Goal: Task Accomplishment & Management: Complete application form

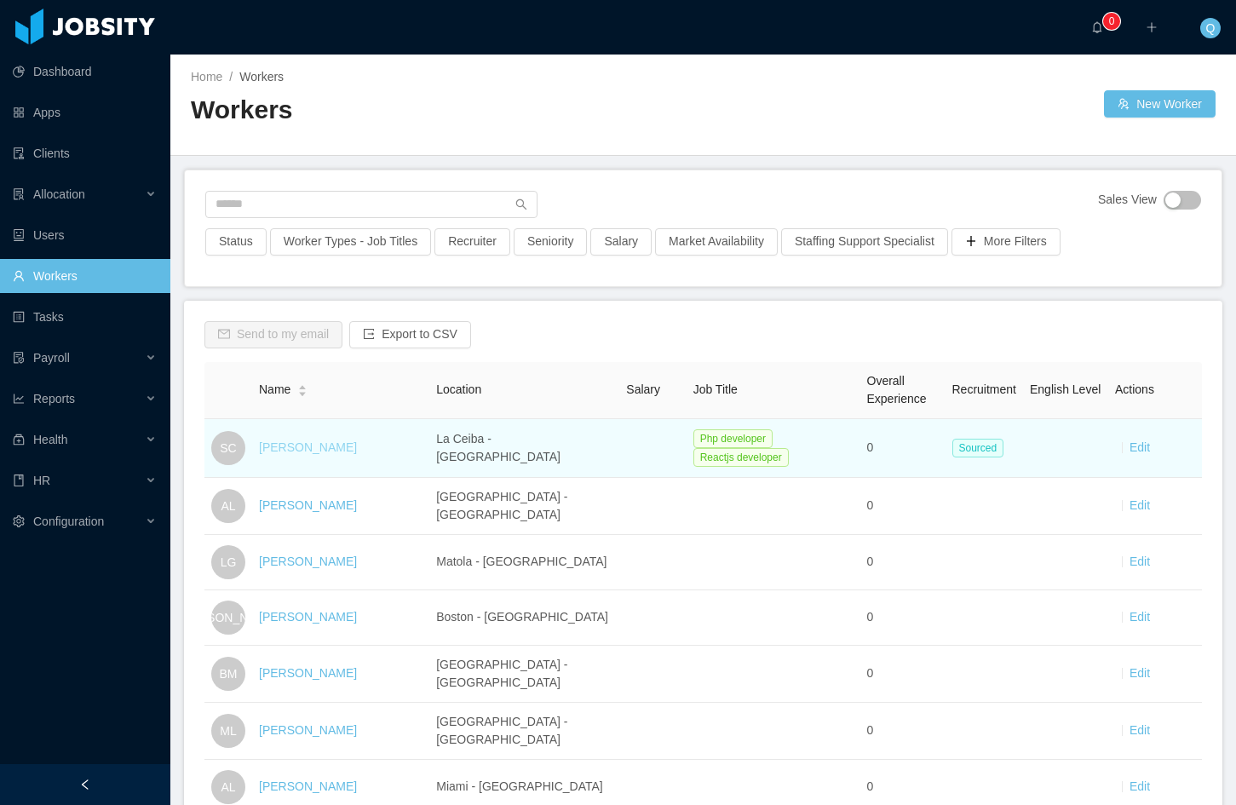
click at [308, 441] on link "[PERSON_NAME]" at bounding box center [308, 448] width 98 height 14
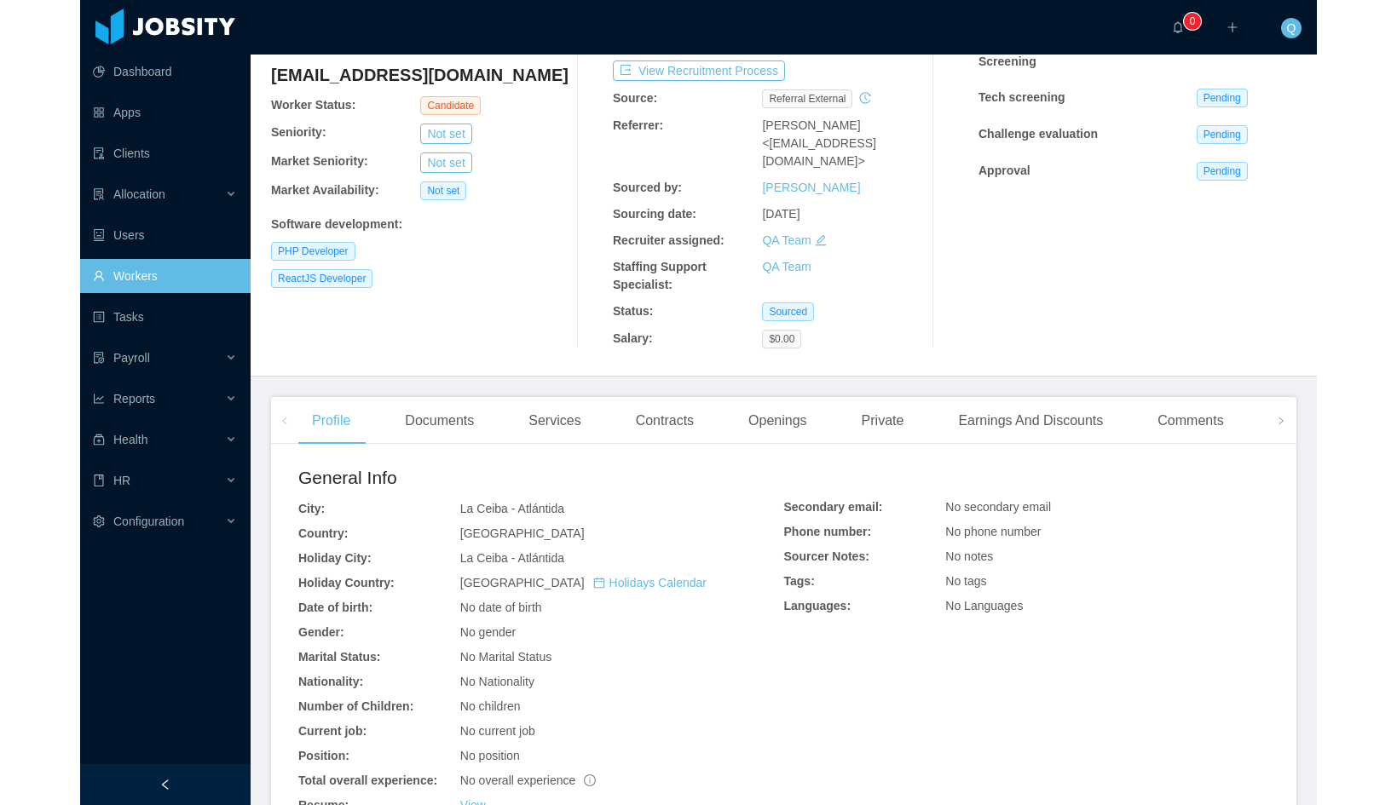
scroll to position [150, 0]
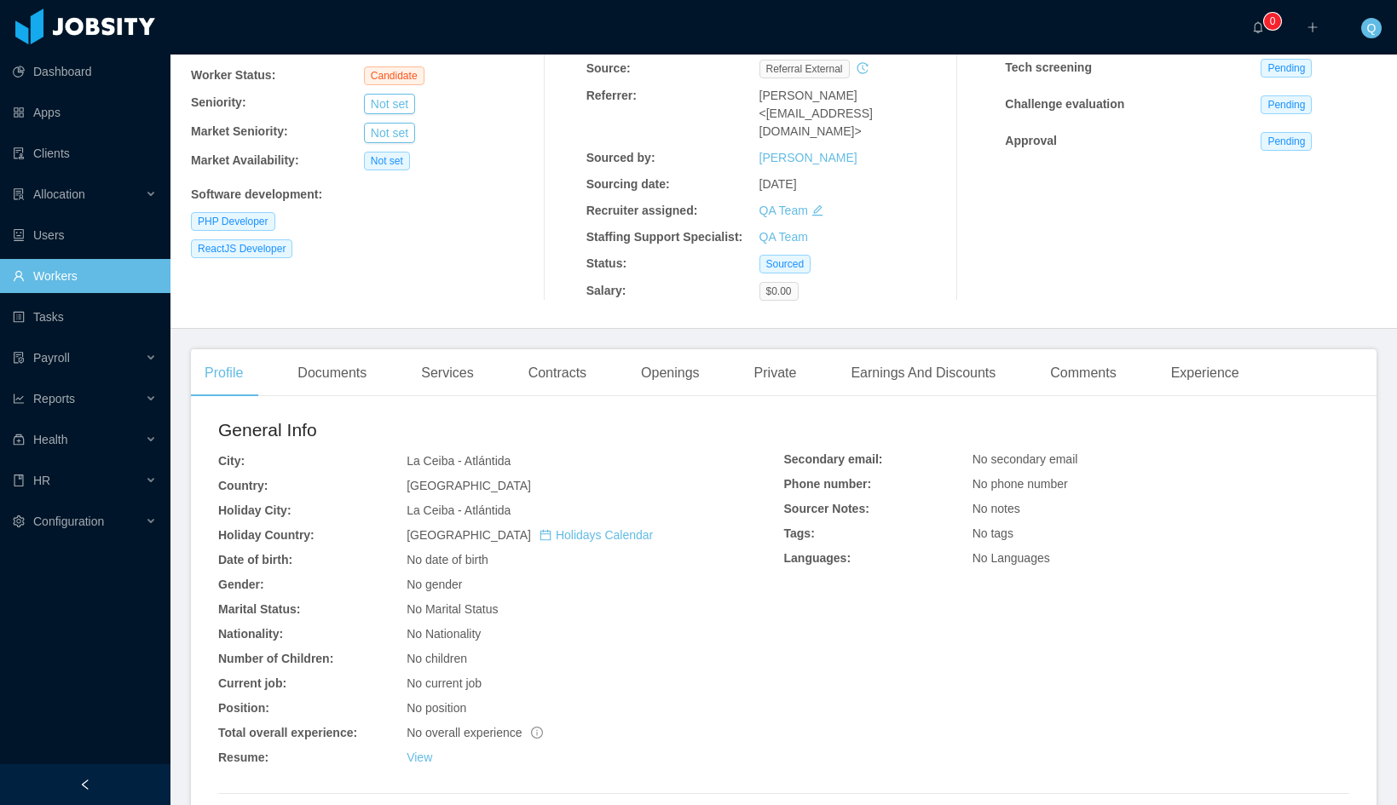
click at [344, 382] on div "Documents" at bounding box center [332, 373] width 96 height 48
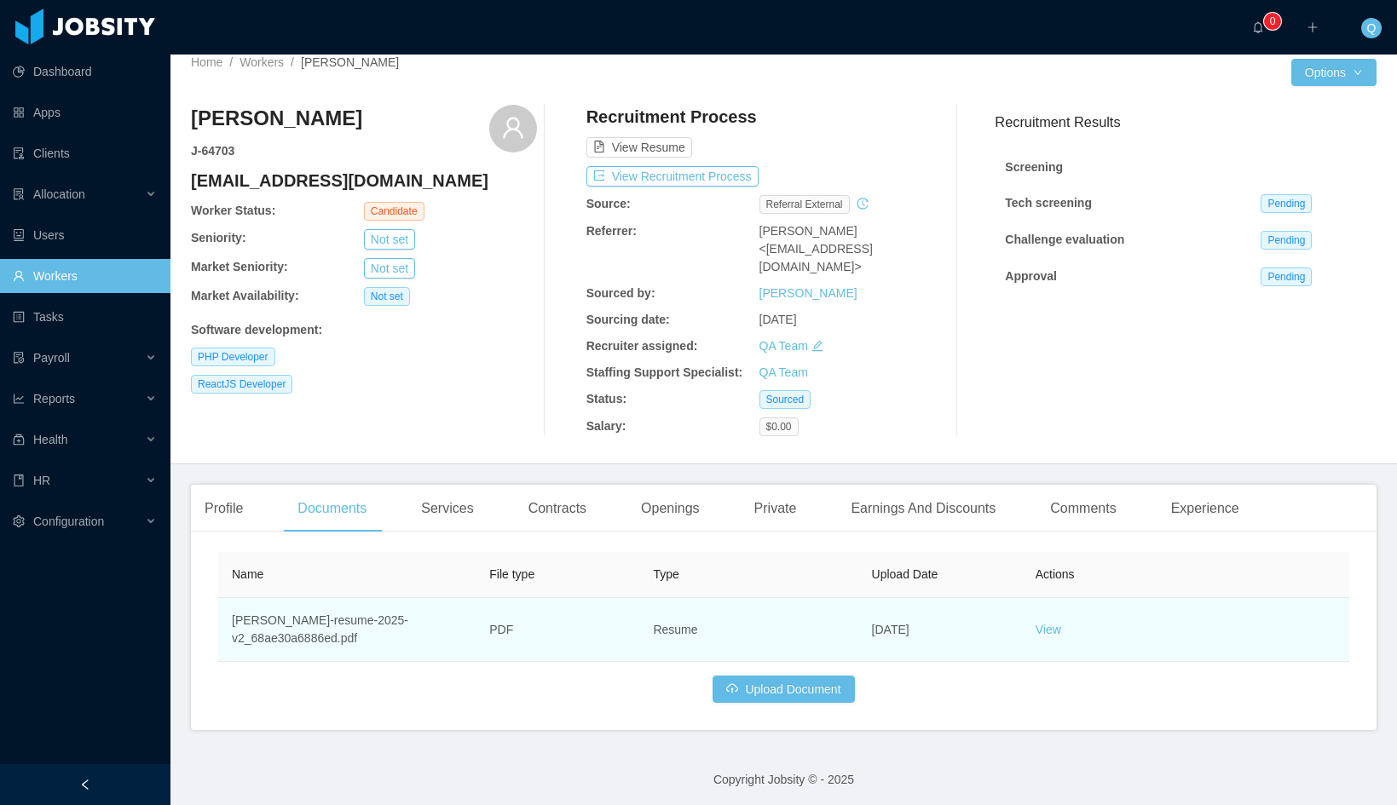
scroll to position [19, 0]
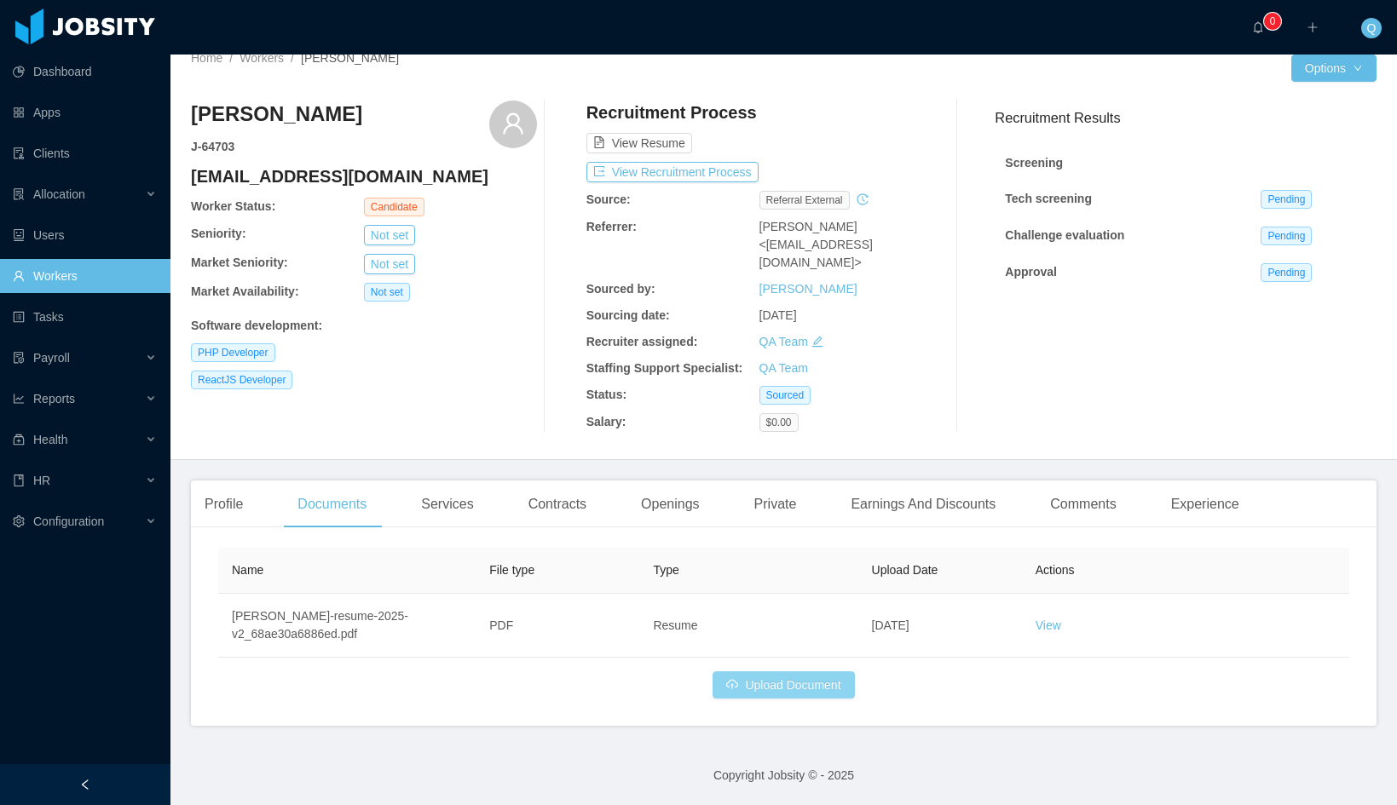
click at [789, 690] on button "Upload Document" at bounding box center [782, 684] width 141 height 27
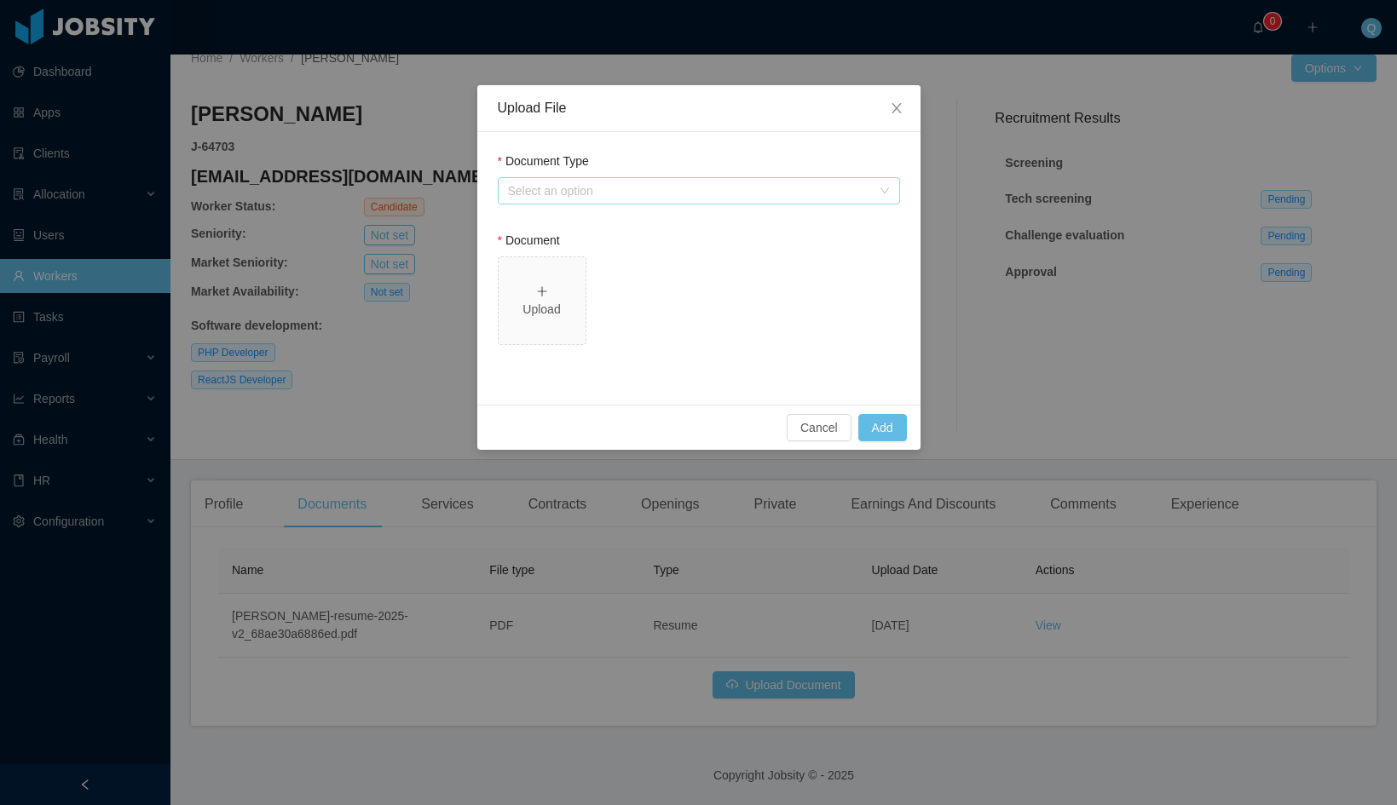
click at [735, 196] on div "Select an option" at bounding box center [689, 190] width 363 height 17
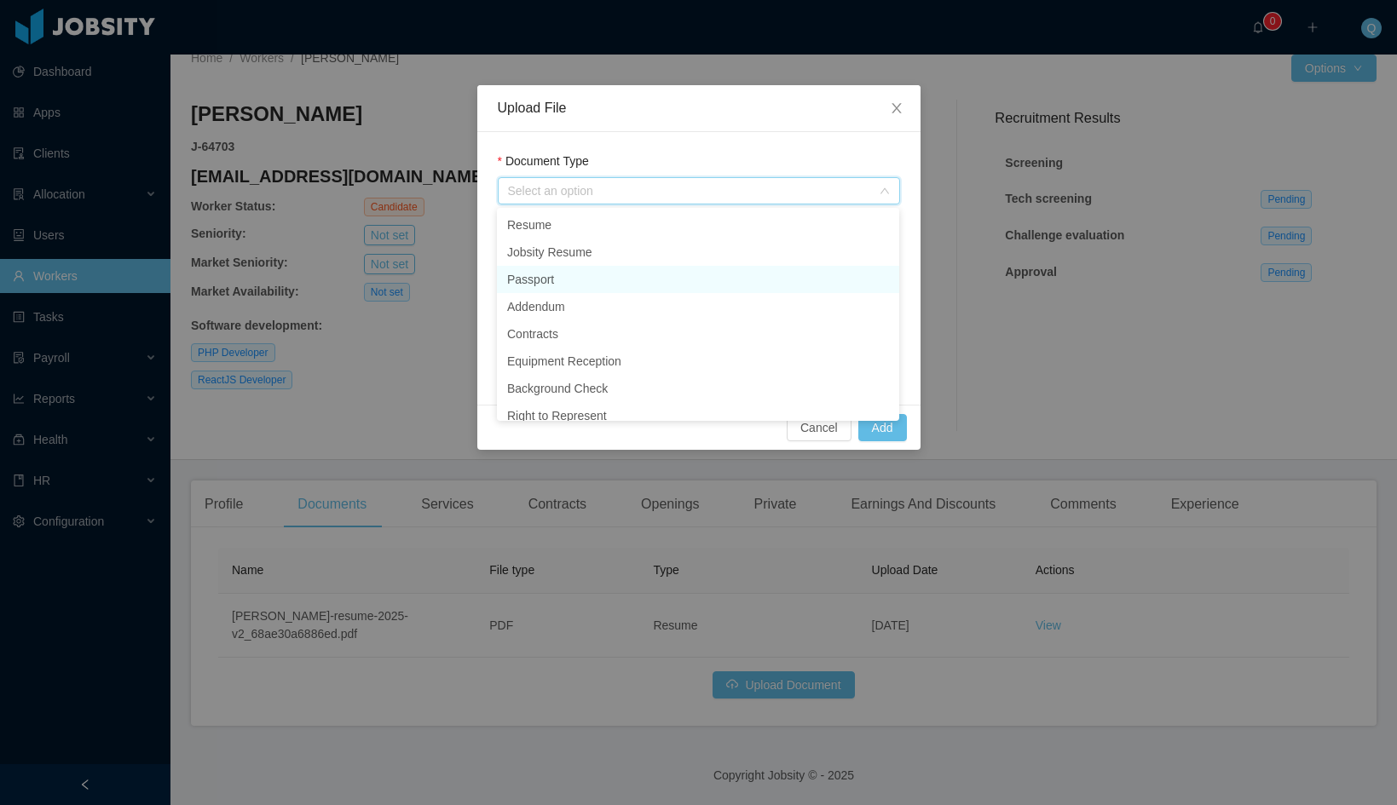
click at [650, 283] on li "Passport" at bounding box center [698, 279] width 402 height 27
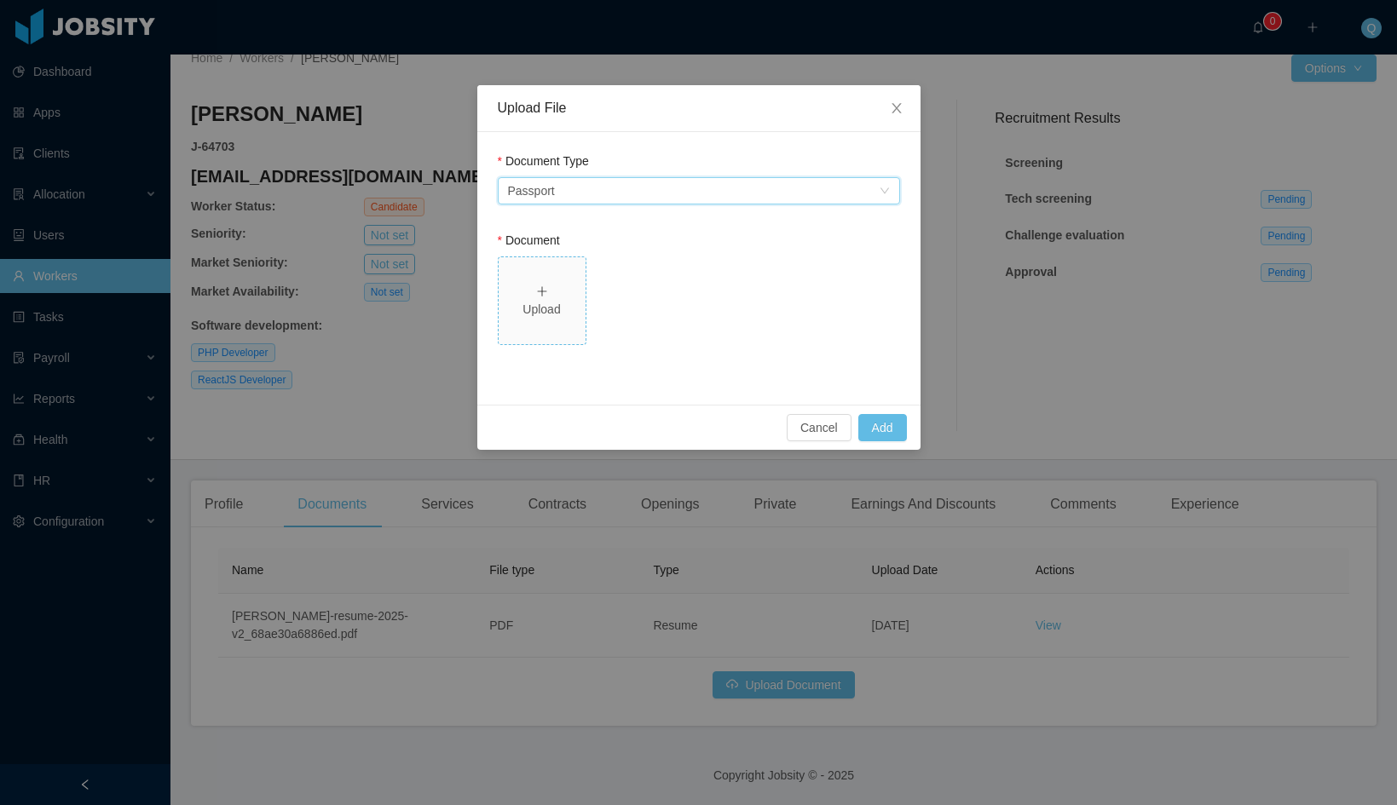
click at [535, 318] on div "Upload" at bounding box center [541, 310] width 73 height 18
click at [858, 198] on div "Select an option Passport" at bounding box center [693, 191] width 371 height 26
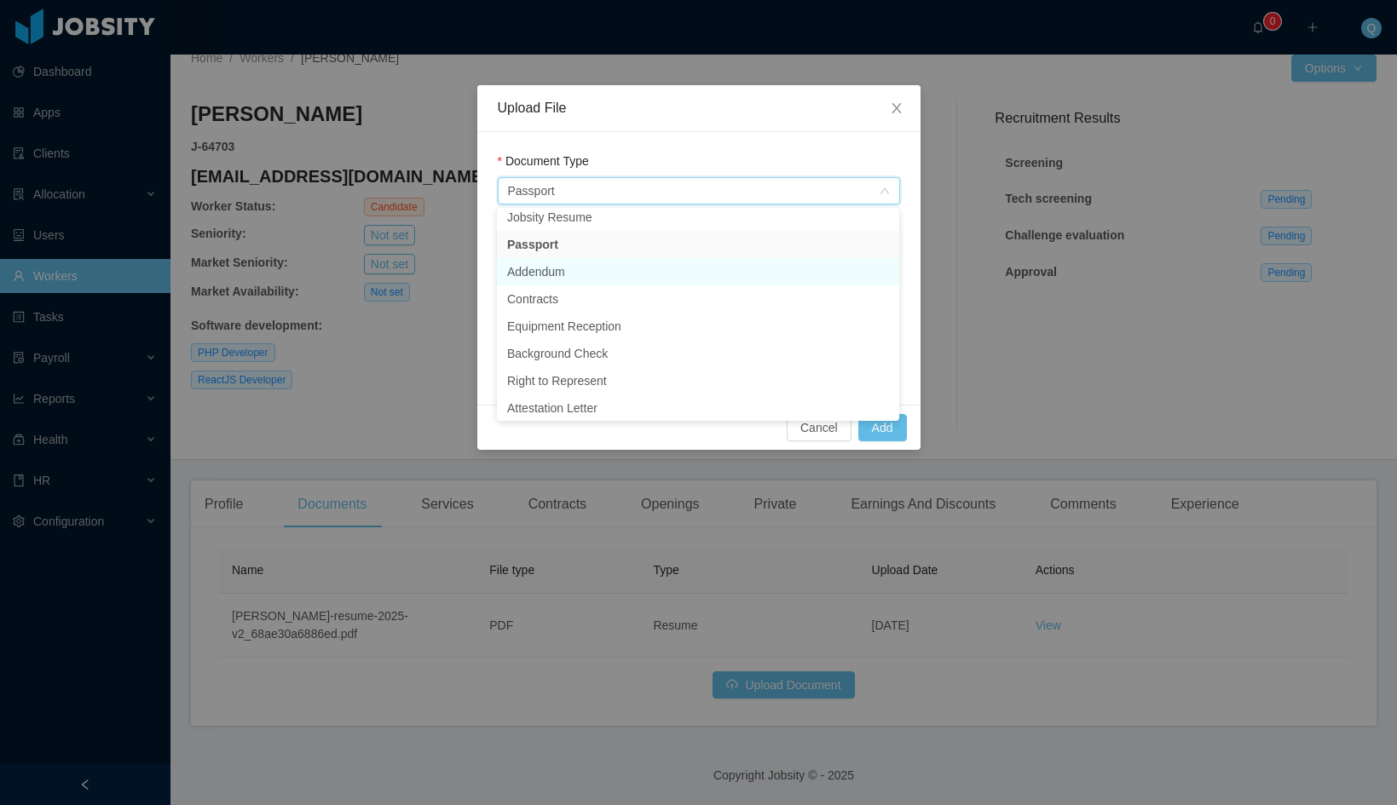
scroll to position [66, 0]
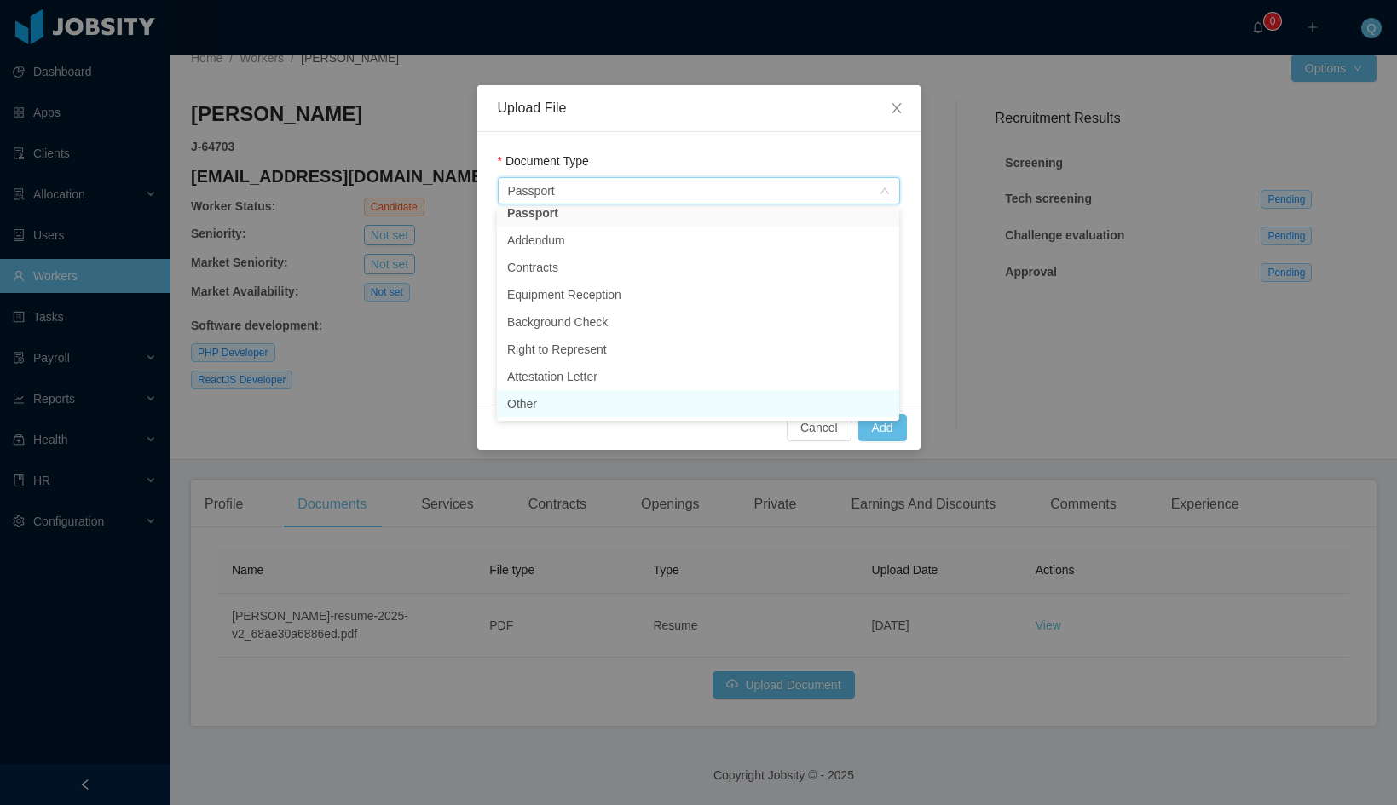
click at [556, 398] on li "Other" at bounding box center [698, 403] width 402 height 27
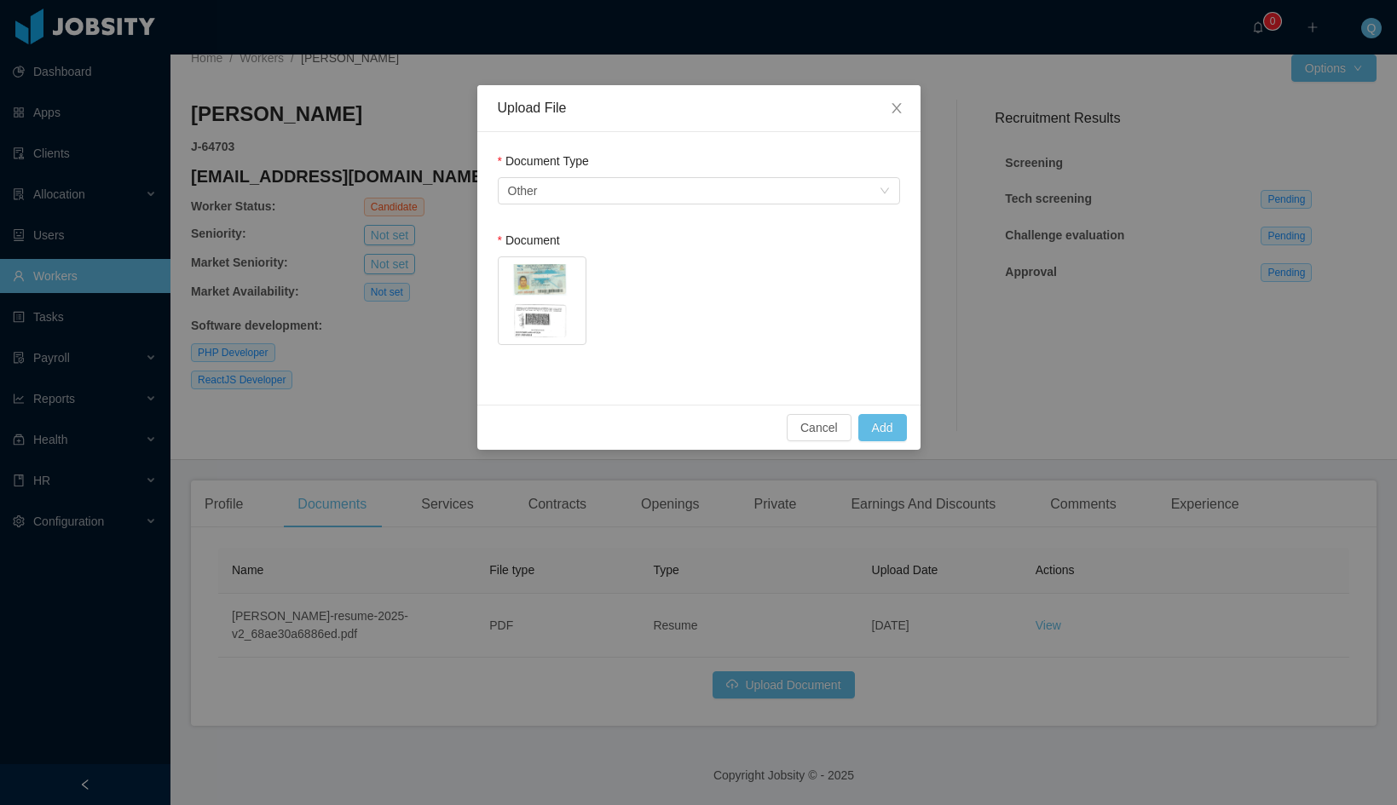
click at [734, 245] on div "Document" at bounding box center [699, 244] width 402 height 25
click at [888, 428] on button "Add" at bounding box center [882, 427] width 49 height 27
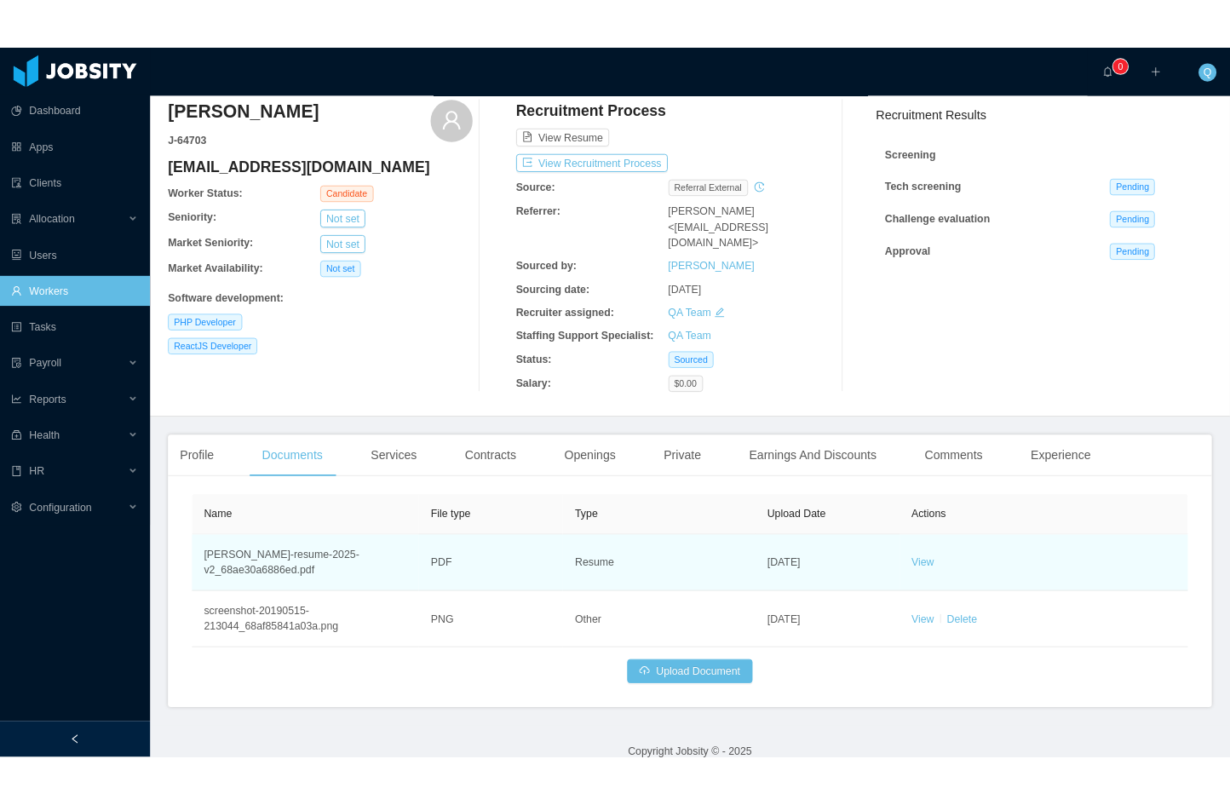
scroll to position [83, 0]
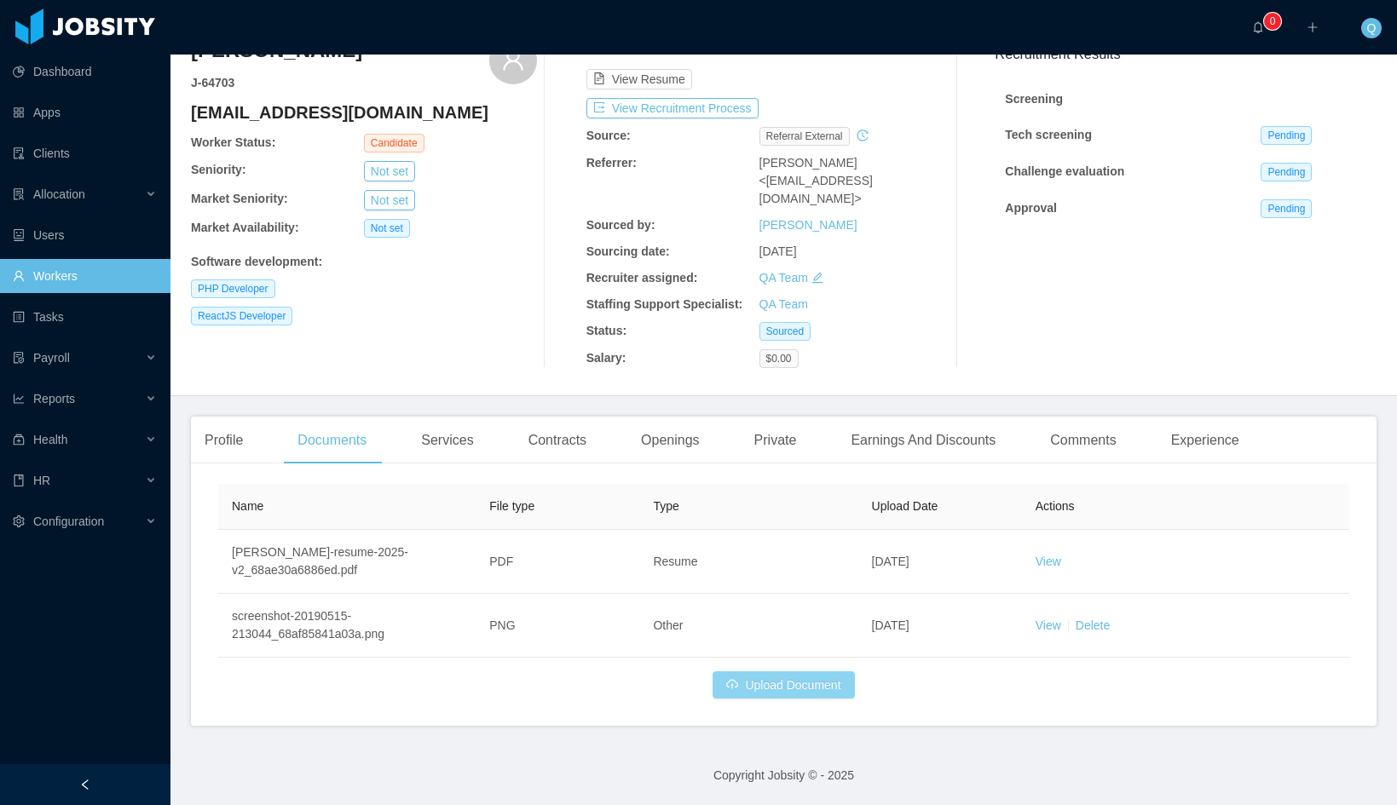
click at [772, 689] on button "Upload Document" at bounding box center [782, 684] width 141 height 27
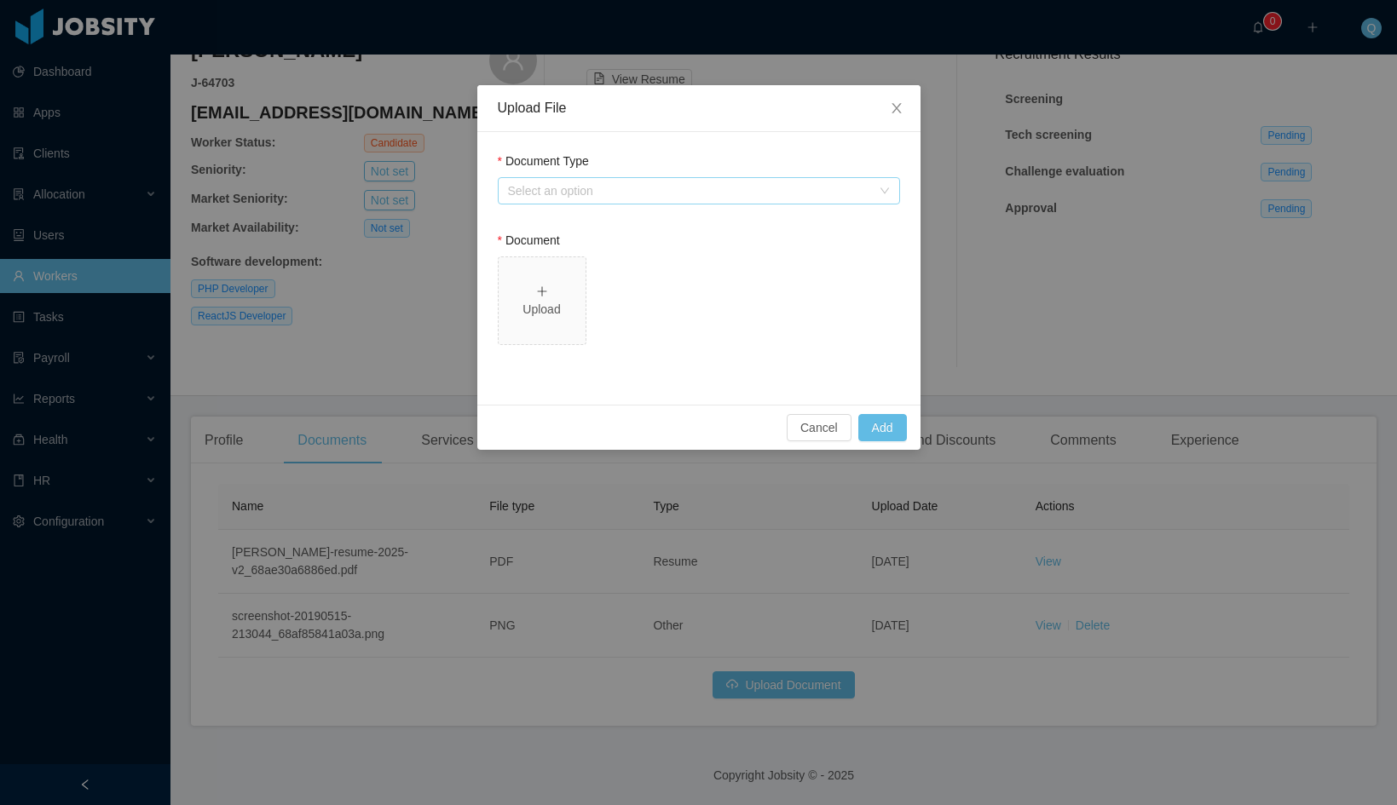
click at [625, 196] on div "Select an option" at bounding box center [689, 190] width 363 height 17
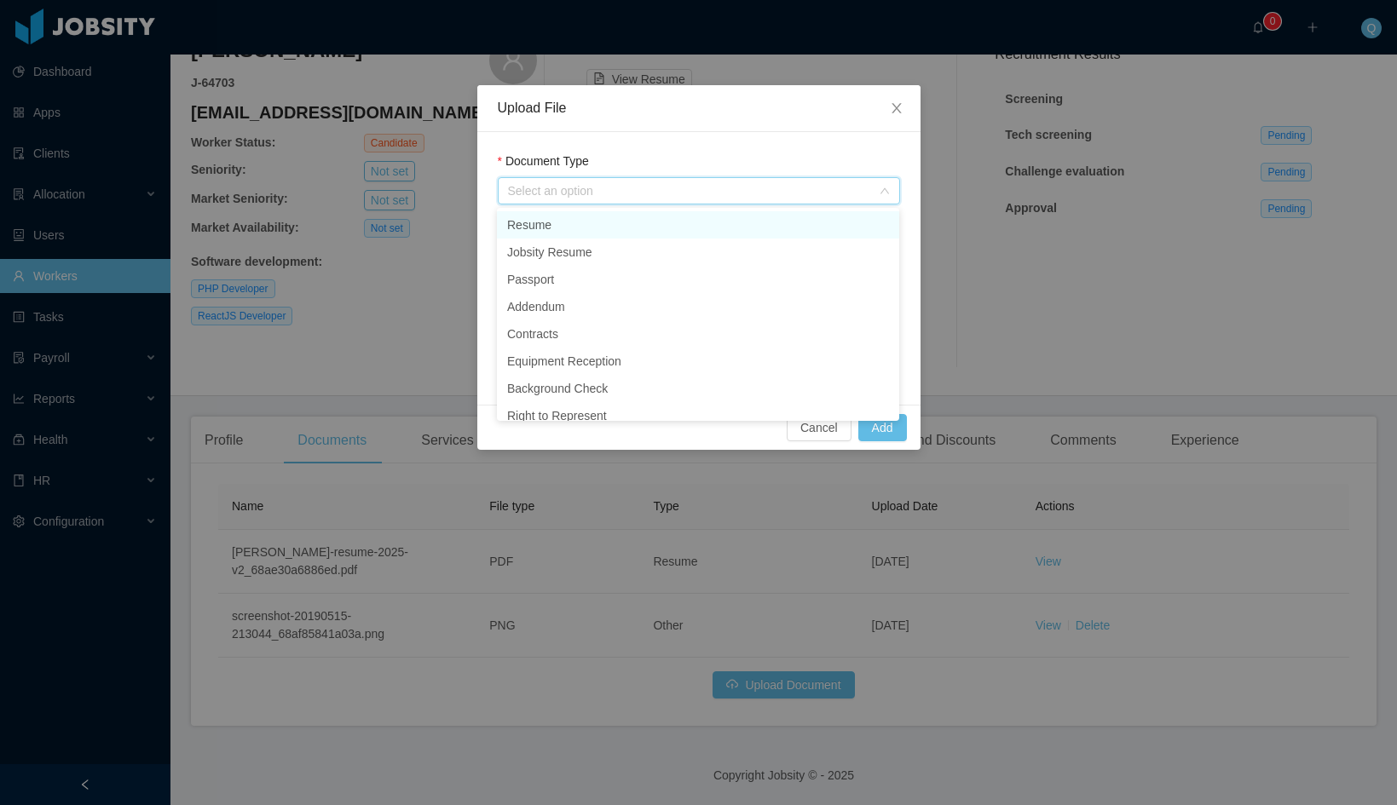
click at [618, 218] on li "Resume" at bounding box center [698, 224] width 402 height 27
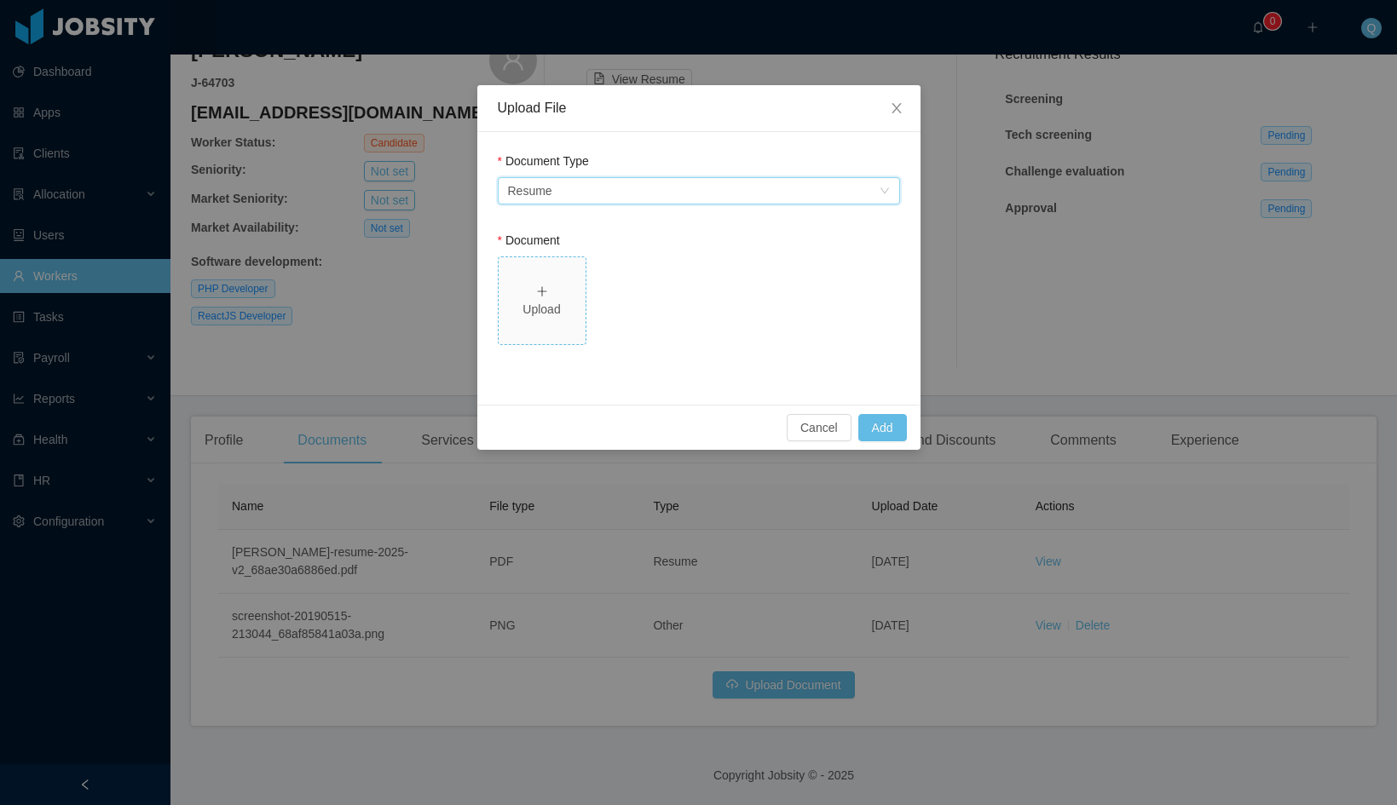
click at [542, 294] on icon "icon: plus" at bounding box center [541, 290] width 1 height 9
click at [889, 425] on button "Add" at bounding box center [882, 427] width 49 height 27
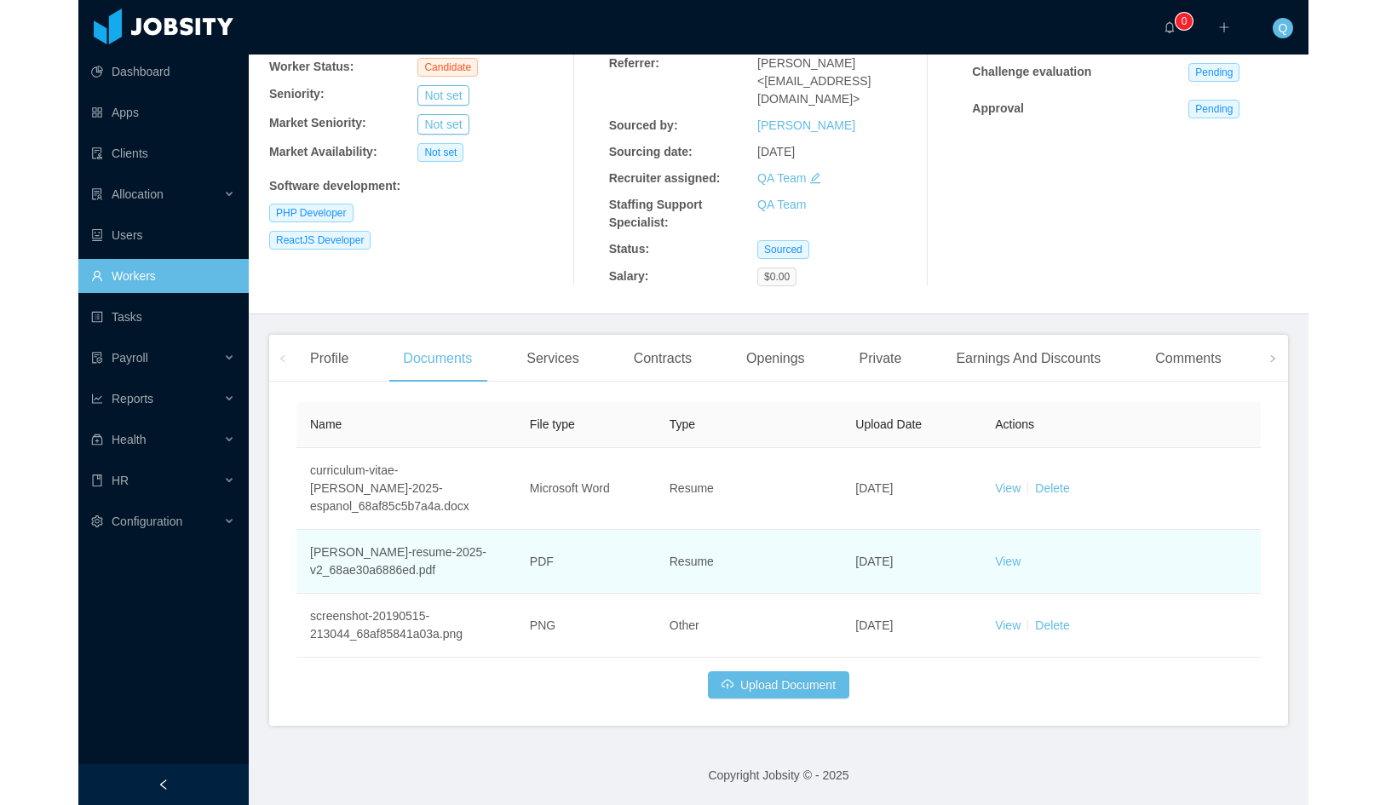
scroll to position [97, 0]
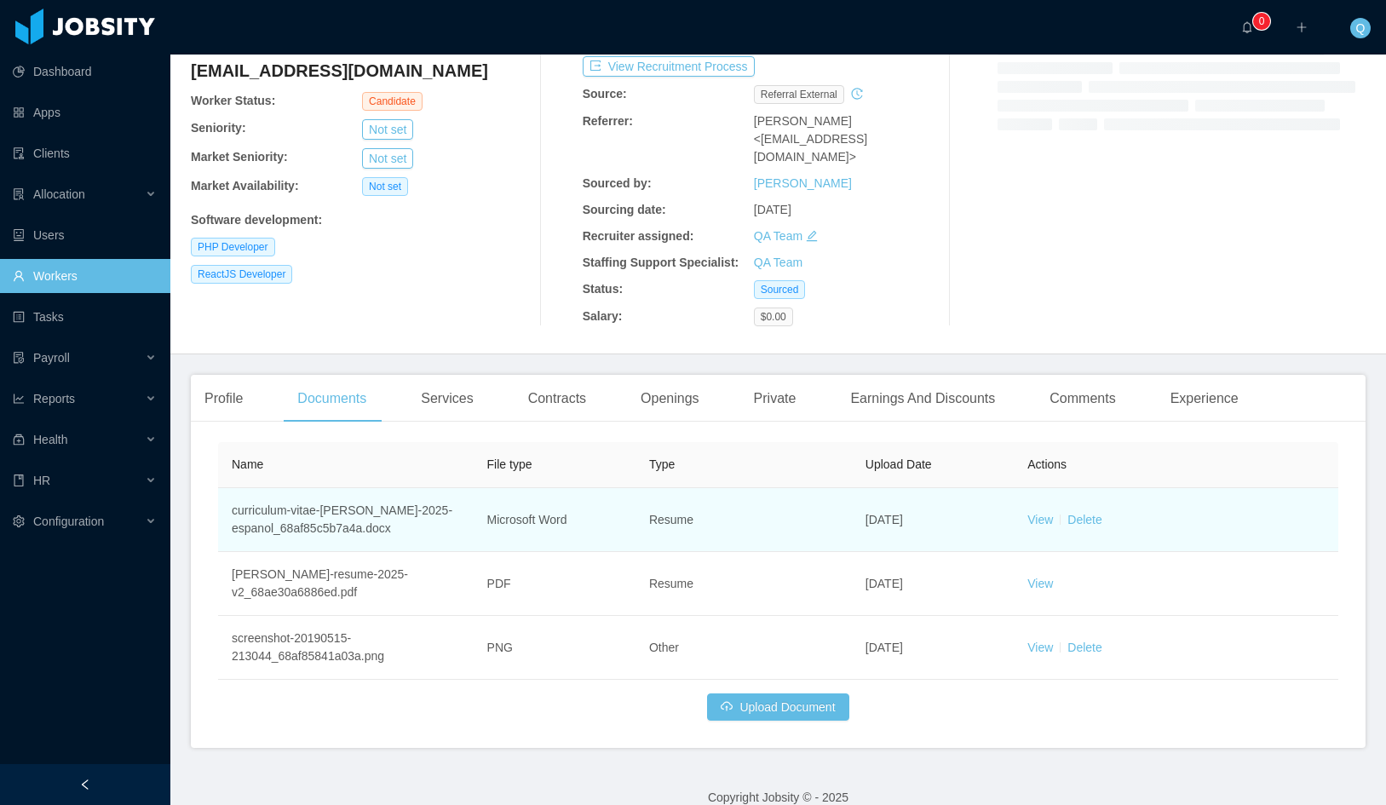
scroll to position [147, 0]
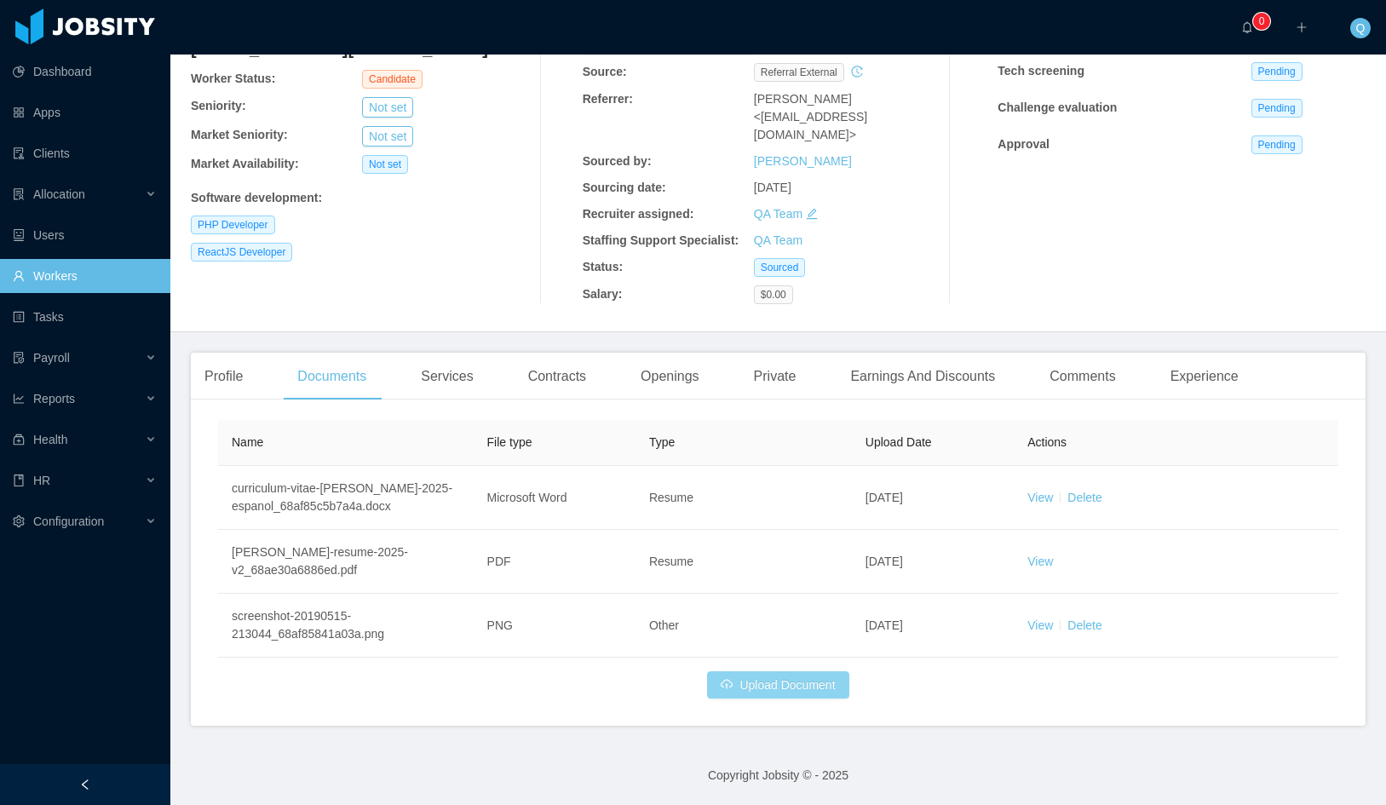
click at [772, 683] on button "Upload Document" at bounding box center [777, 684] width 141 height 27
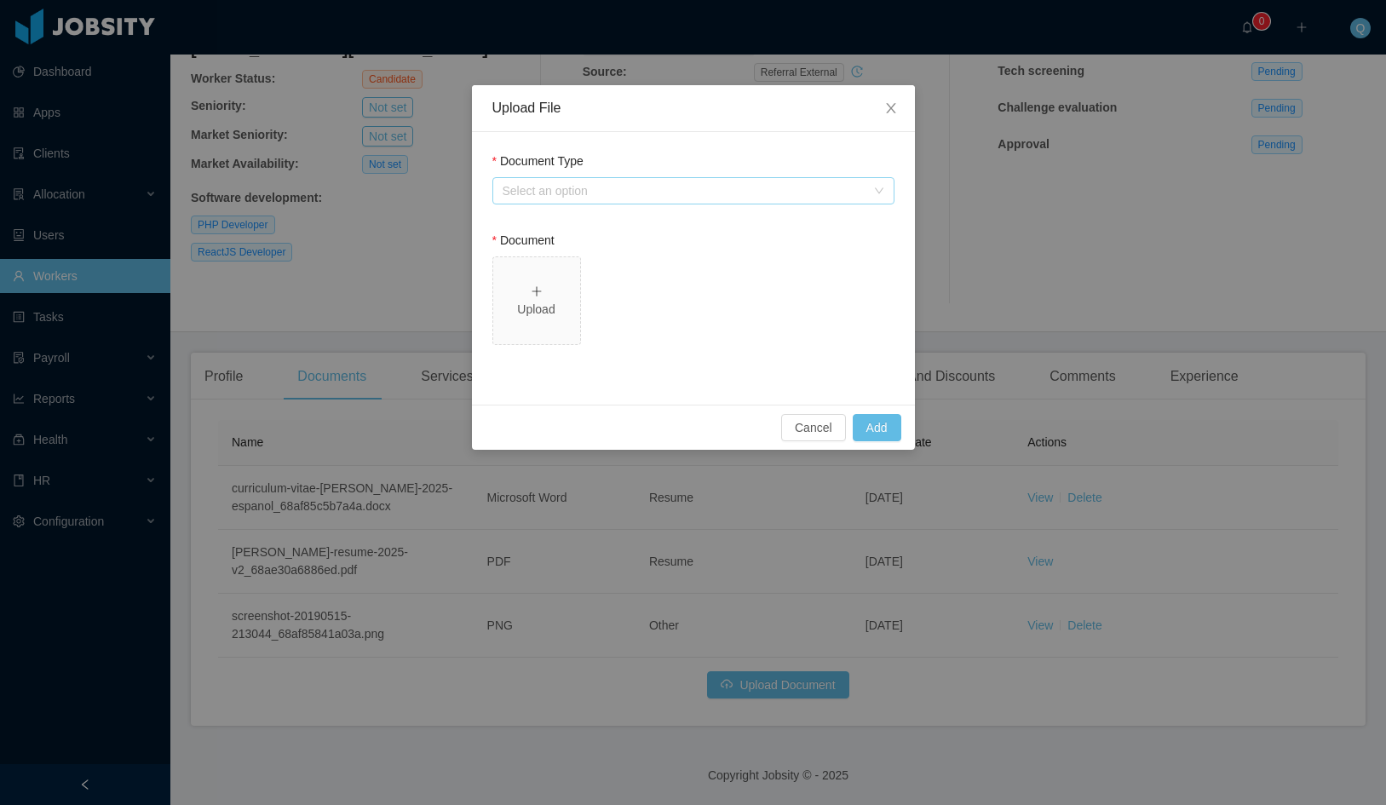
click at [613, 192] on div "Select an option" at bounding box center [684, 190] width 363 height 17
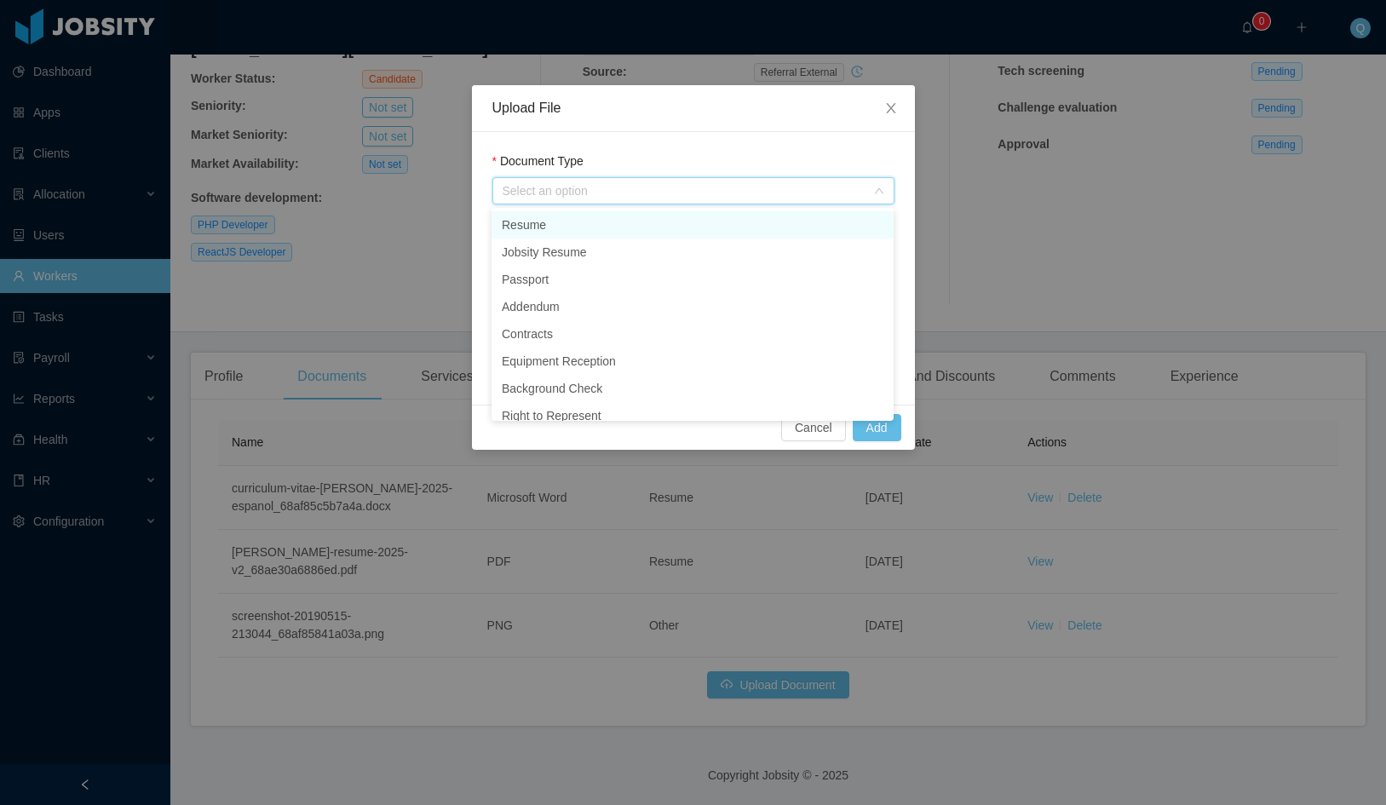
click at [585, 231] on li "Resume" at bounding box center [693, 224] width 402 height 27
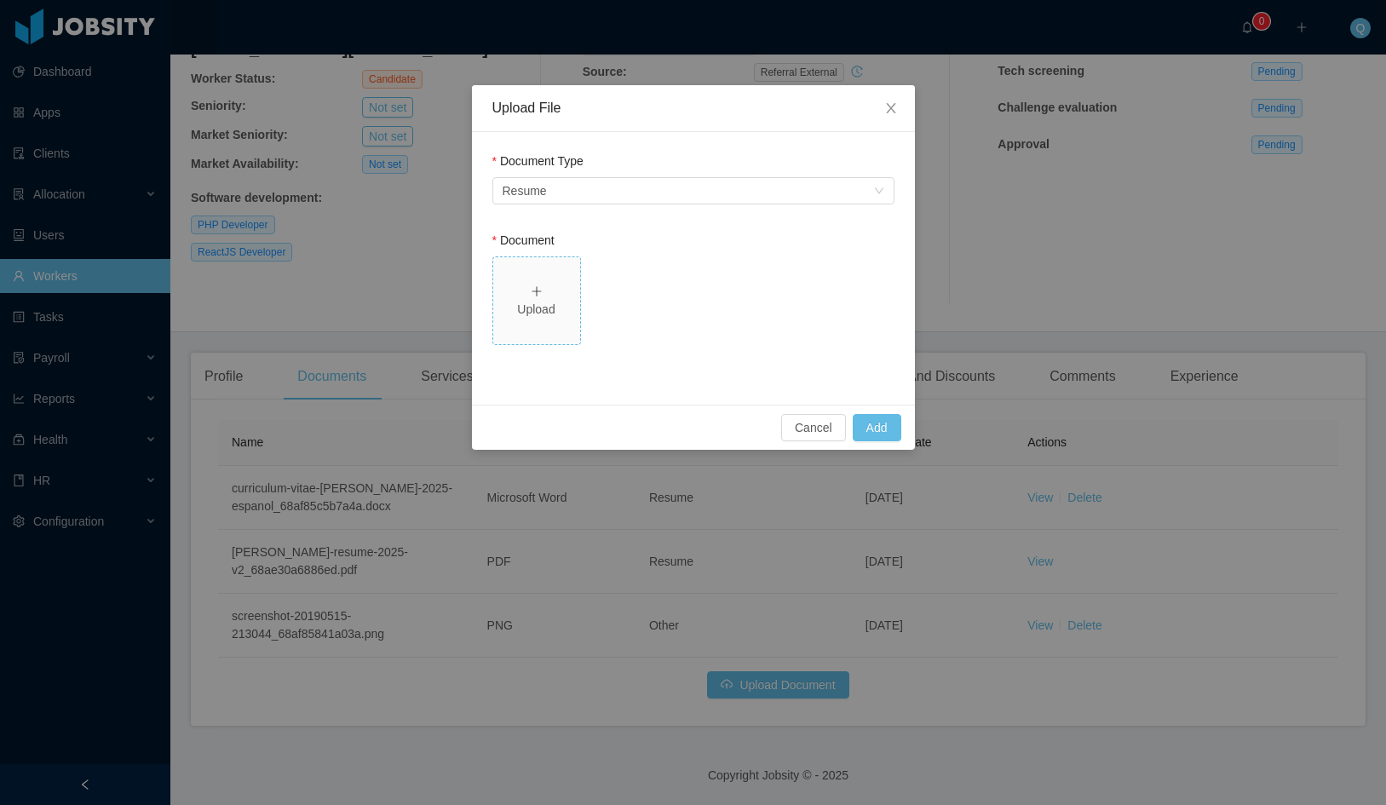
click at [554, 287] on div "Upload" at bounding box center [536, 301] width 73 height 36
click at [887, 427] on button "Add" at bounding box center [877, 427] width 49 height 27
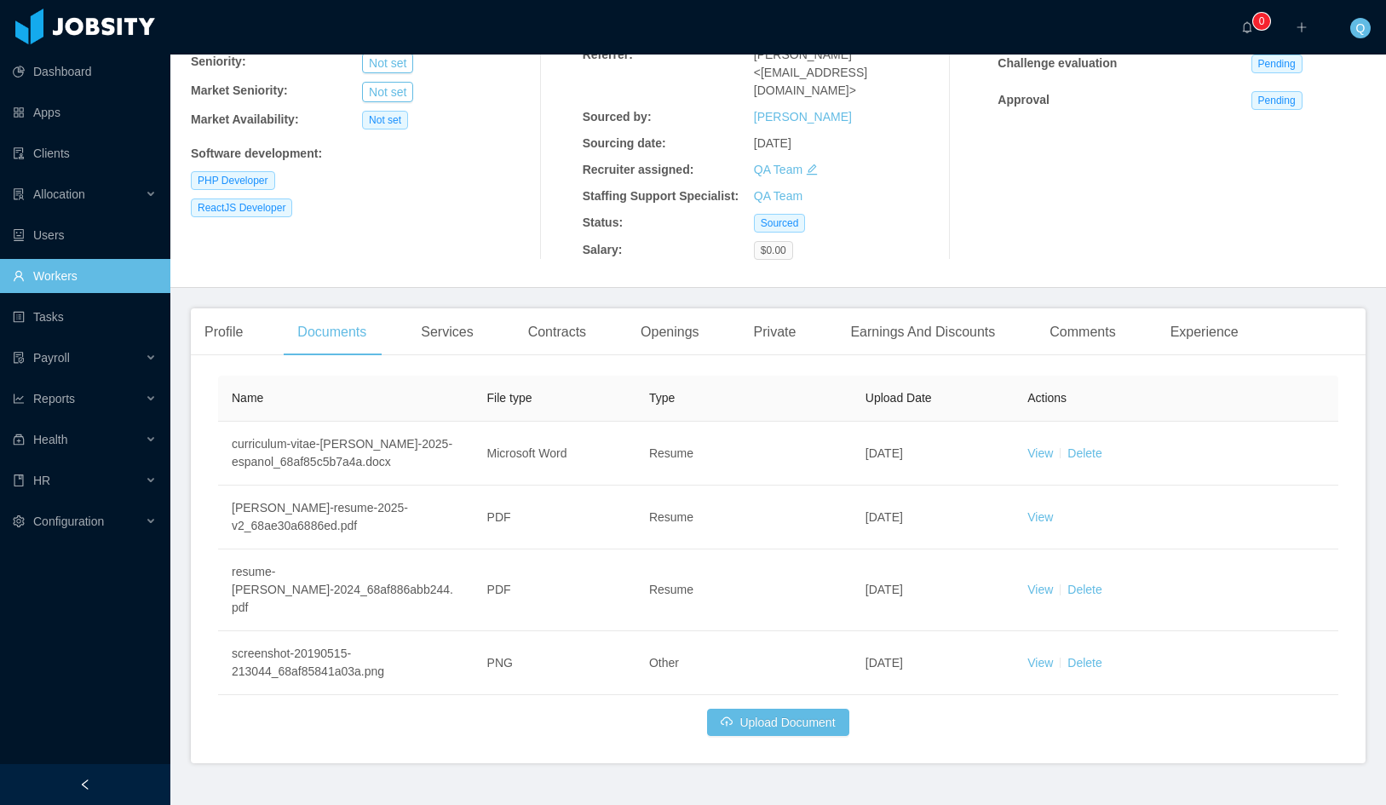
scroll to position [210, 0]
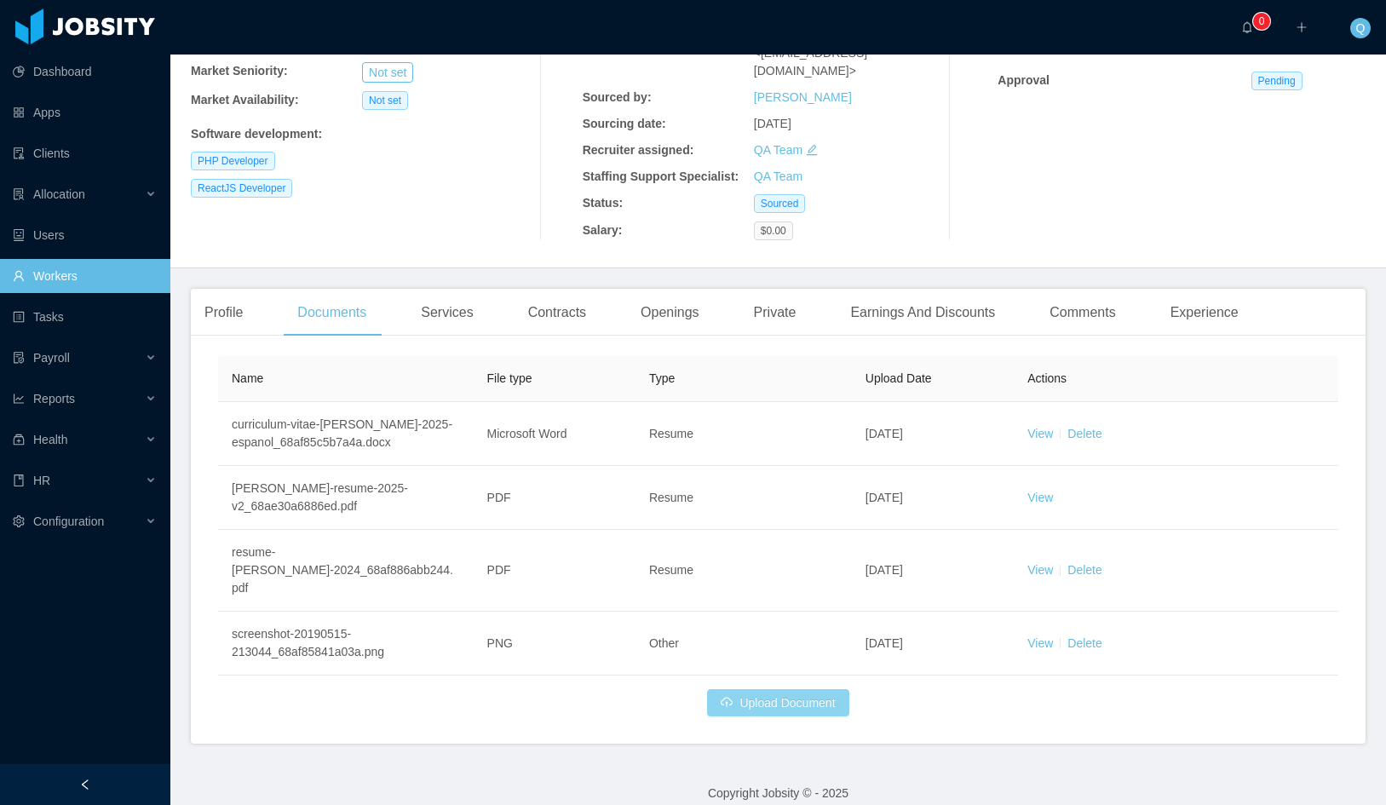
click at [785, 689] on button "Upload Document" at bounding box center [777, 702] width 141 height 27
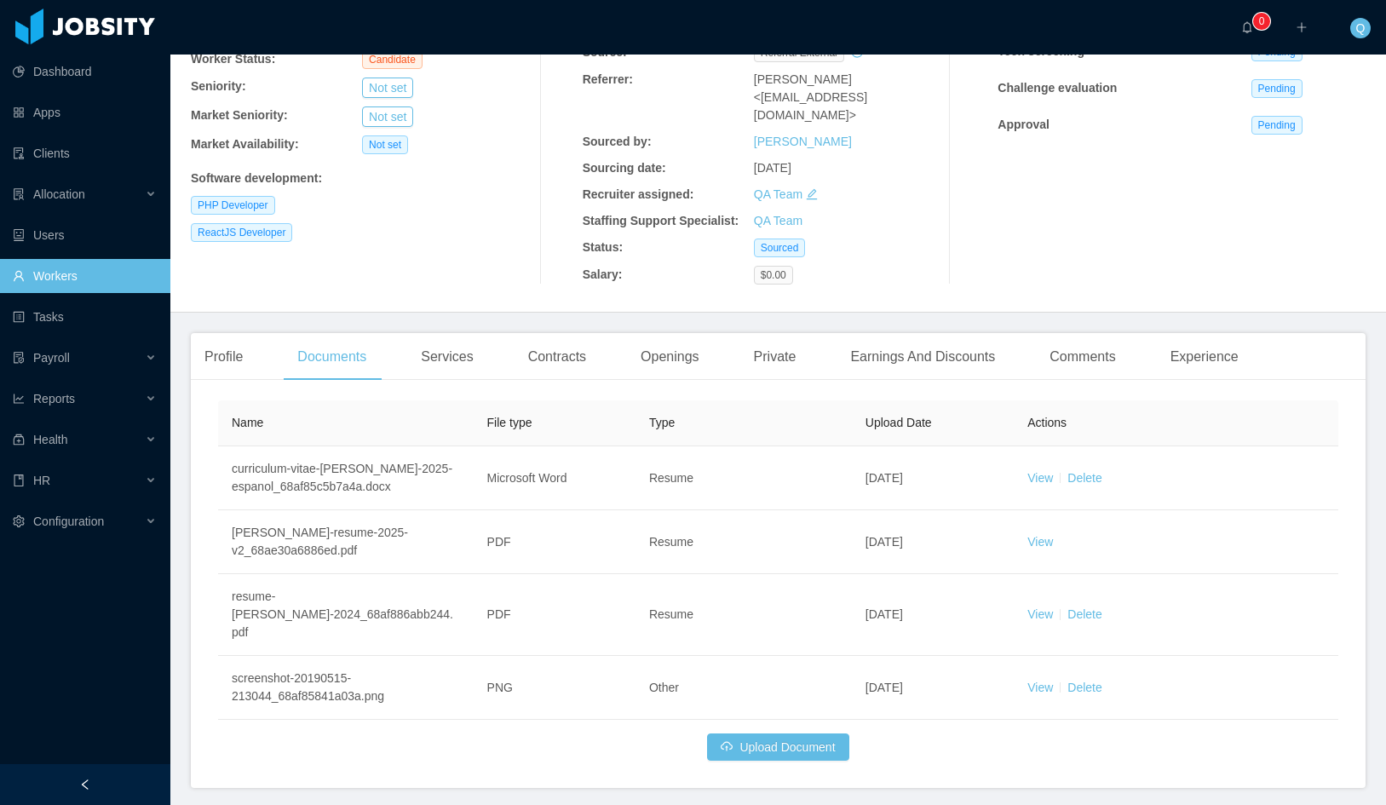
scroll to position [210, 0]
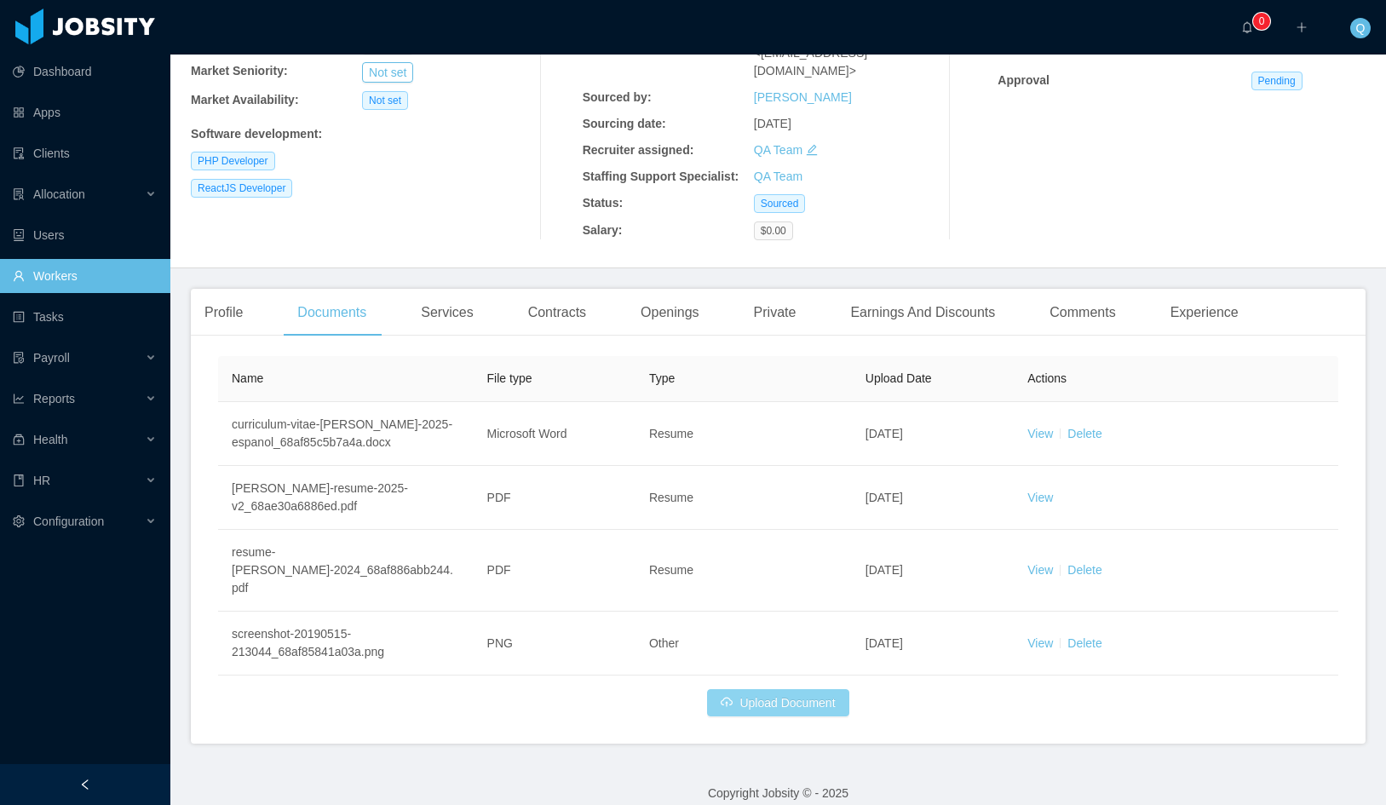
click at [793, 689] on button "Upload Document" at bounding box center [777, 702] width 141 height 27
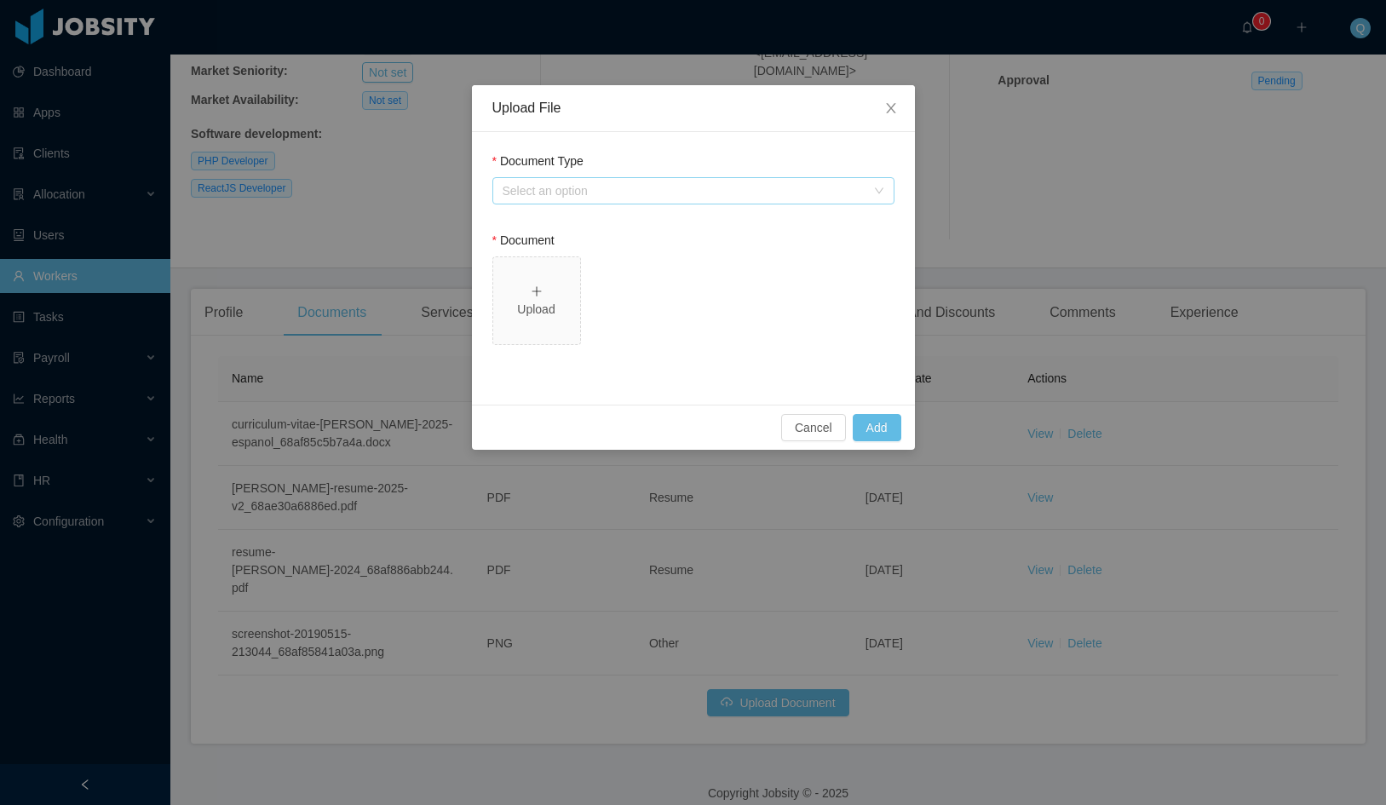
click at [745, 199] on div "Select an option" at bounding box center [684, 190] width 363 height 17
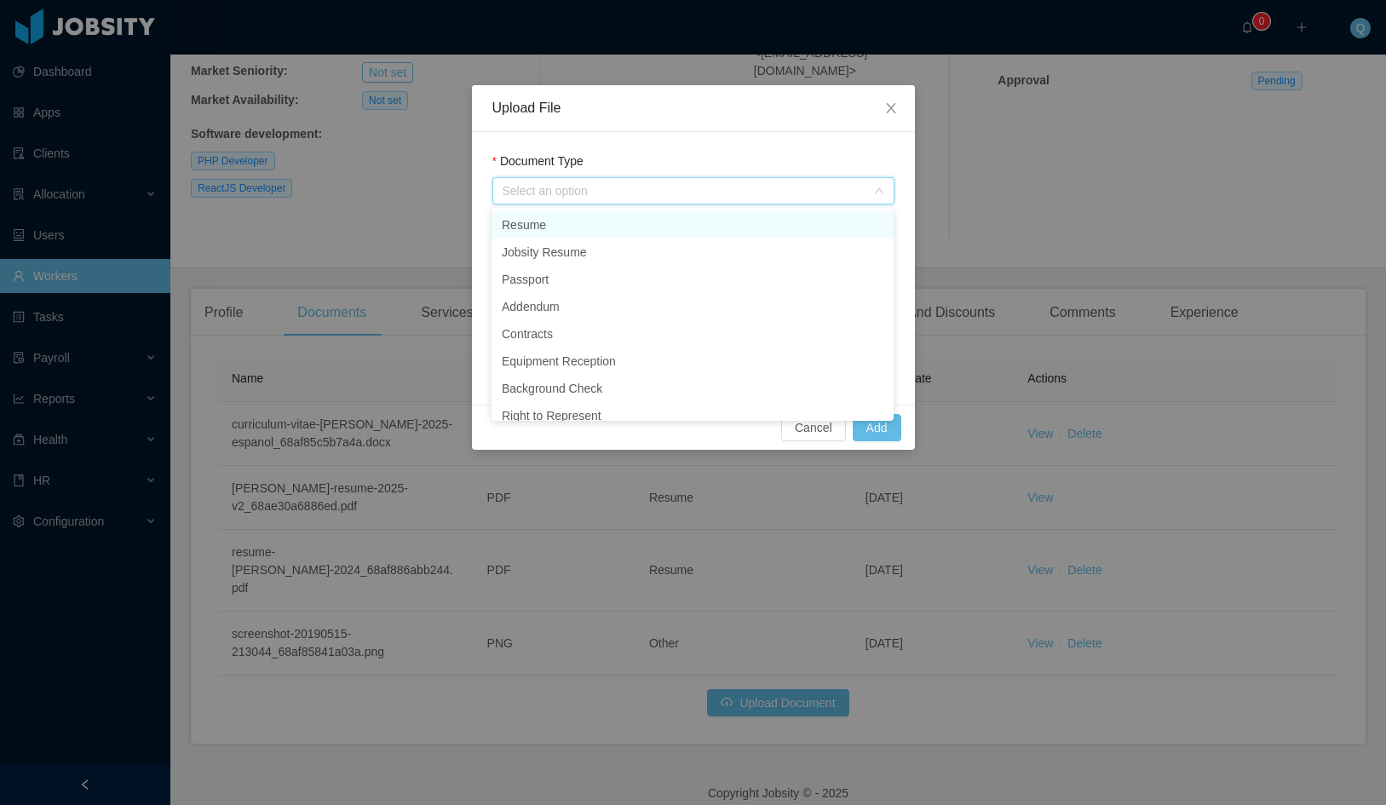
click at [577, 229] on li "Resume" at bounding box center [693, 224] width 402 height 27
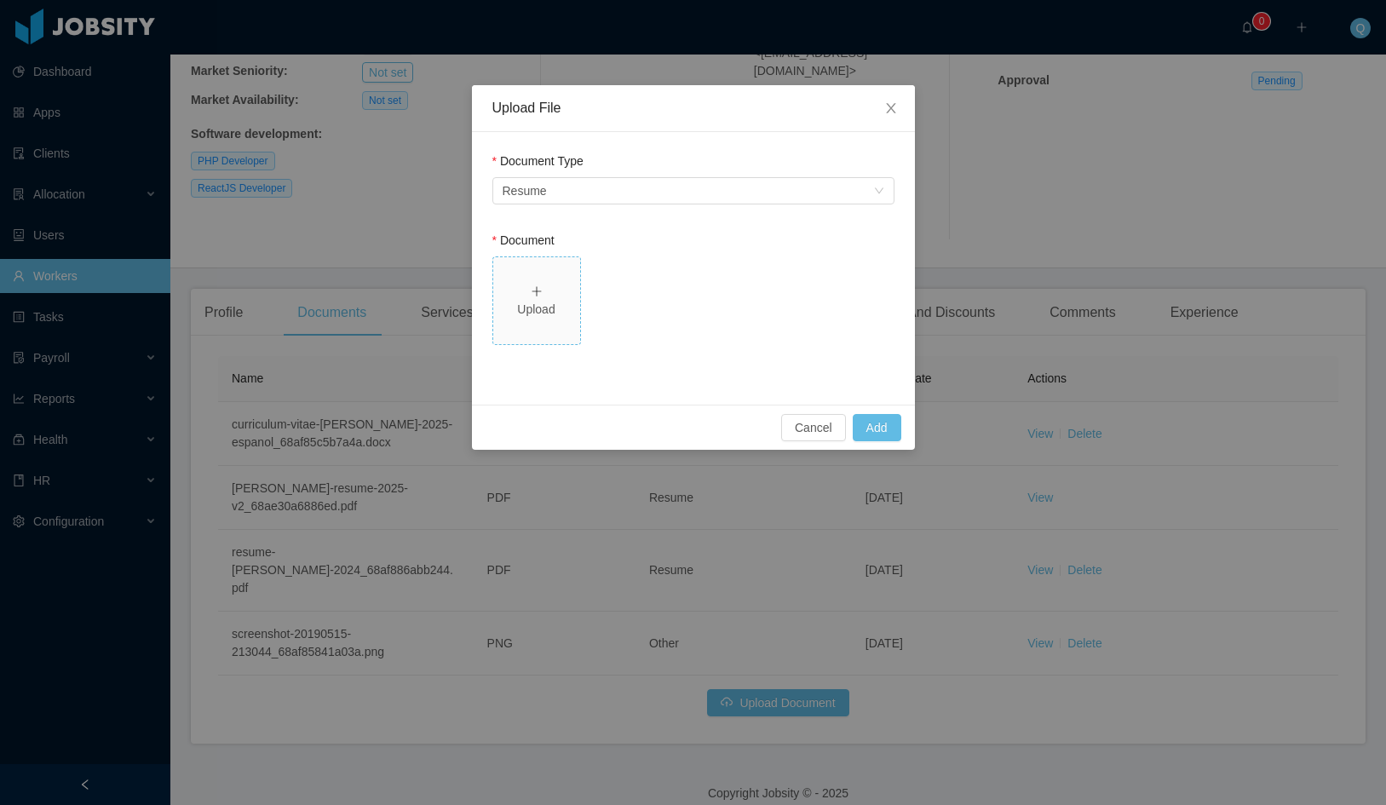
click at [546, 283] on div "Upload" at bounding box center [536, 301] width 73 height 36
click at [869, 426] on button "Add" at bounding box center [877, 427] width 49 height 27
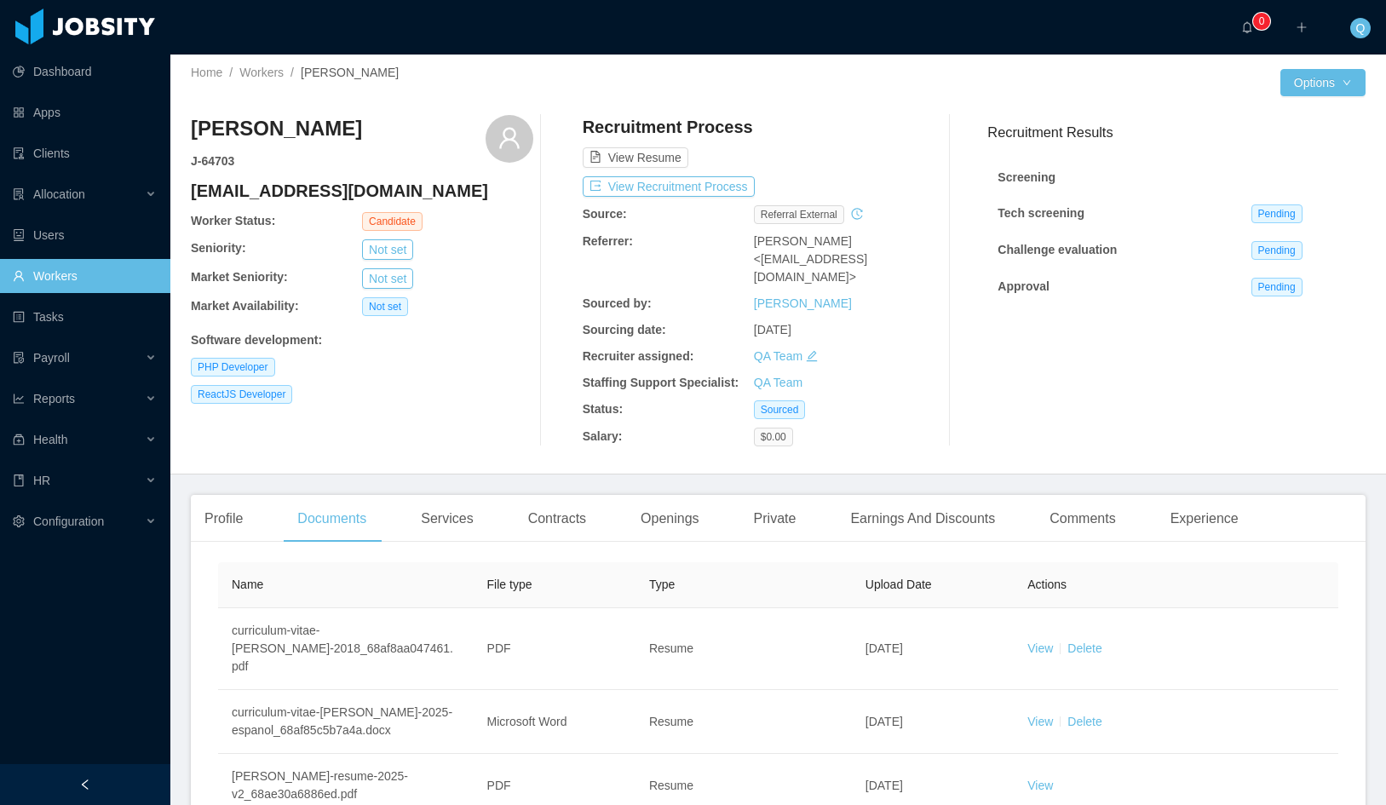
scroll to position [0, 0]
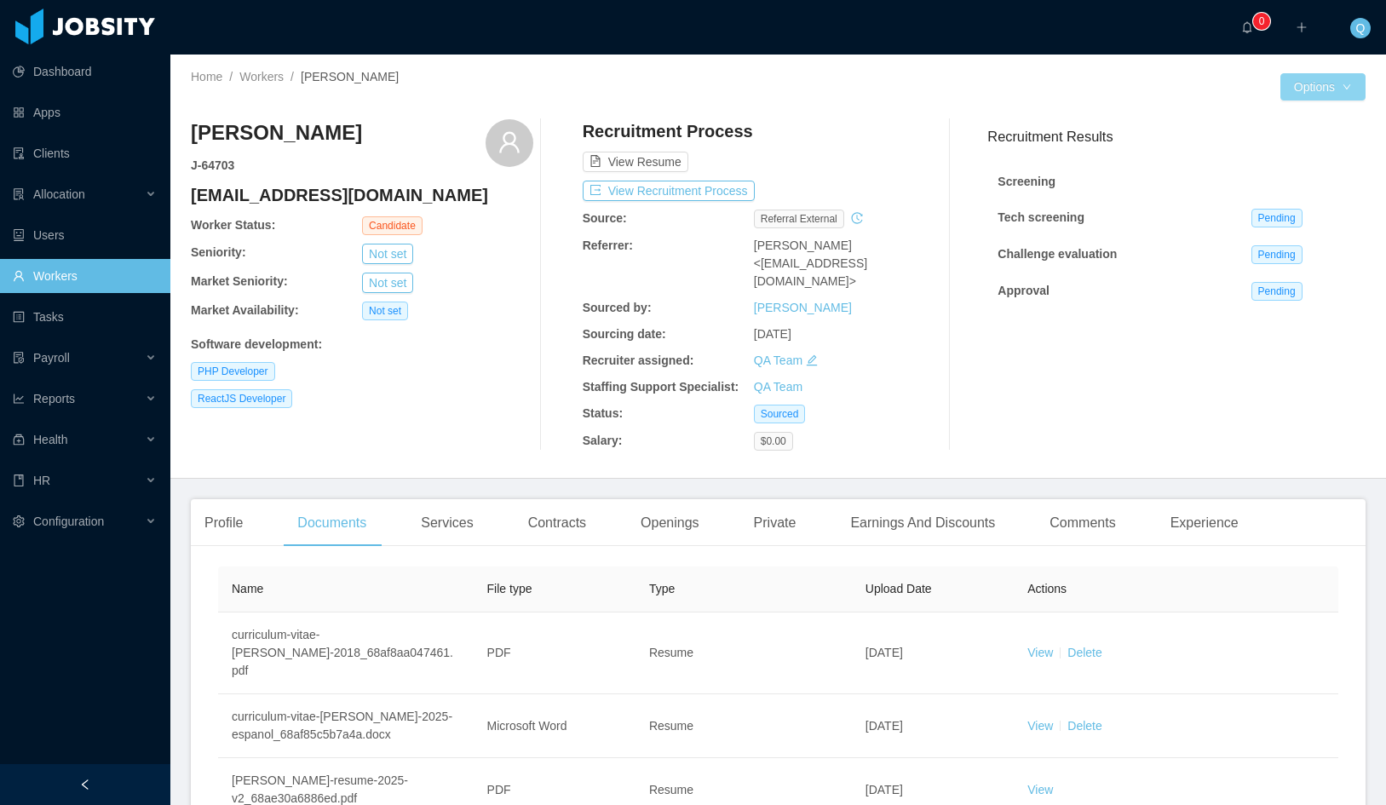
click at [1319, 89] on button "Options" at bounding box center [1323, 86] width 85 height 27
click at [95, 270] on link "Workers" at bounding box center [85, 276] width 144 height 34
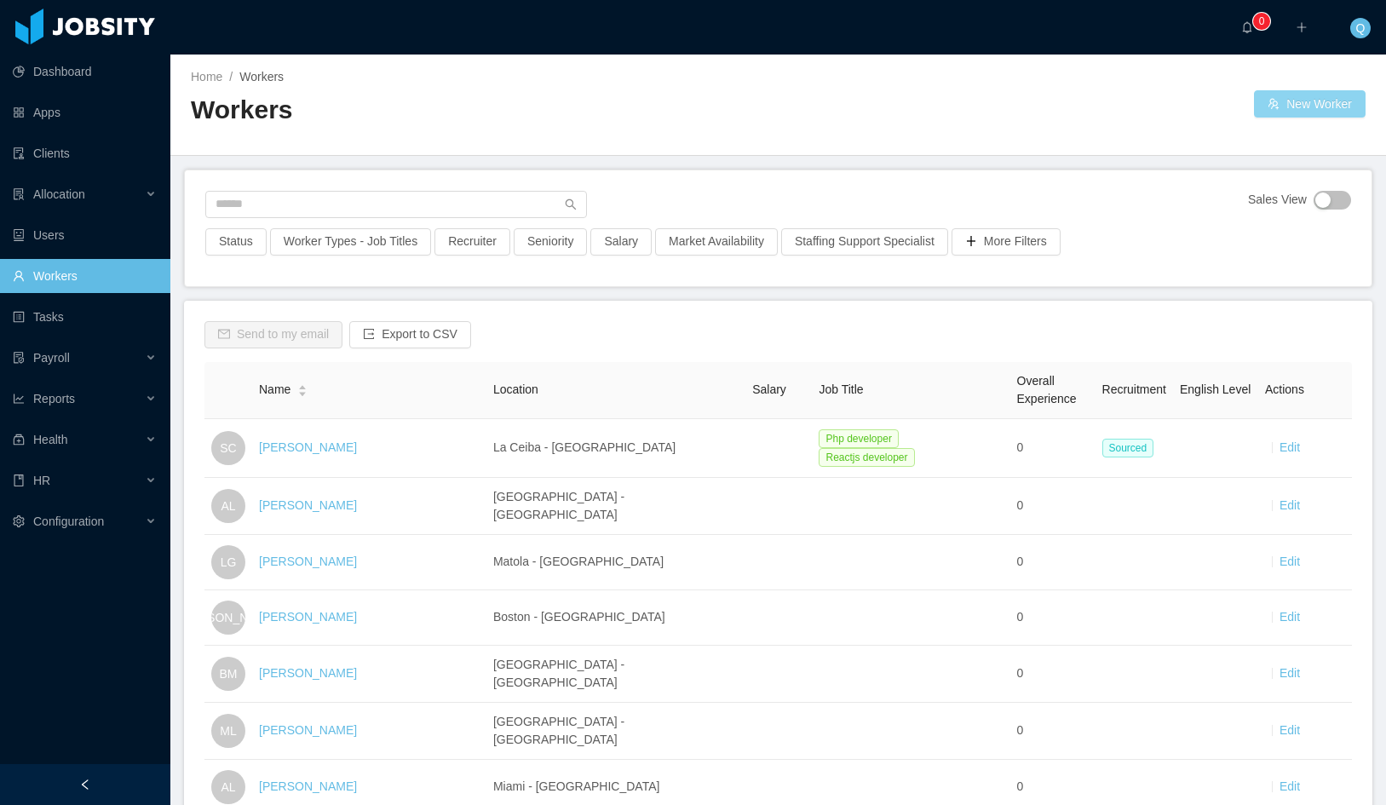
click at [1297, 104] on button "New Worker" at bounding box center [1310, 103] width 112 height 27
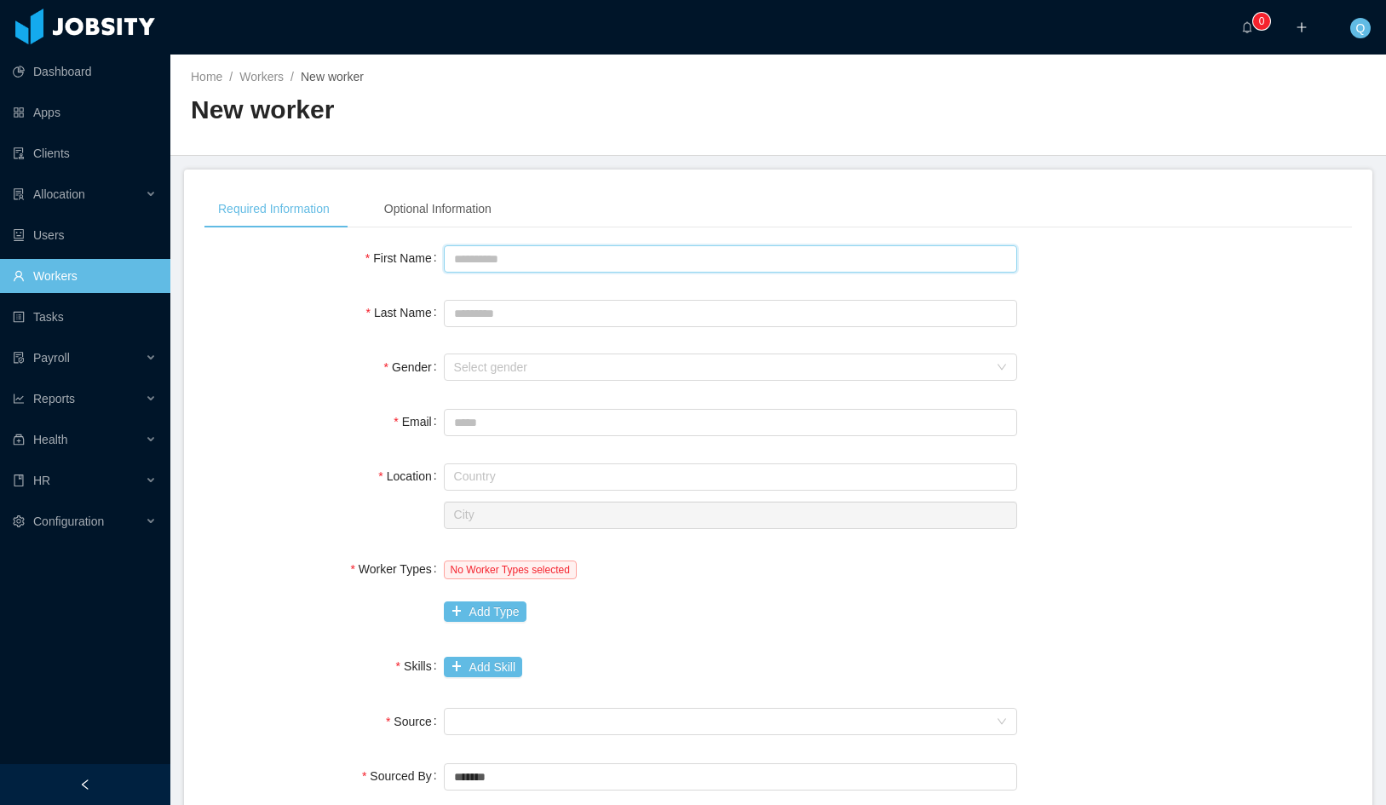
click at [601, 256] on input "First Name" at bounding box center [731, 258] width 574 height 27
type input "*"
type input "****"
type input "********"
type input "**"
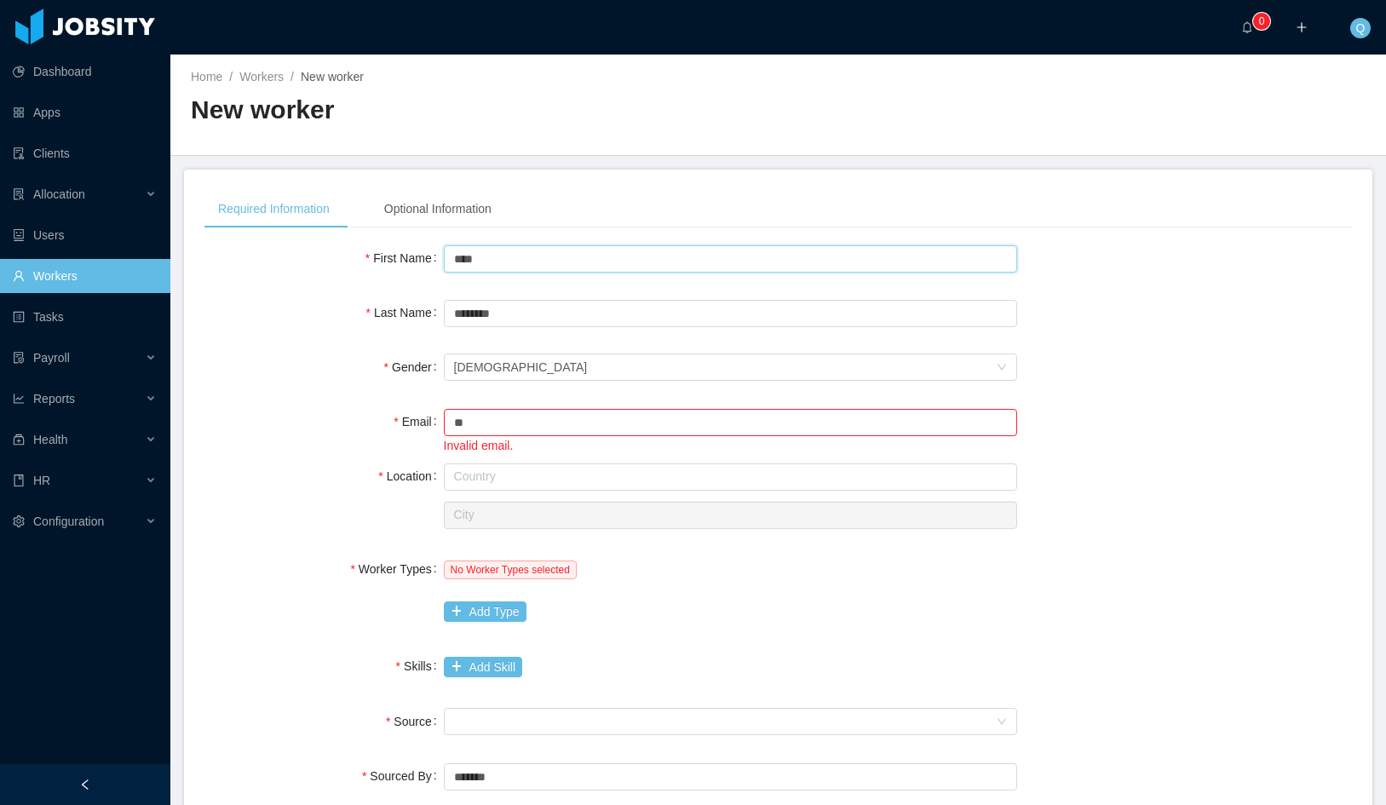
click at [601, 256] on input "****" at bounding box center [731, 258] width 574 height 27
drag, startPoint x: 601, startPoint y: 256, endPoint x: 158, endPoint y: 206, distance: 445.1
click at [158, 206] on section "Dashboard Apps Clients Allocation Users Workers Tasks Payroll Reports Health HR…" at bounding box center [693, 402] width 1386 height 805
type input "****"
click at [549, 421] on input "**" at bounding box center [731, 422] width 574 height 27
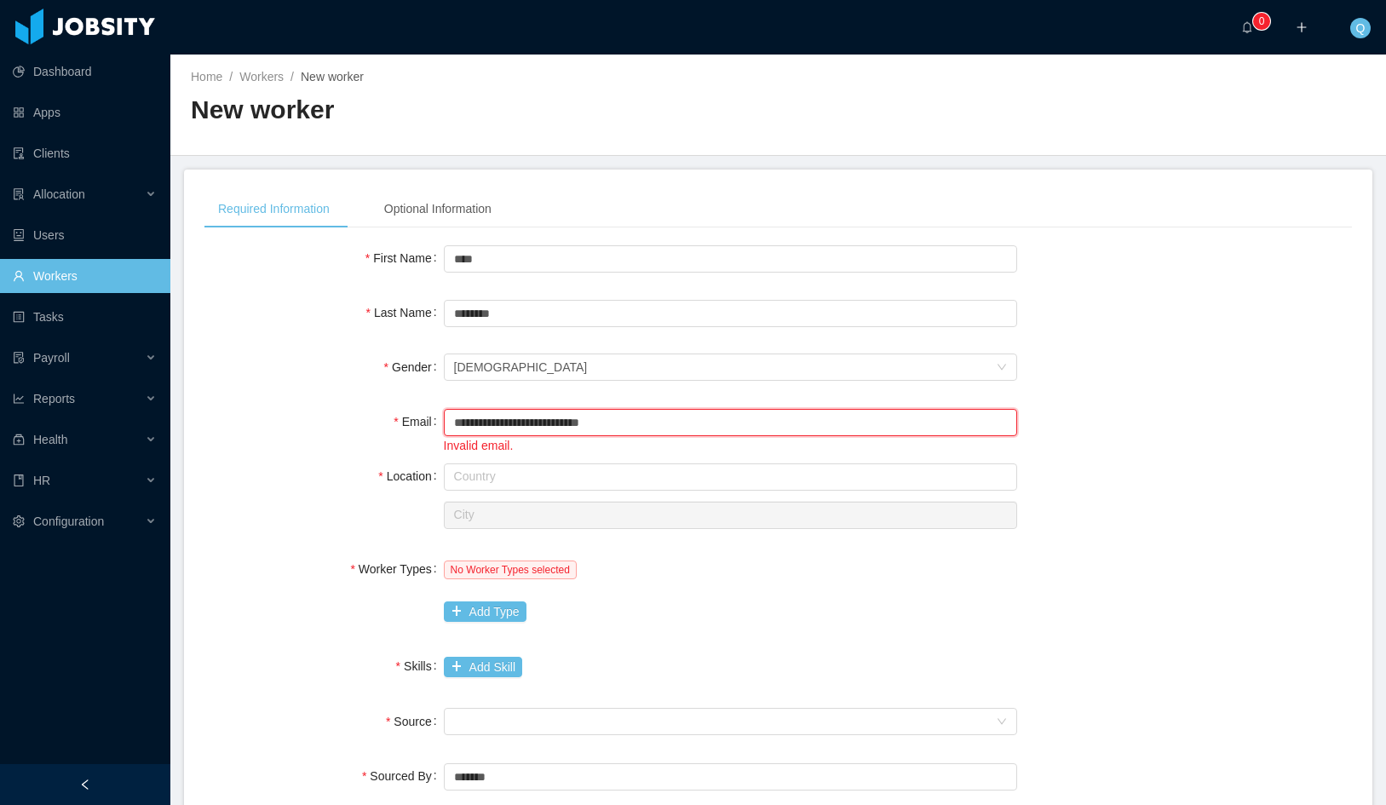
type input "**********"
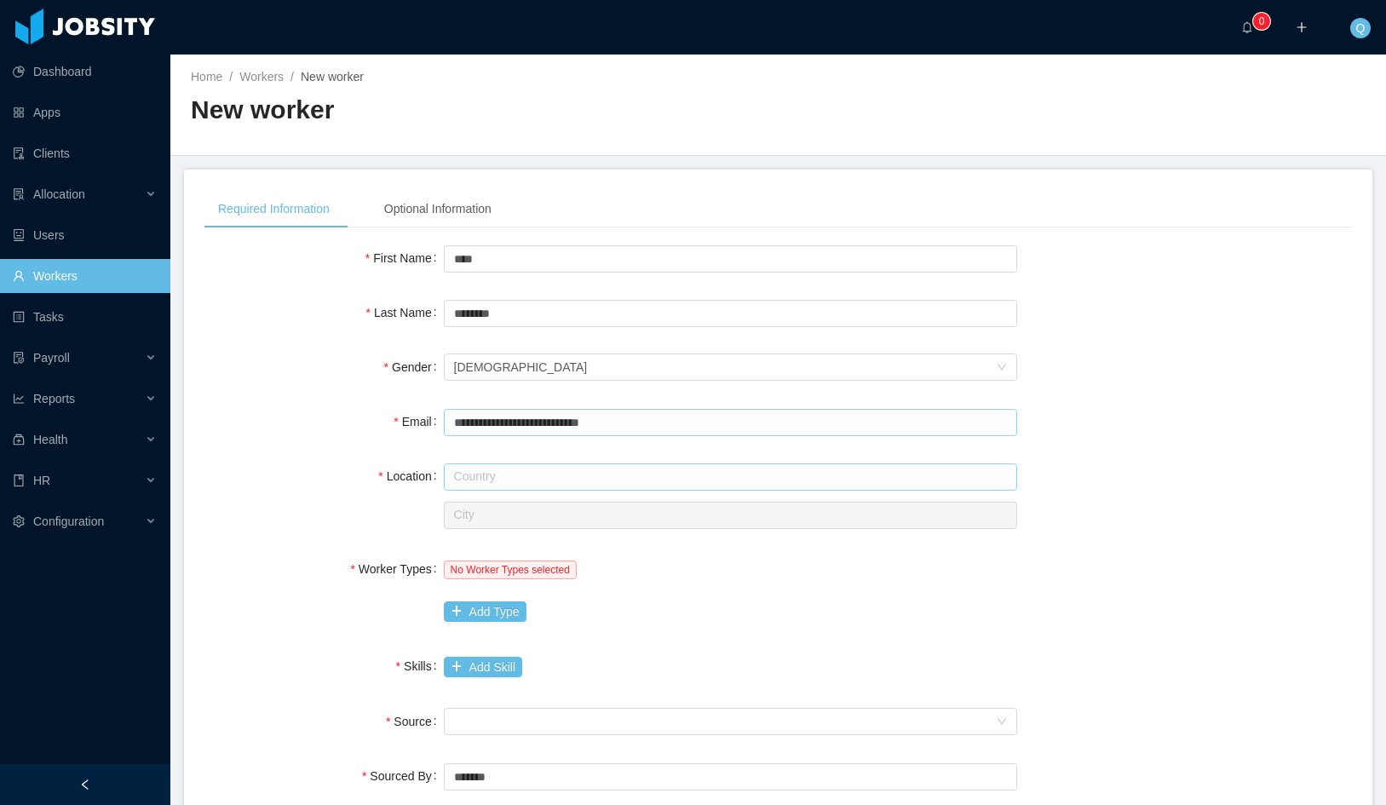
type input "*"
type input "********"
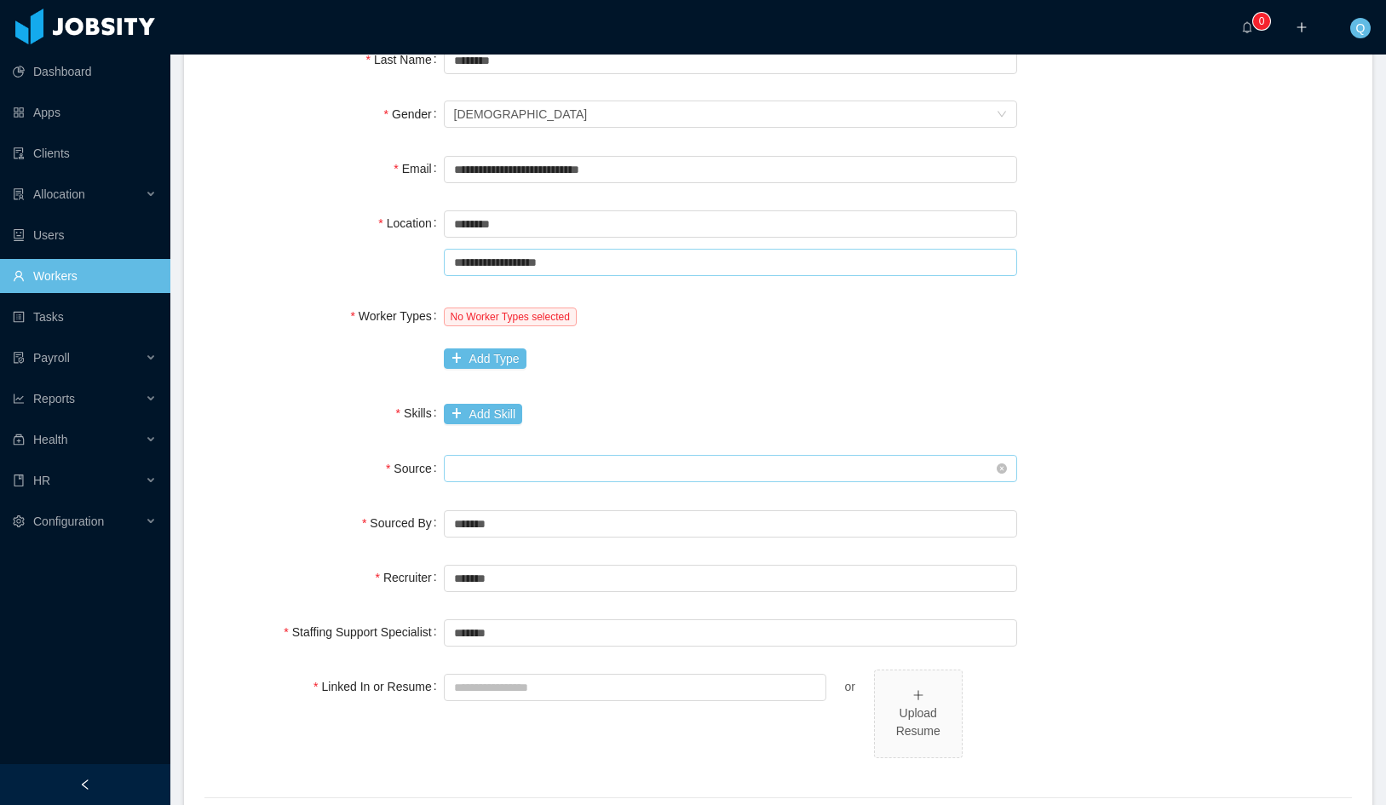
scroll to position [256, 0]
type input "**********"
click at [513, 359] on button "Add Type" at bounding box center [485, 356] width 83 height 20
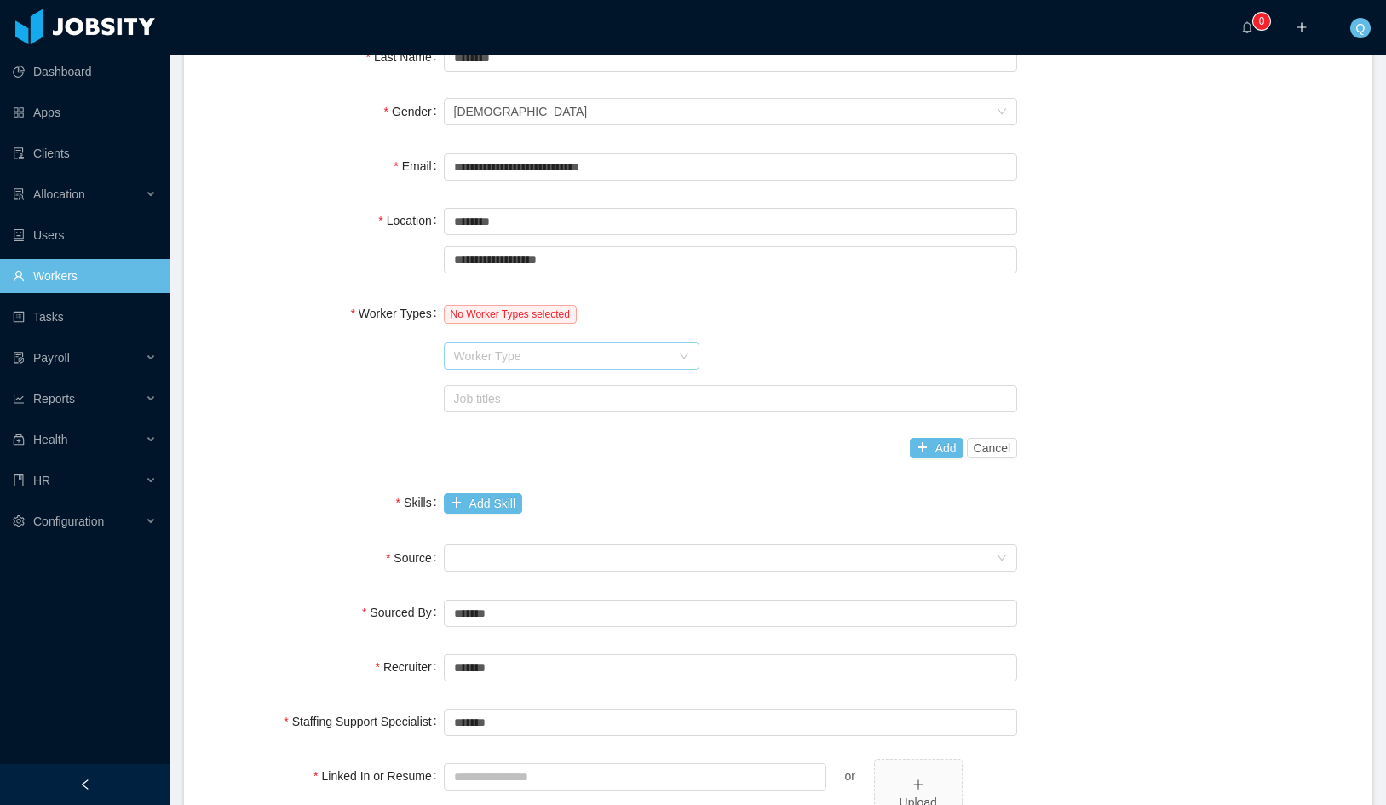
click at [544, 354] on div "Worker Type" at bounding box center [562, 356] width 216 height 17
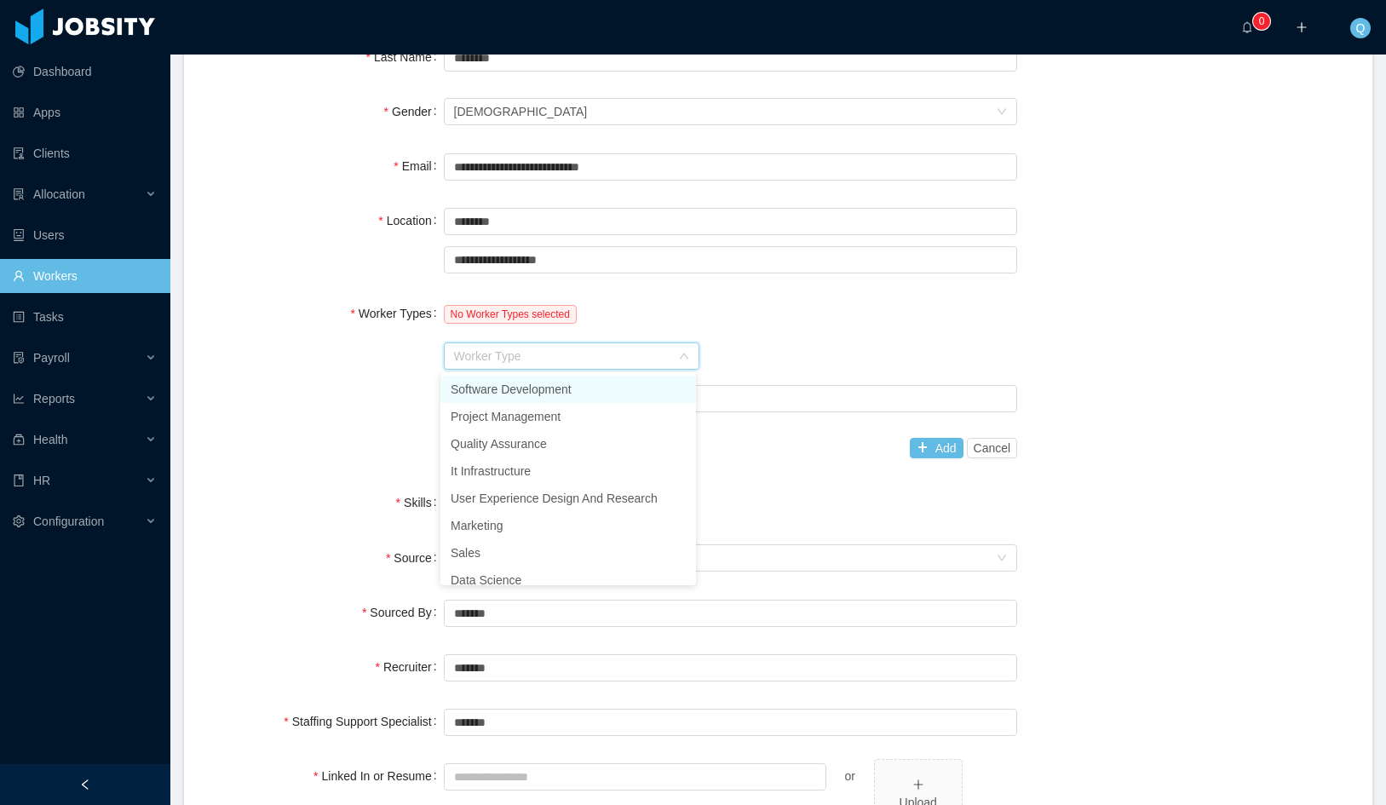
click at [553, 392] on li "Software Development" at bounding box center [569, 389] width 256 height 27
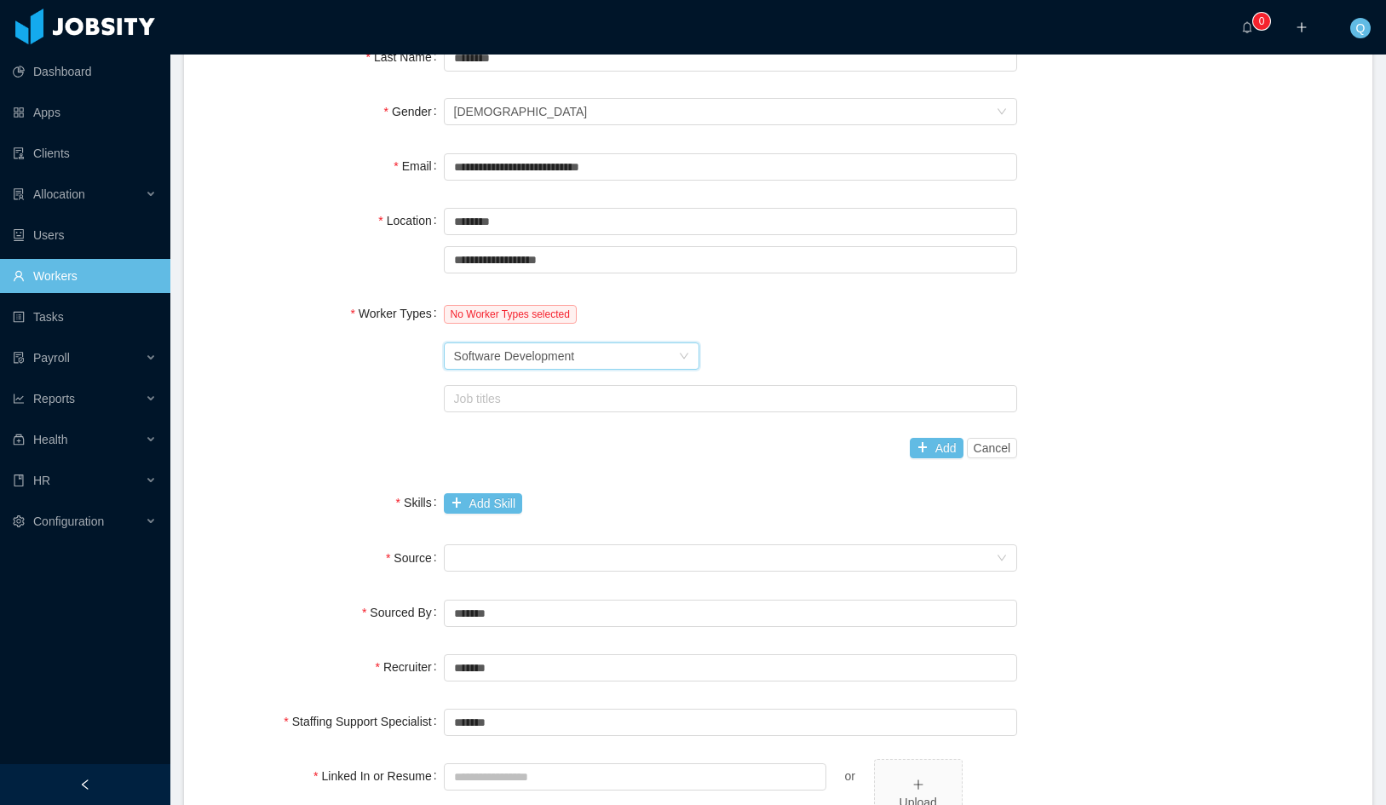
click at [723, 413] on div "Job titles" at bounding box center [731, 399] width 574 height 34
click at [728, 400] on div "Job titles" at bounding box center [727, 398] width 546 height 17
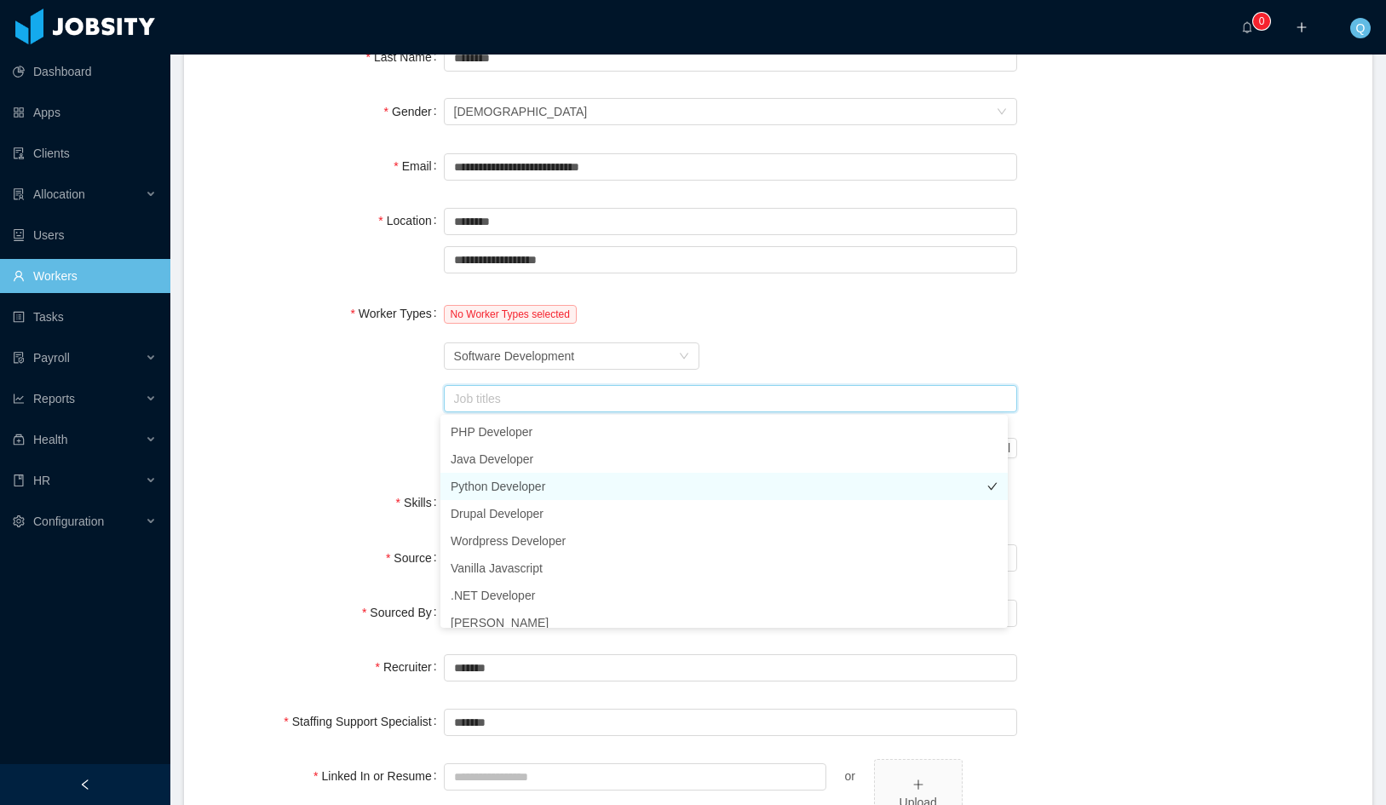
click at [567, 492] on li "Python Developer" at bounding box center [724, 486] width 567 height 27
click at [1072, 342] on div "Worker Types No Worker Types selected Worker Type Software Development Job titl…" at bounding box center [778, 381] width 1148 height 169
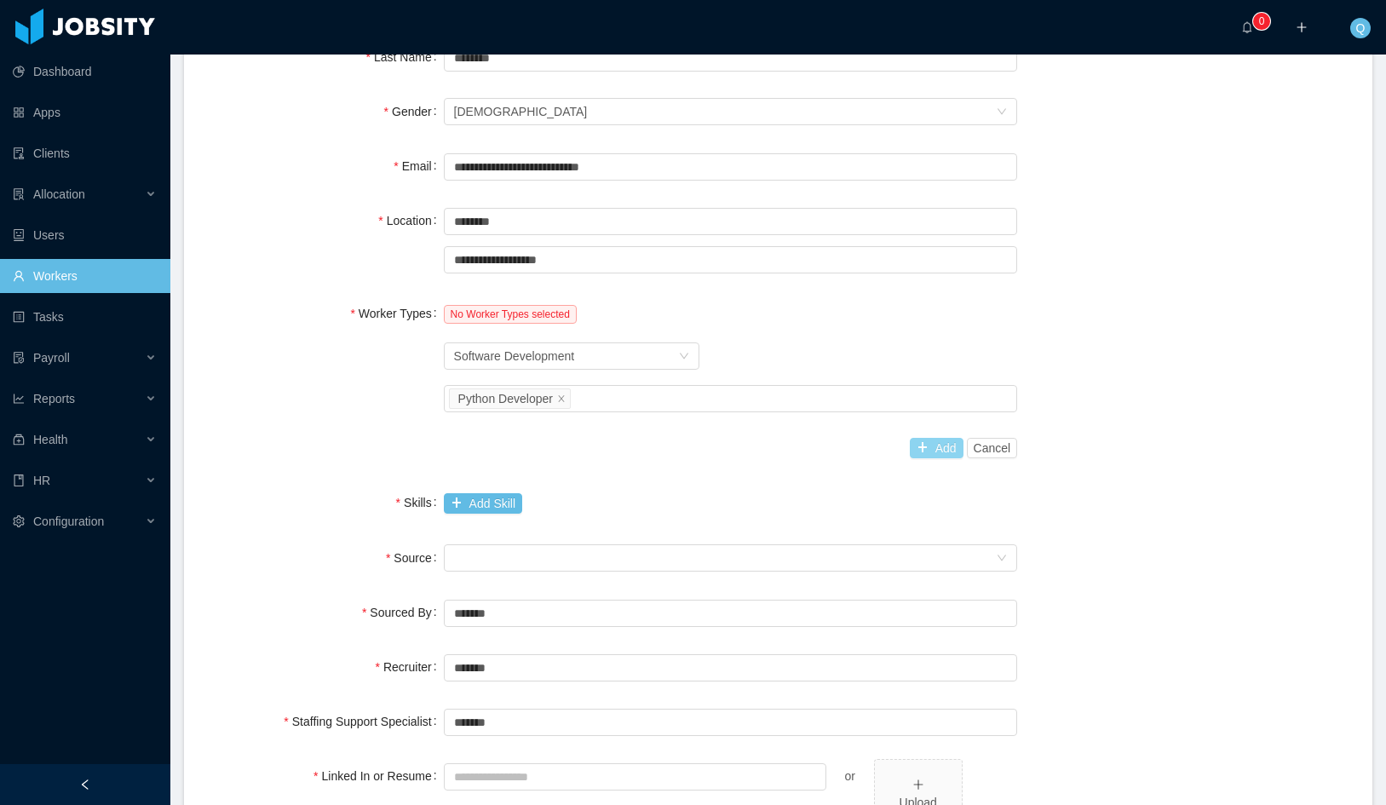
click at [928, 450] on button "Add" at bounding box center [937, 448] width 54 height 20
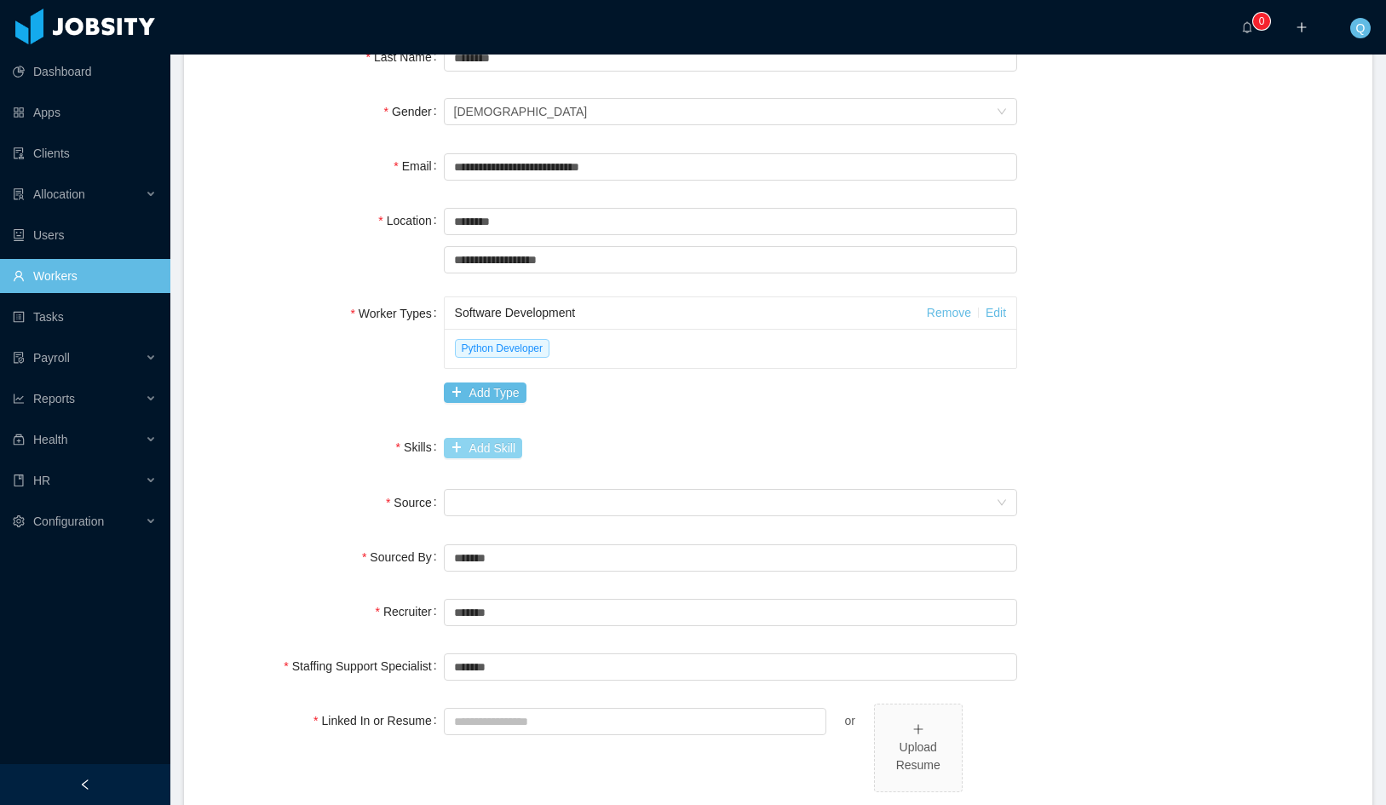
click at [472, 454] on button "Add Skill" at bounding box center [483, 448] width 78 height 20
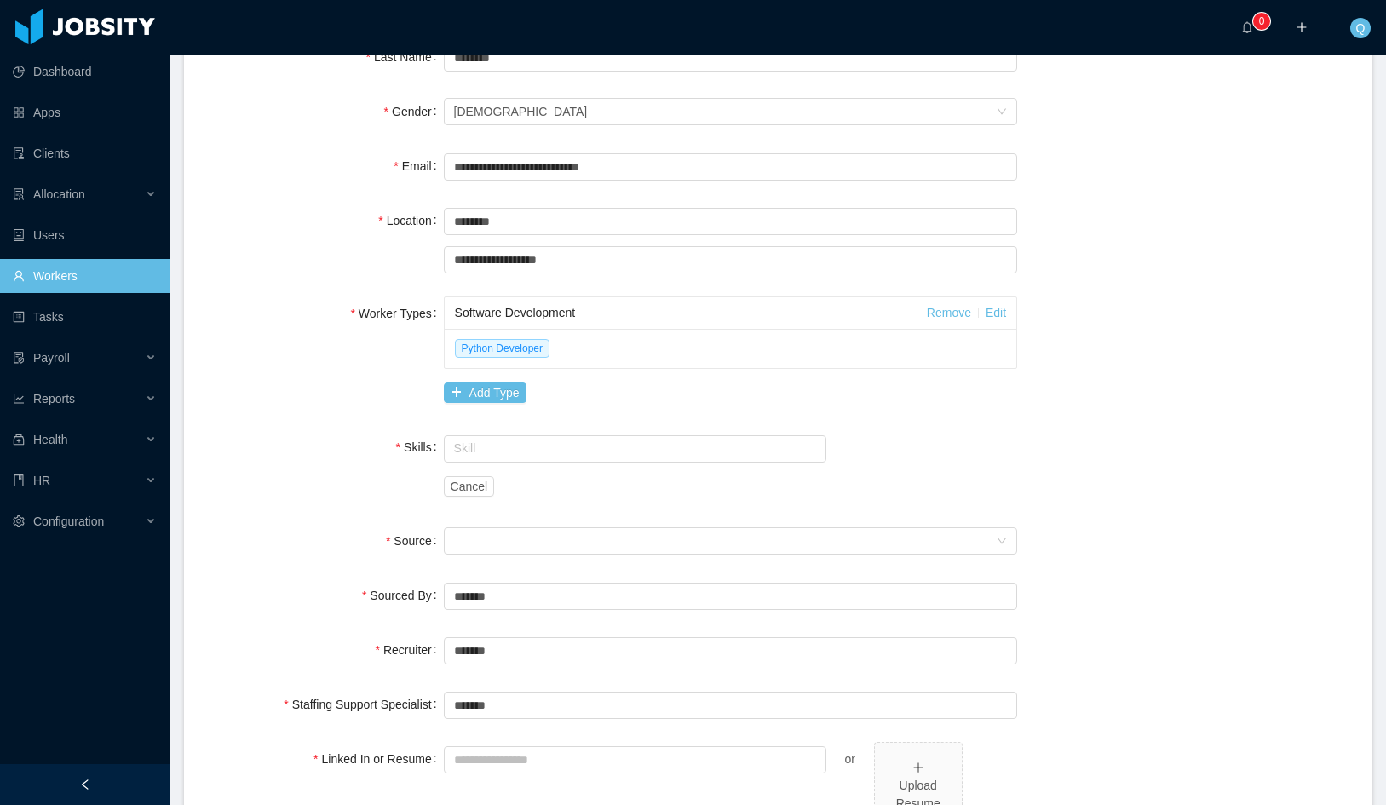
click at [514, 463] on div "Skill" at bounding box center [635, 448] width 383 height 34
click at [517, 451] on input "text" at bounding box center [635, 448] width 383 height 27
click at [510, 481] on li "Python" at bounding box center [630, 481] width 378 height 27
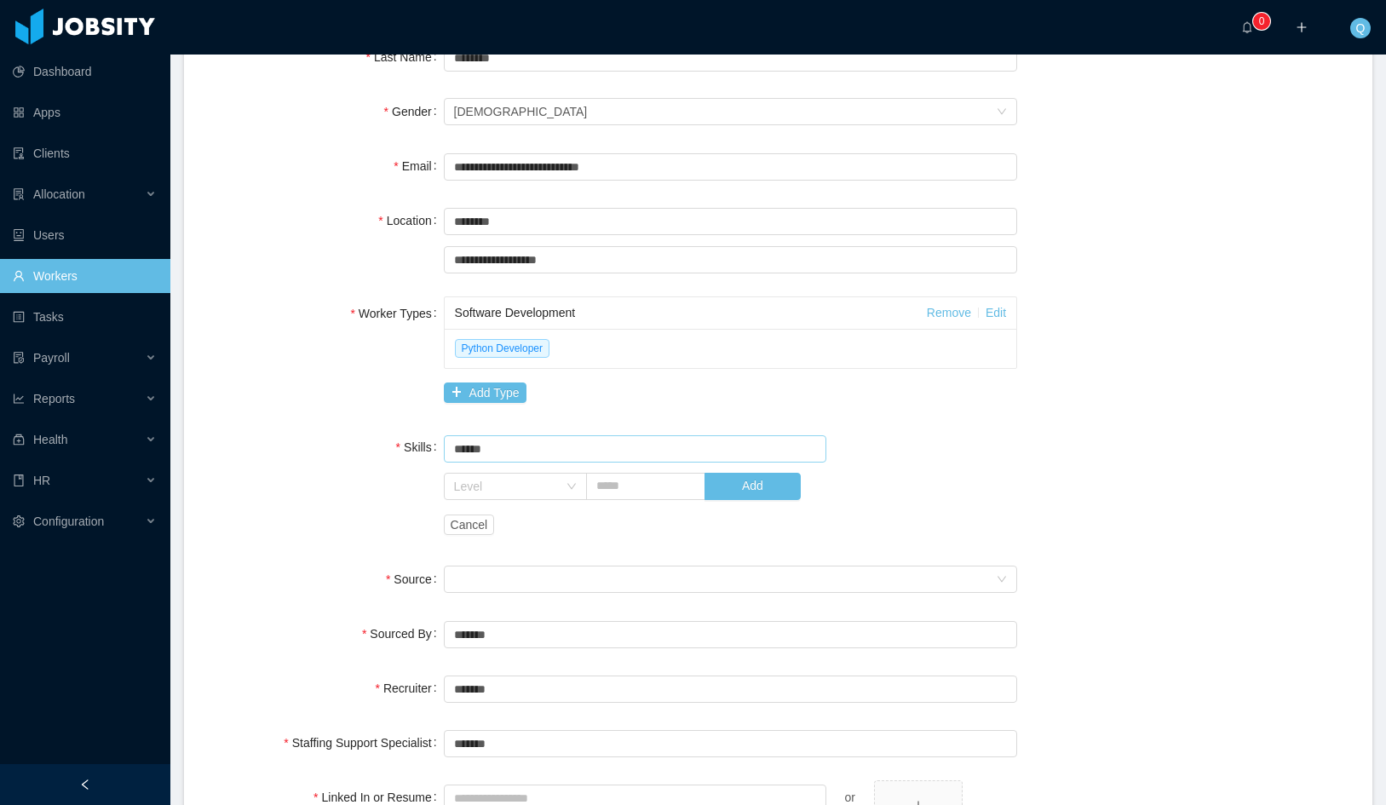
type input "******"
click at [949, 482] on div "Skill ****** Python Level Add Cancel" at bounding box center [731, 486] width 574 height 112
click at [568, 487] on icon "icon: down" at bounding box center [571, 486] width 9 height 6
click at [522, 579] on li "Low" at bounding box center [512, 574] width 142 height 27
click at [625, 481] on input "text" at bounding box center [645, 486] width 119 height 27
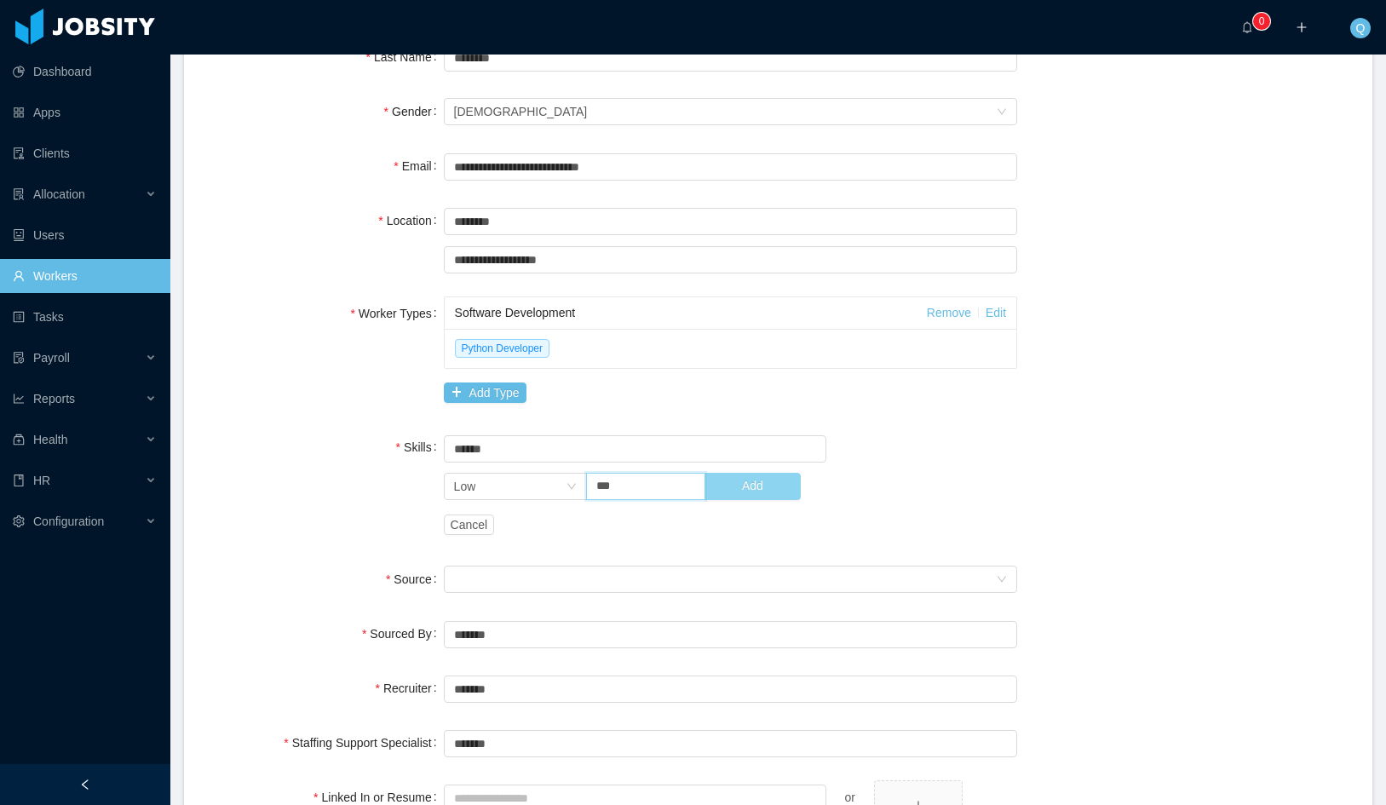
type input "***"
click at [719, 487] on button "Add" at bounding box center [752, 486] width 95 height 27
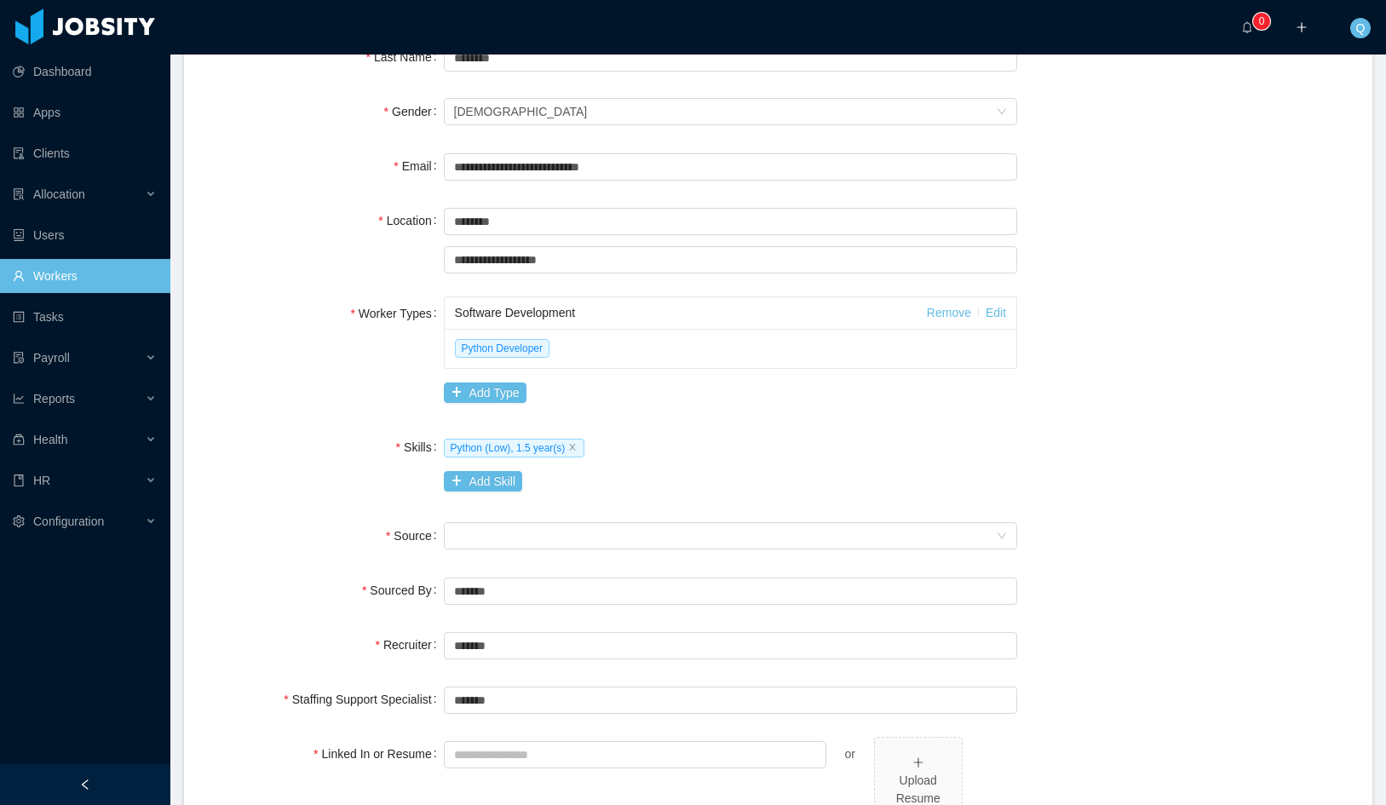
click at [710, 476] on div "Python (Low), 1.5 year(s) Add Skill" at bounding box center [731, 464] width 574 height 68
click at [638, 534] on div "Seniority" at bounding box center [725, 536] width 543 height 26
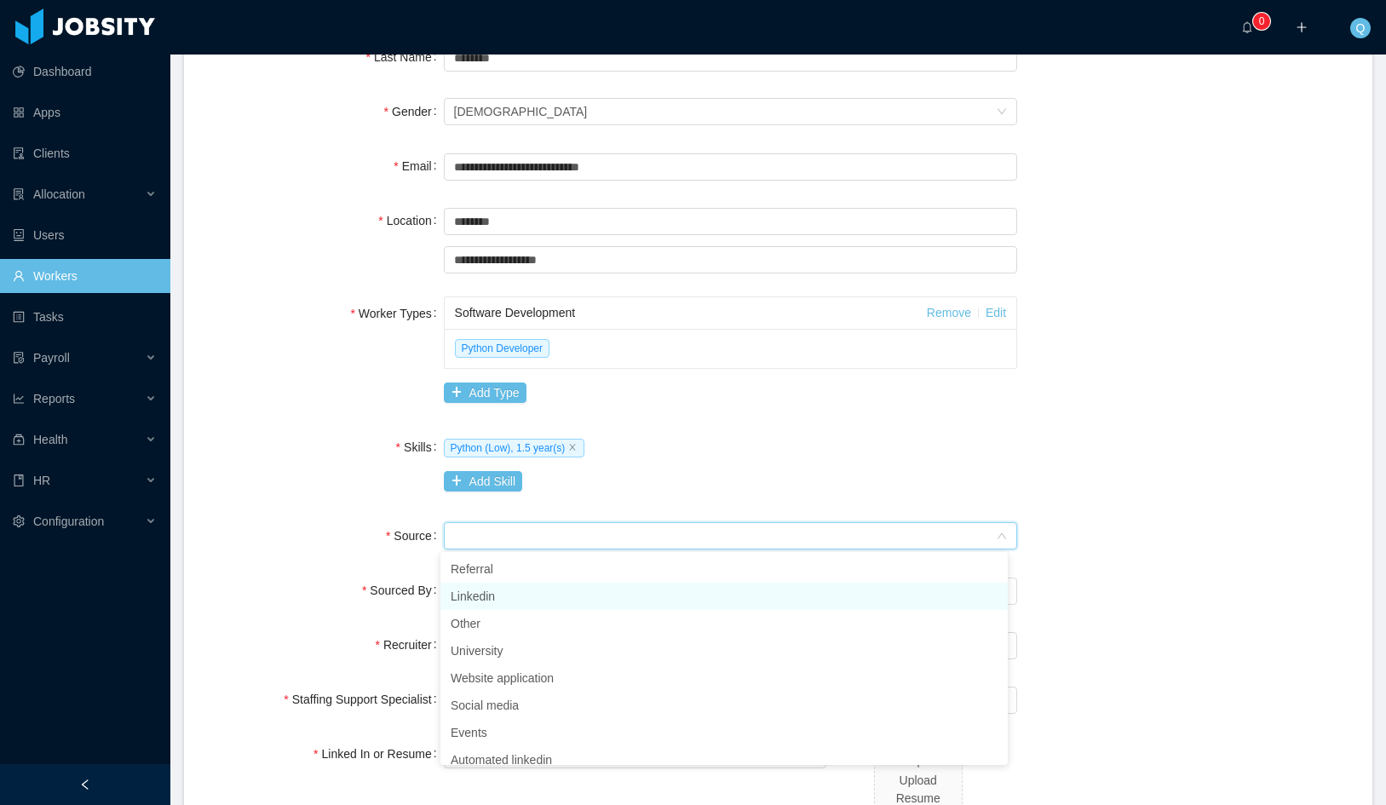
click at [577, 598] on li "Linkedin" at bounding box center [724, 596] width 567 height 27
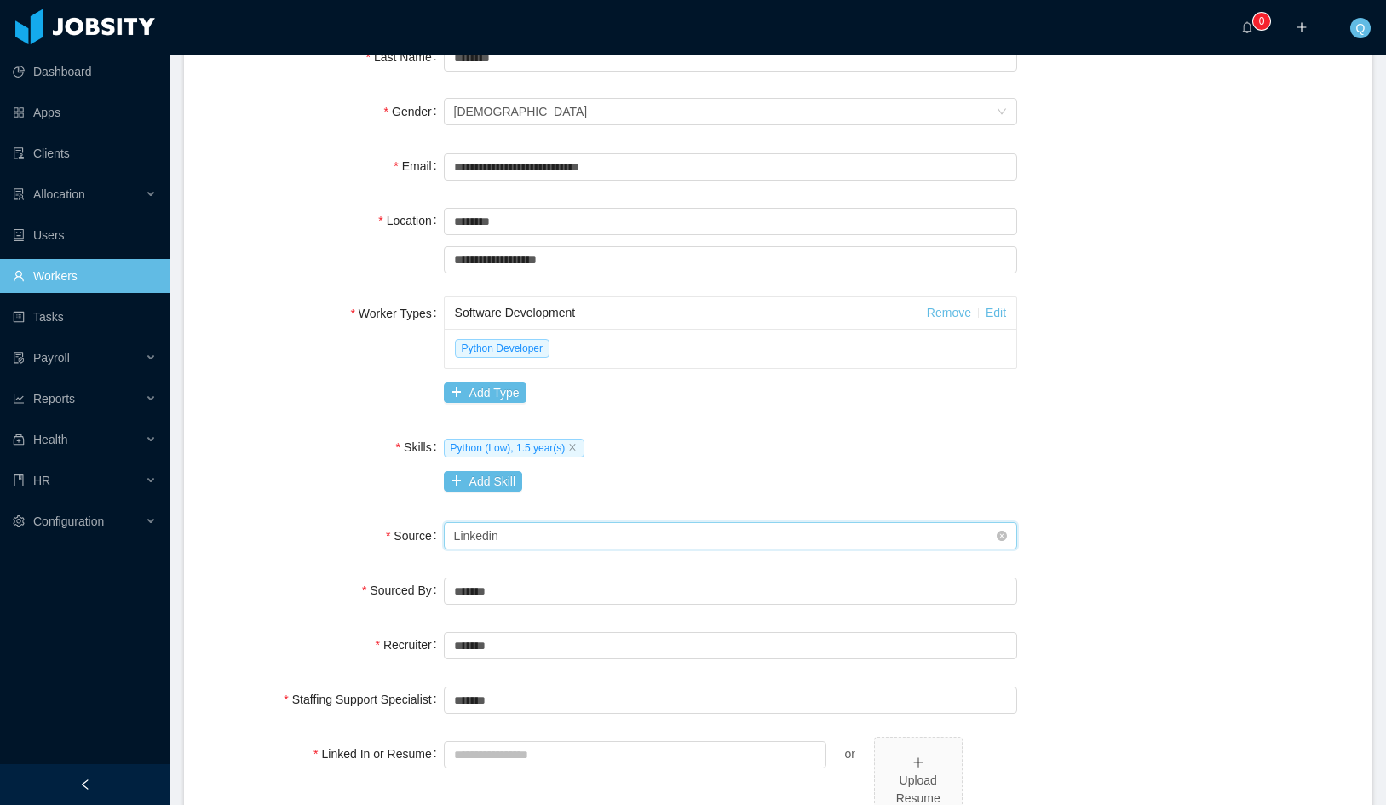
click at [701, 538] on div "Seniority Linkedin" at bounding box center [725, 536] width 543 height 26
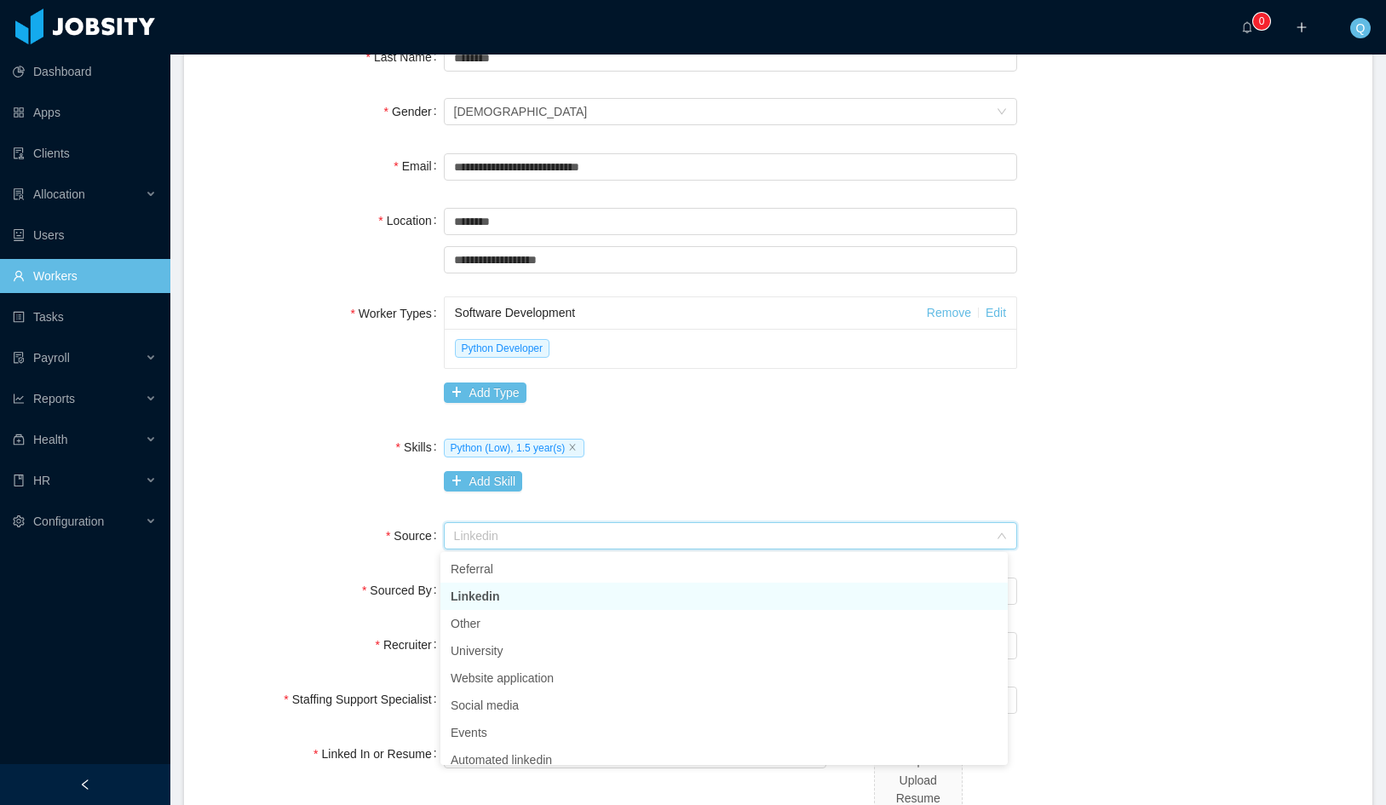
click at [744, 489] on div "Python (Low), 1.5 year(s) Add Skill" at bounding box center [731, 464] width 574 height 68
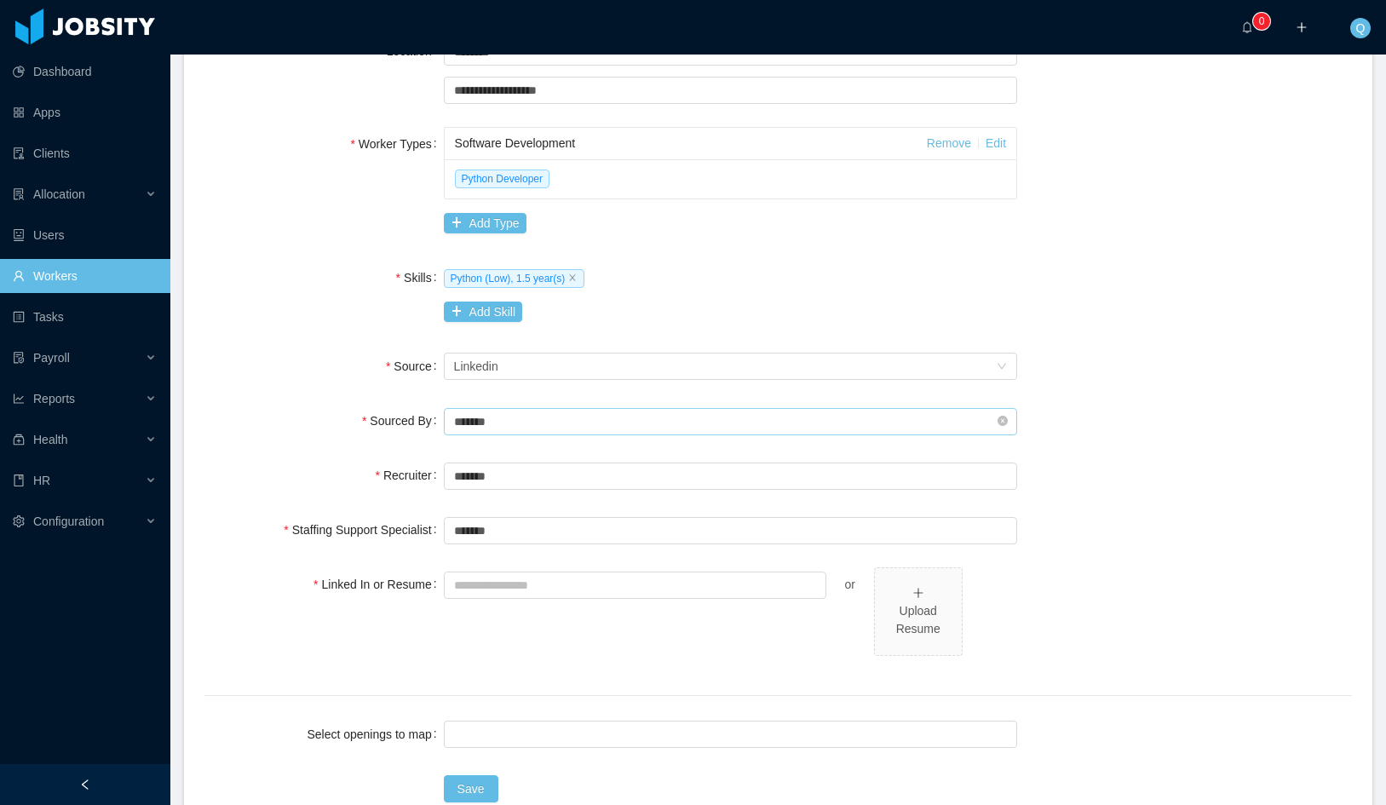
scroll to position [426, 0]
click at [1063, 602] on div "Linked In or Resume or Upload Resume" at bounding box center [778, 621] width 1148 height 108
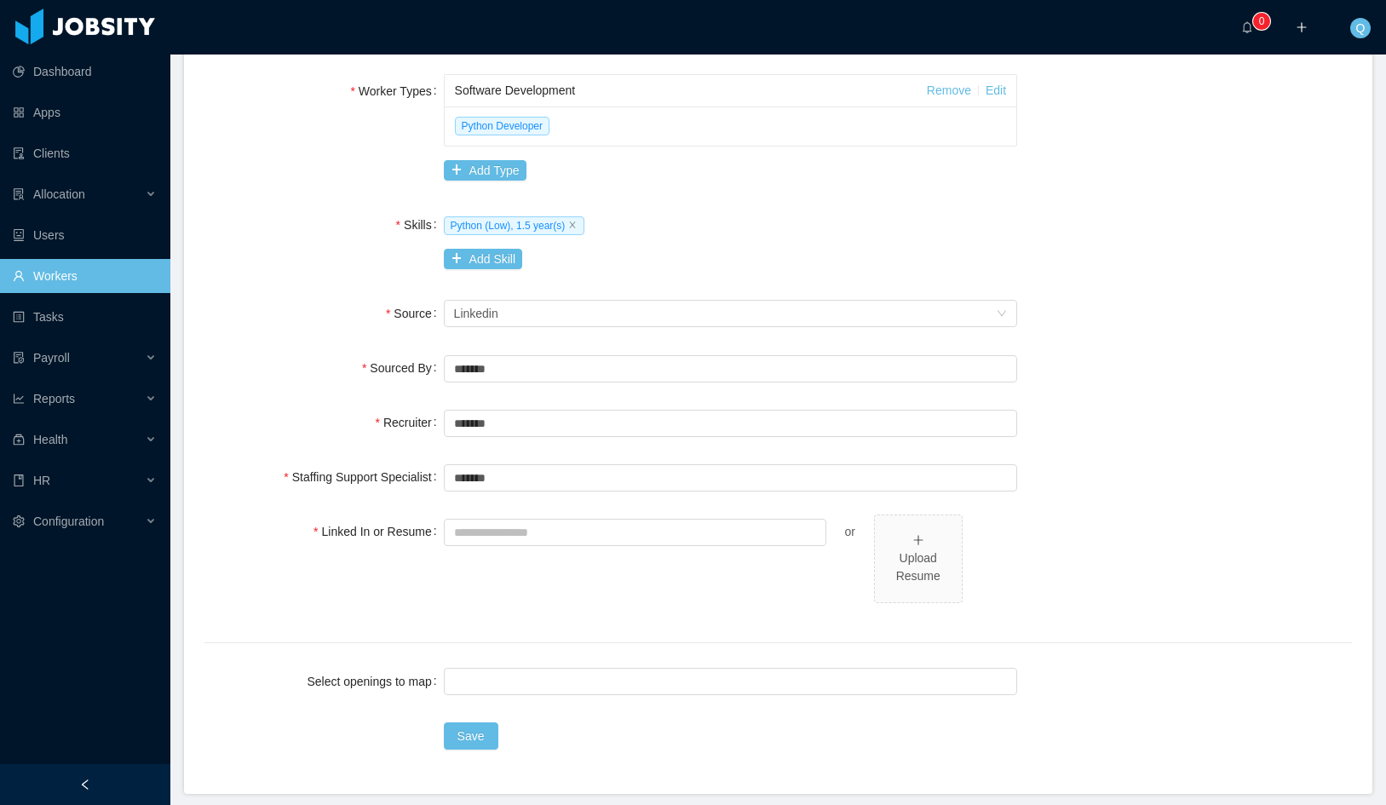
scroll to position [539, 0]
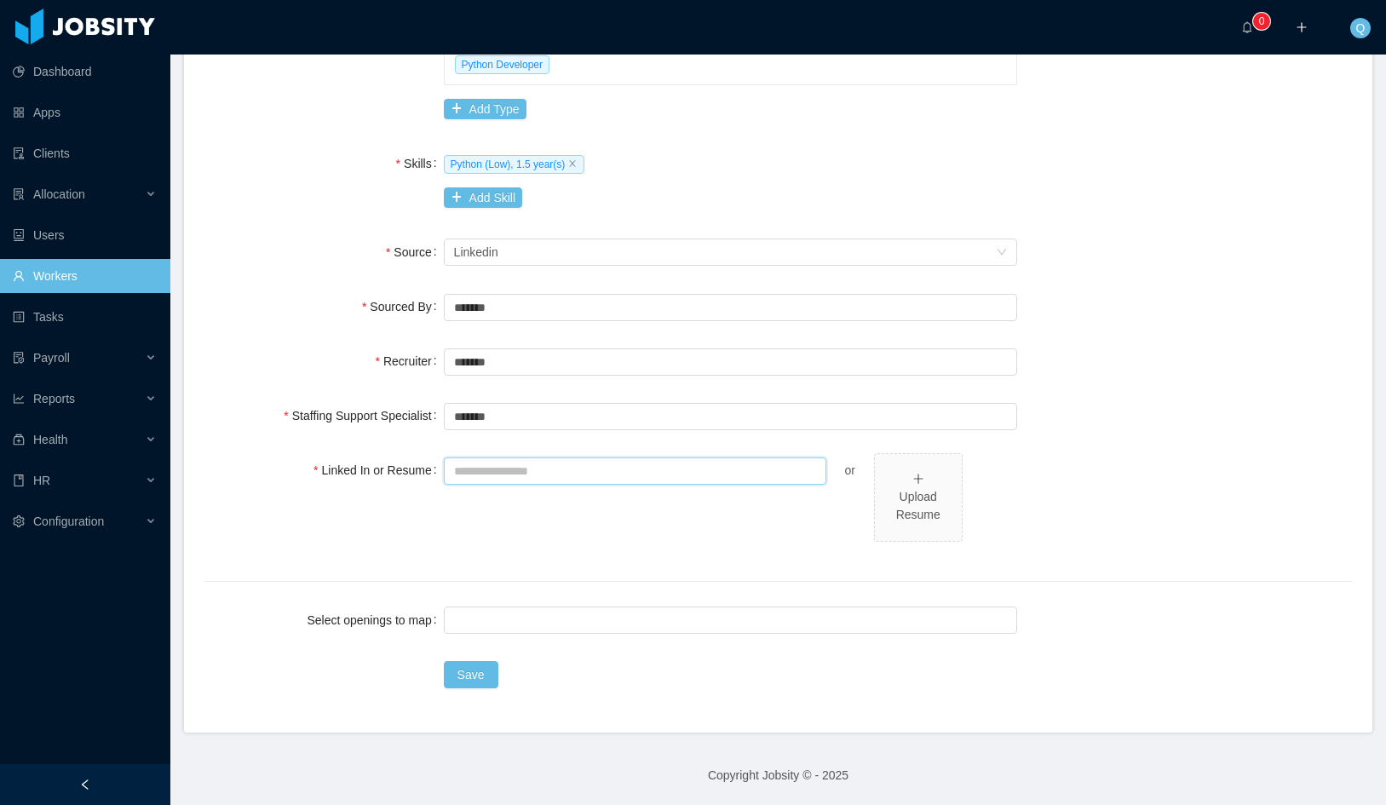
click at [616, 481] on input "Linked In or Resume" at bounding box center [635, 471] width 383 height 27
click at [1086, 529] on div "Linked In or Resume or Upload Resume" at bounding box center [778, 507] width 1148 height 108
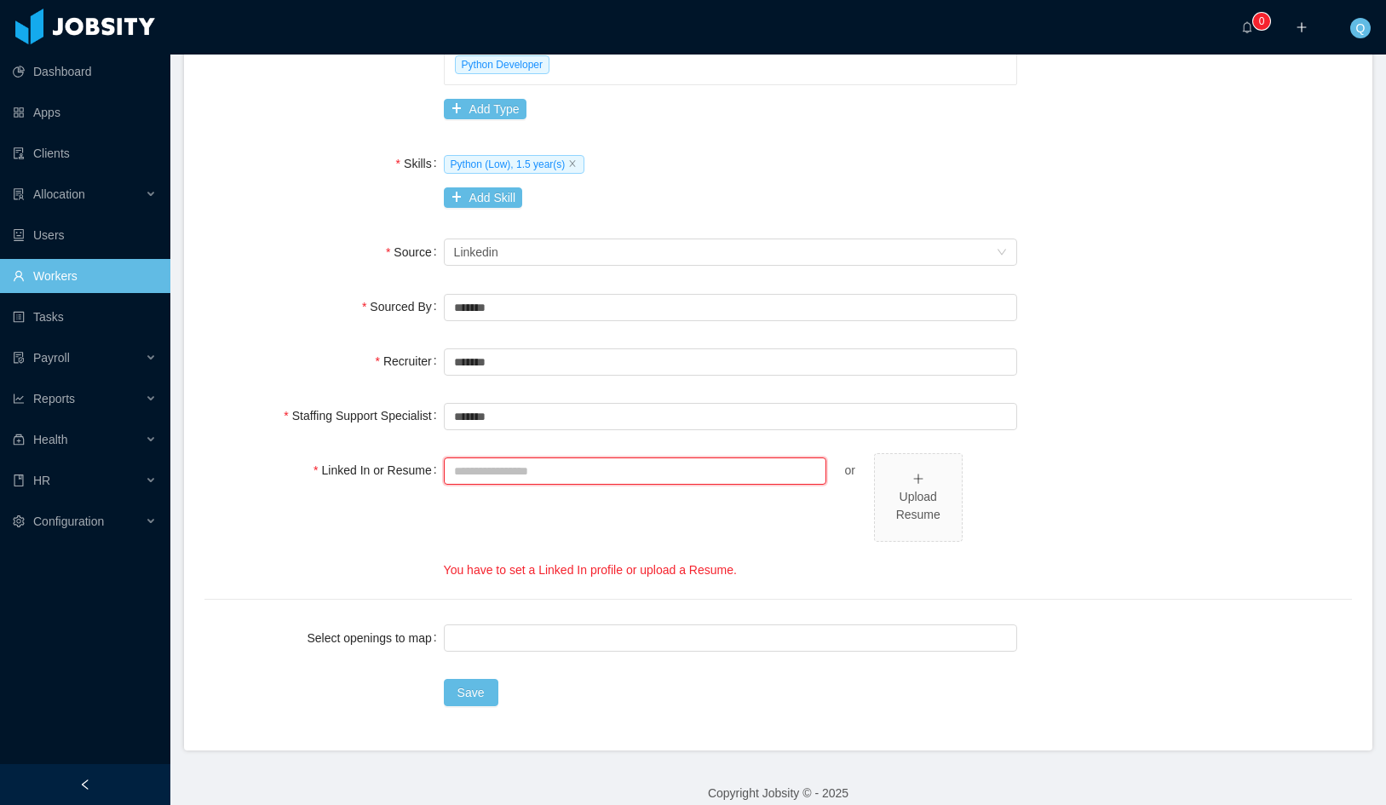
click at [601, 470] on input "Linked In or Resume" at bounding box center [635, 471] width 383 height 27
type input "**********"
click at [1047, 544] on div "**********" at bounding box center [778, 516] width 1148 height 126
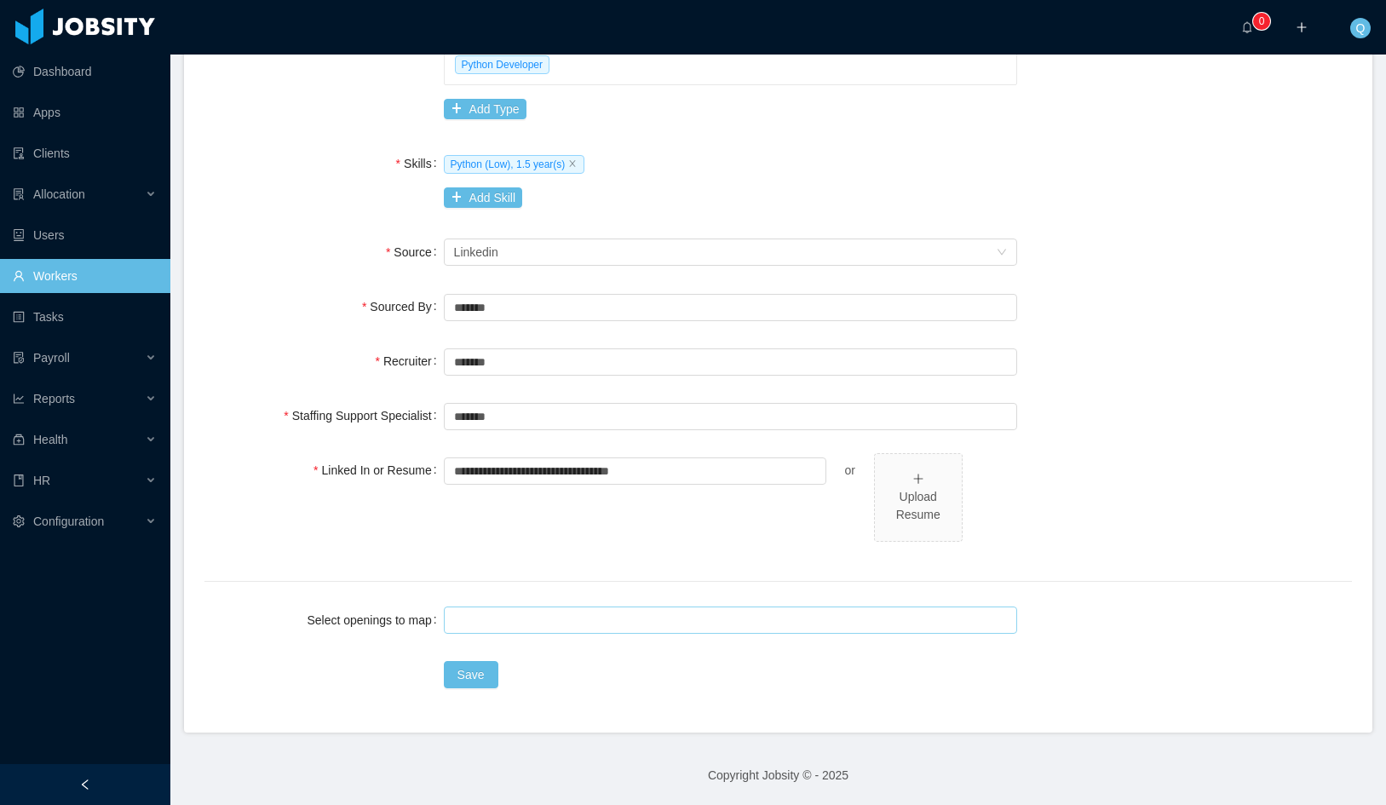
click at [478, 619] on div at bounding box center [728, 621] width 559 height 26
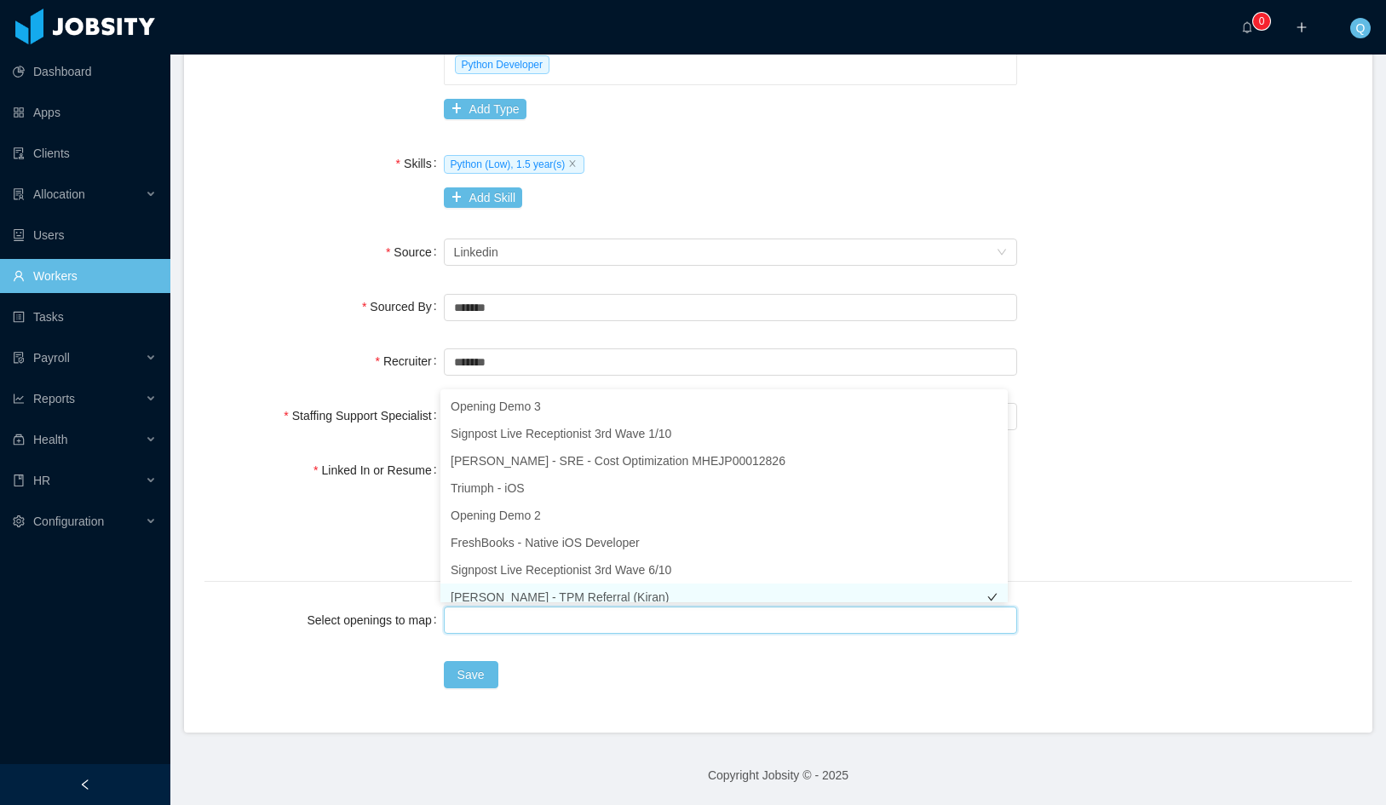
scroll to position [9, 0]
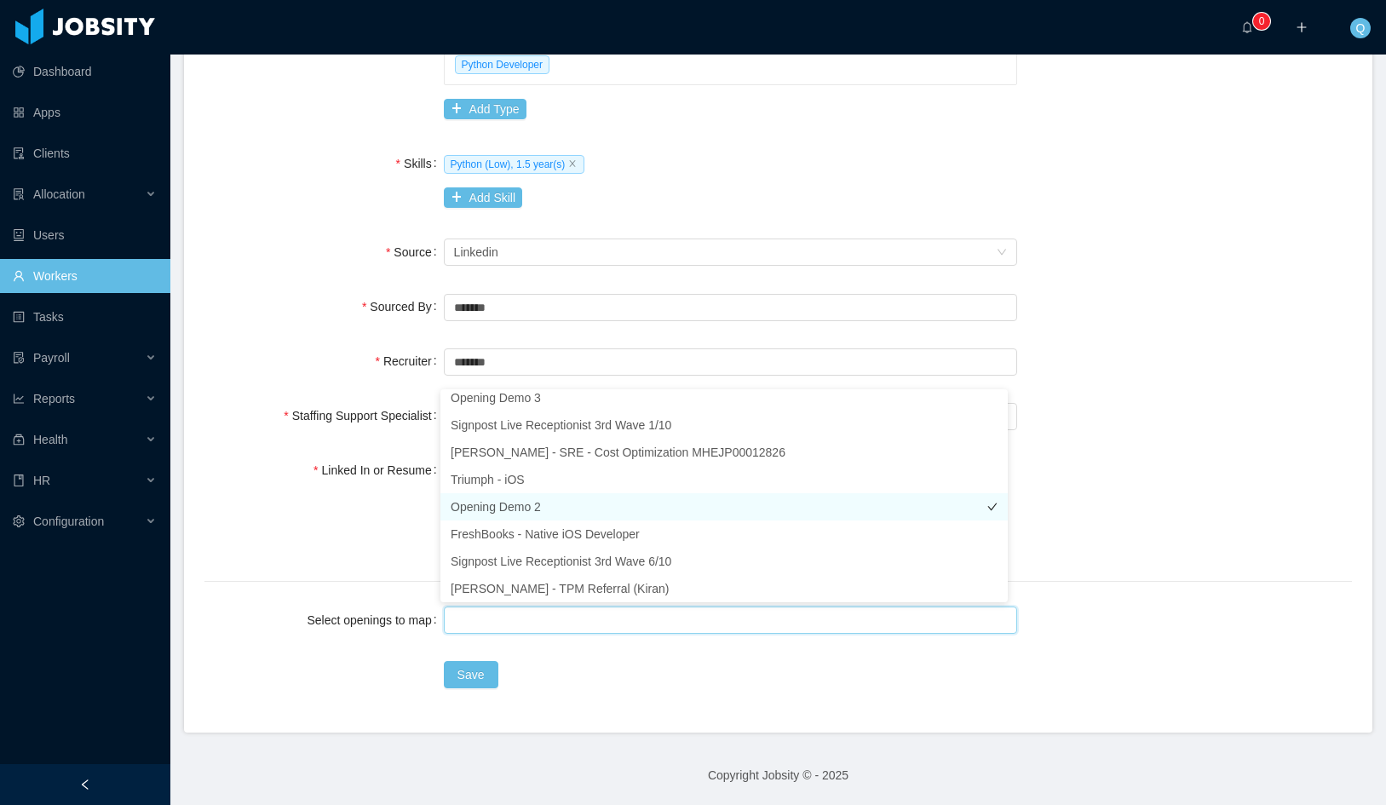
click at [504, 505] on li "Opening Demo 2" at bounding box center [724, 506] width 567 height 27
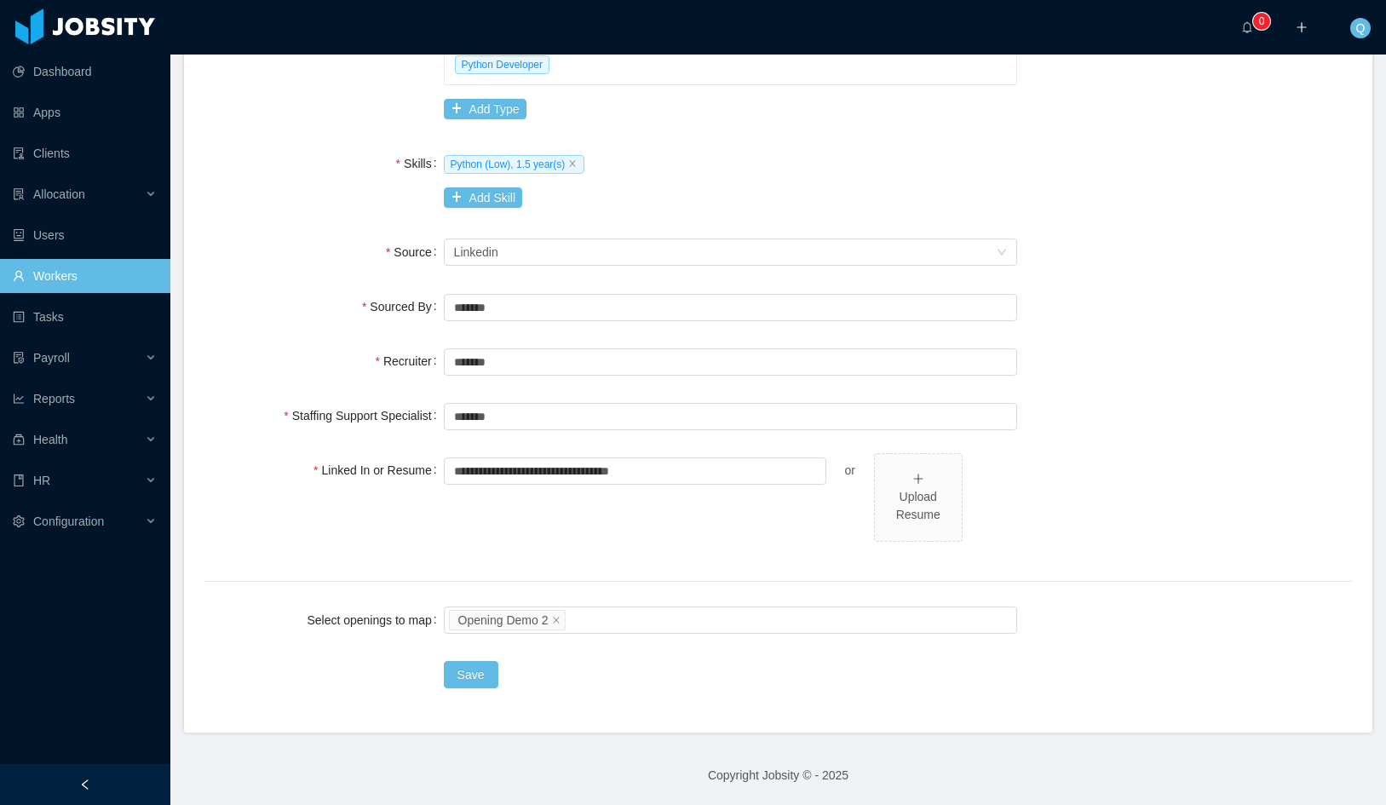
click at [643, 685] on div "Save" at bounding box center [731, 675] width 574 height 34
click at [475, 670] on button "Save" at bounding box center [471, 674] width 55 height 27
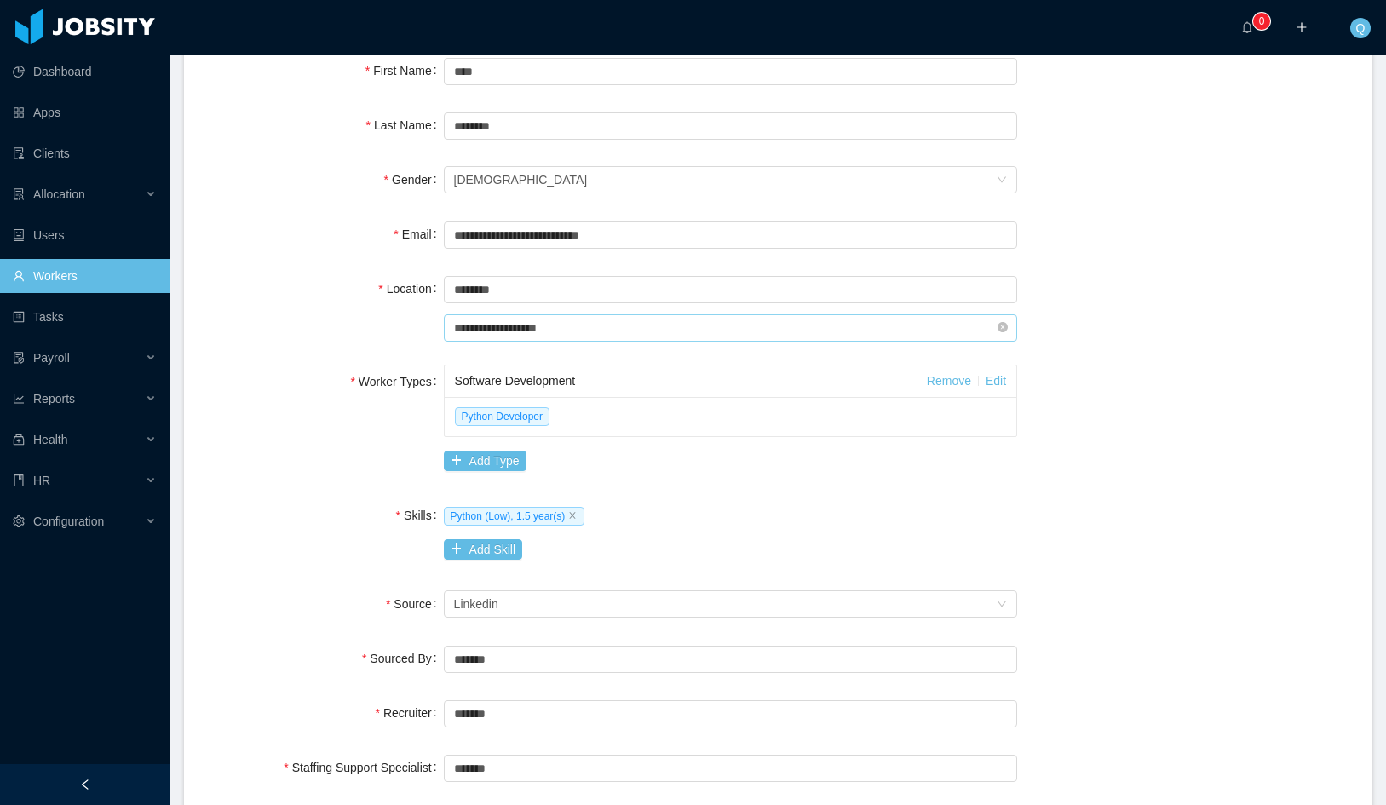
scroll to position [539, 0]
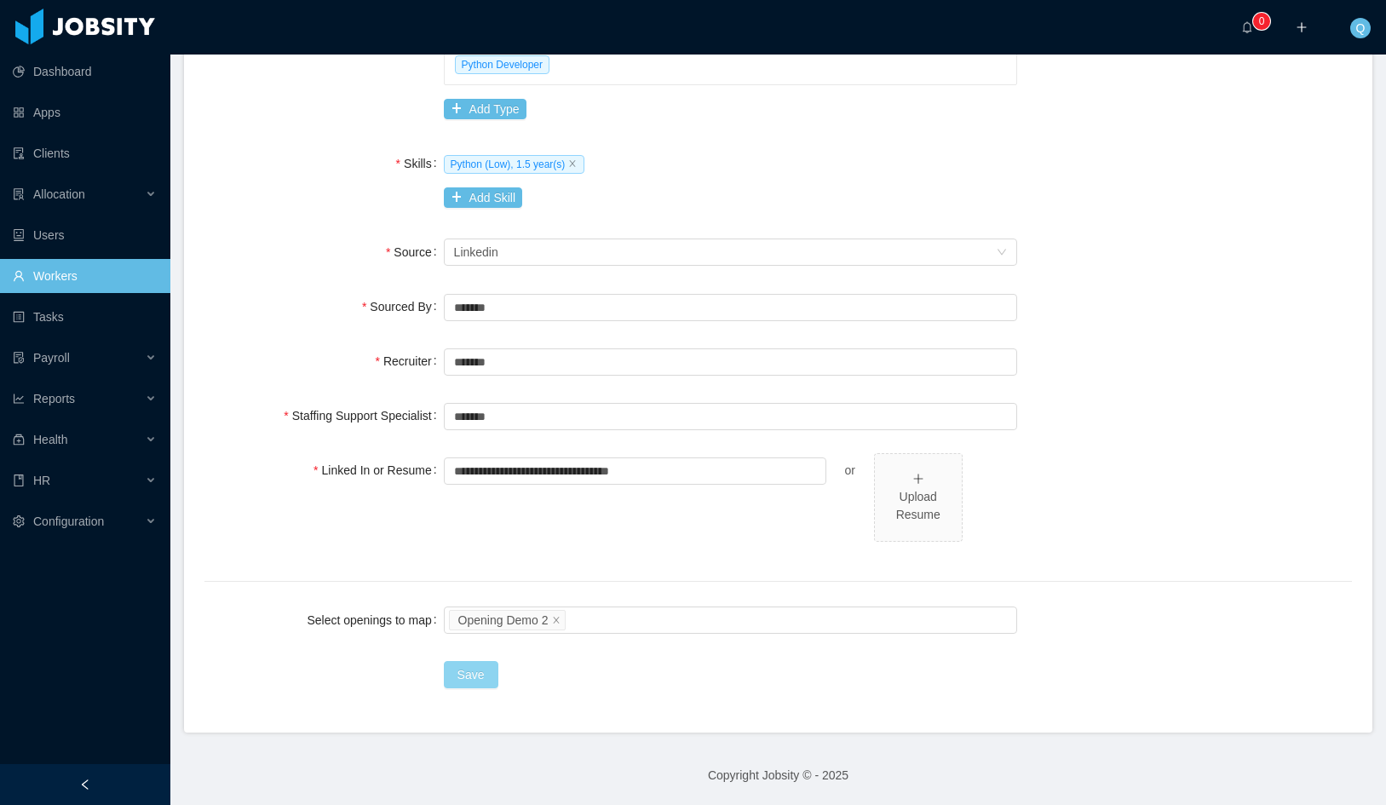
click at [464, 673] on button "Save" at bounding box center [471, 674] width 55 height 27
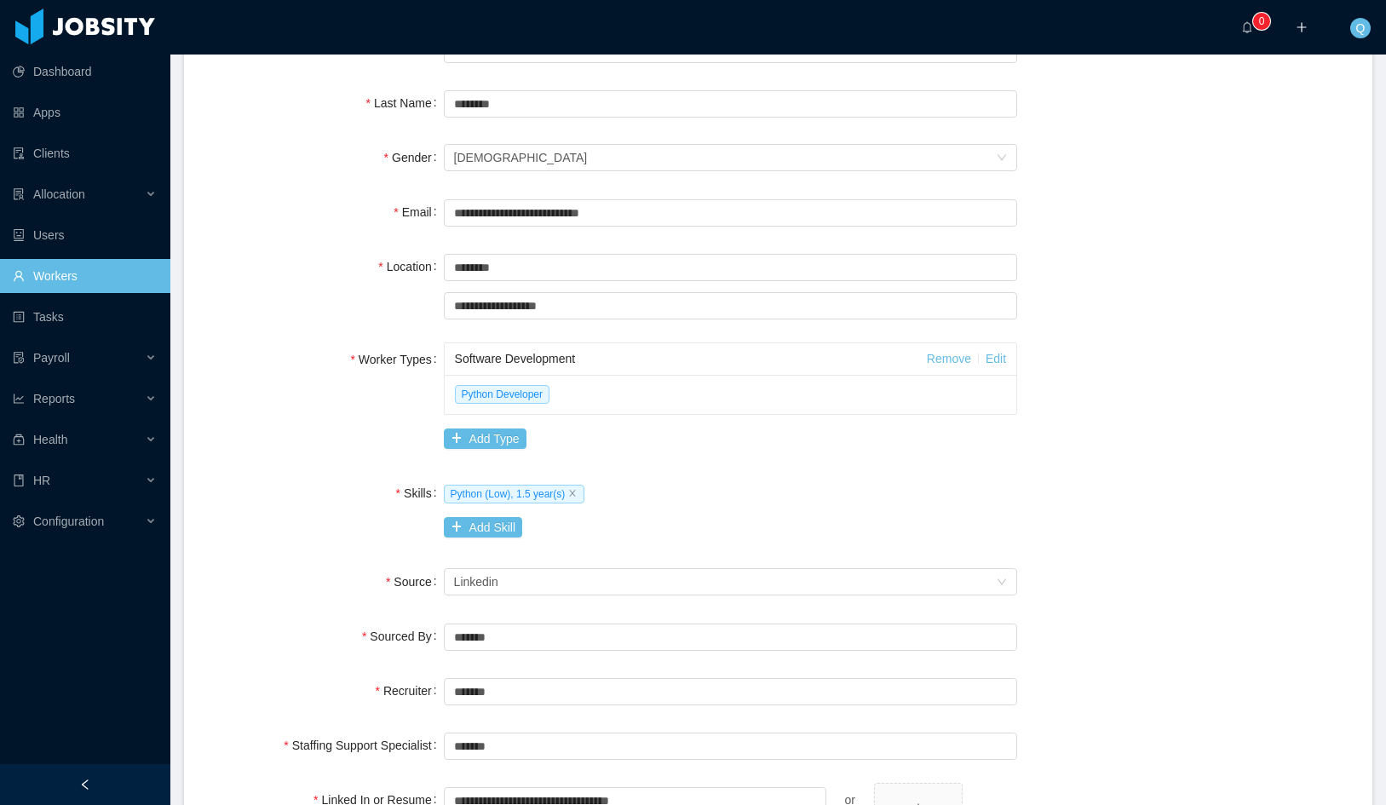
scroll to position [199, 0]
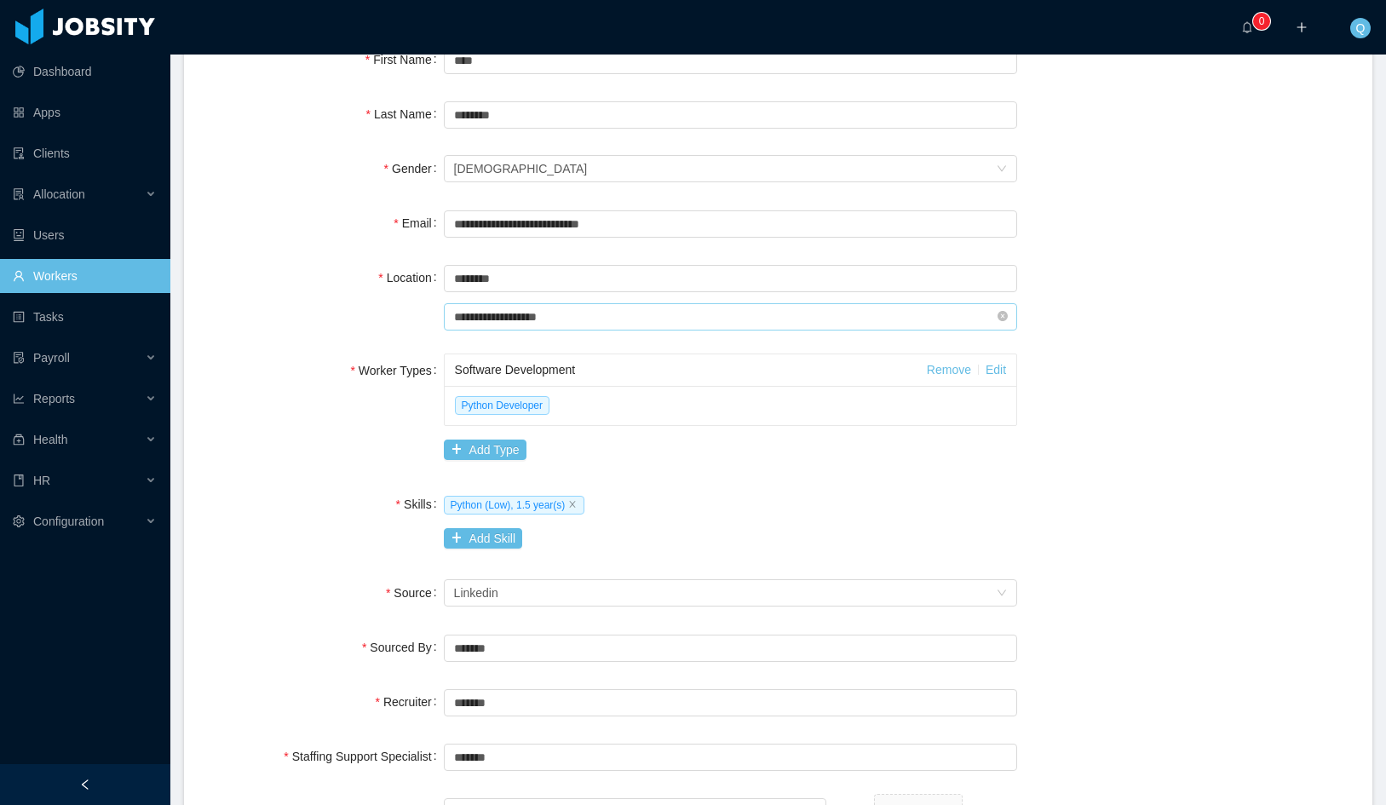
click at [645, 315] on input "**********" at bounding box center [731, 316] width 574 height 27
click at [998, 312] on icon "icon: close-circle" at bounding box center [1003, 316] width 10 height 10
click at [797, 329] on input "text" at bounding box center [731, 316] width 574 height 27
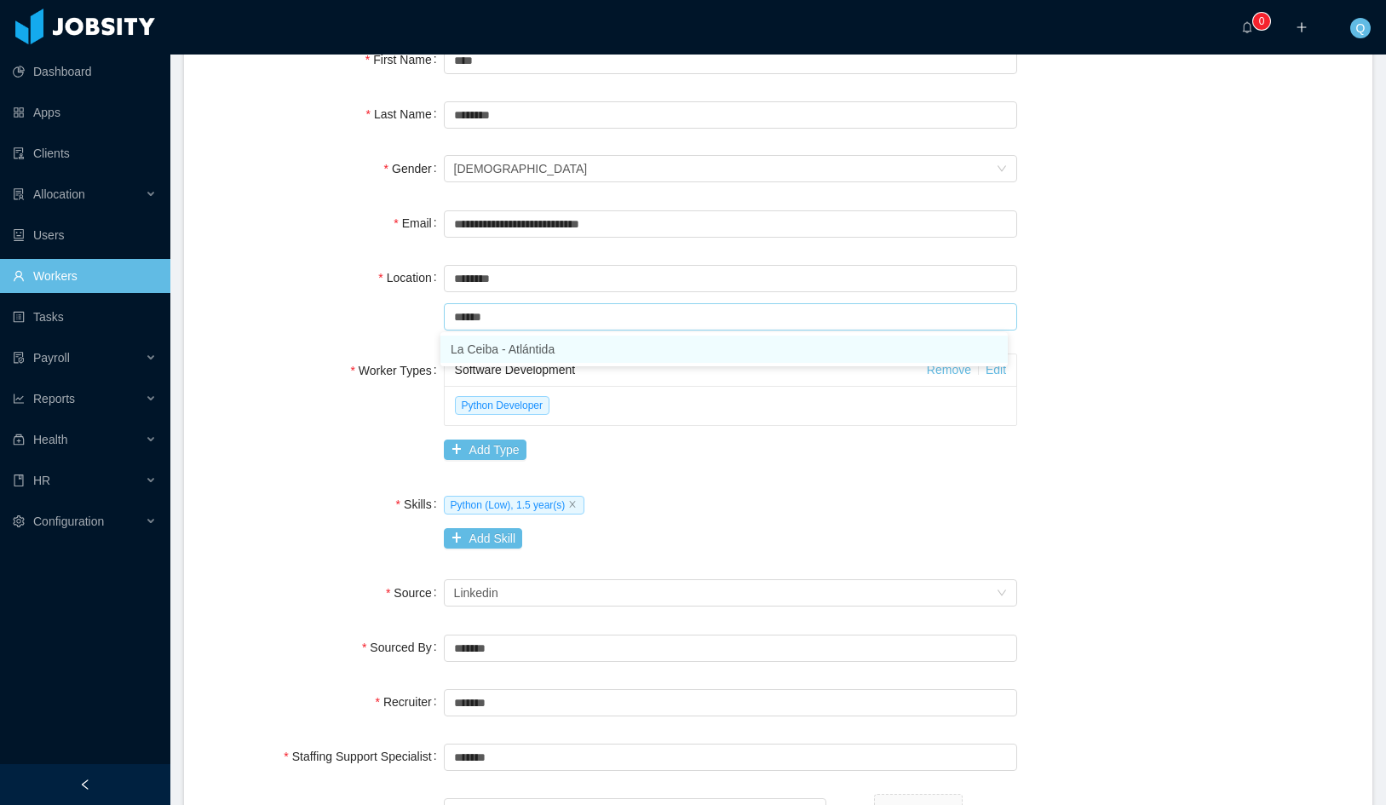
click at [636, 348] on li "La Ceiba - Atlántida" at bounding box center [724, 349] width 567 height 27
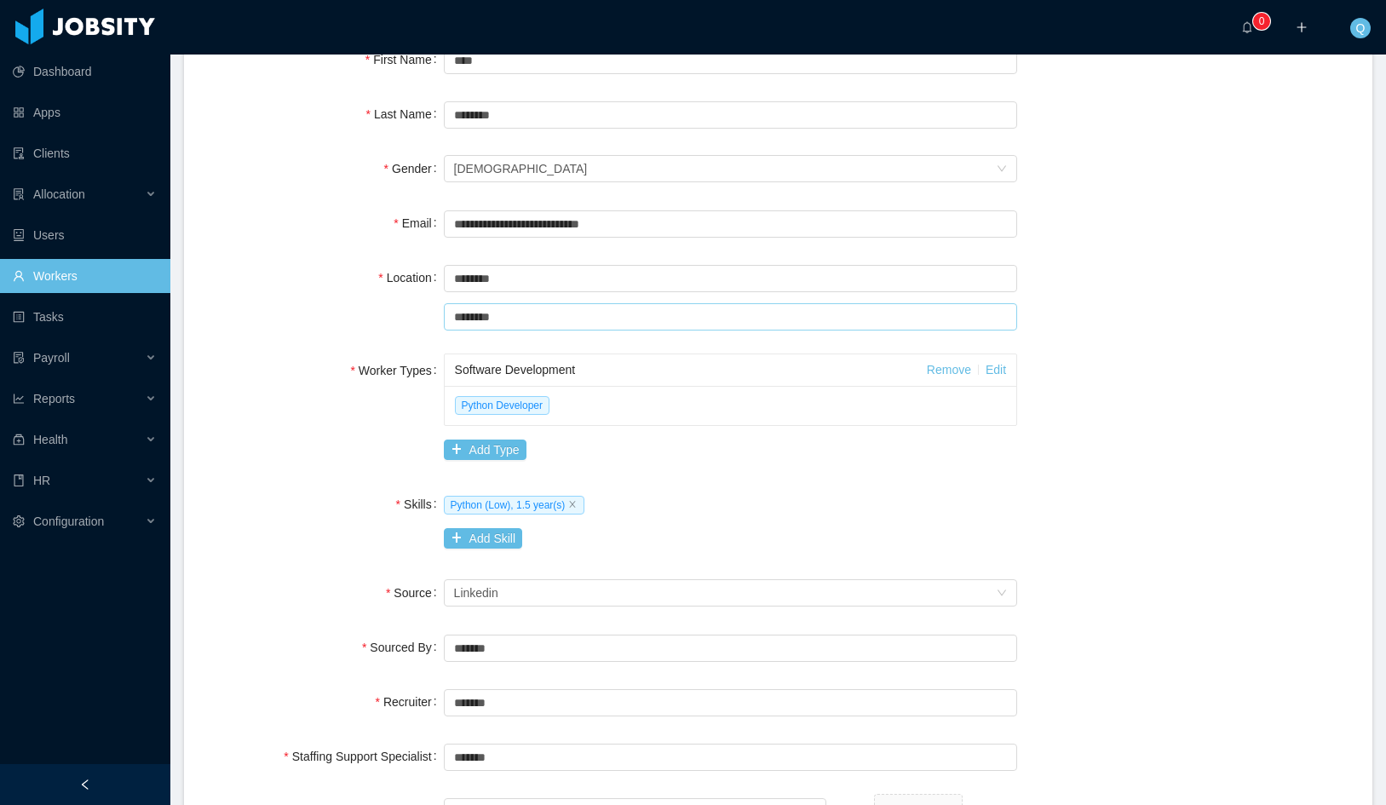
type input "********"
click at [1074, 366] on div "Worker Types Software Development Remove Edit Python Developer Add Type" at bounding box center [778, 410] width 1148 height 113
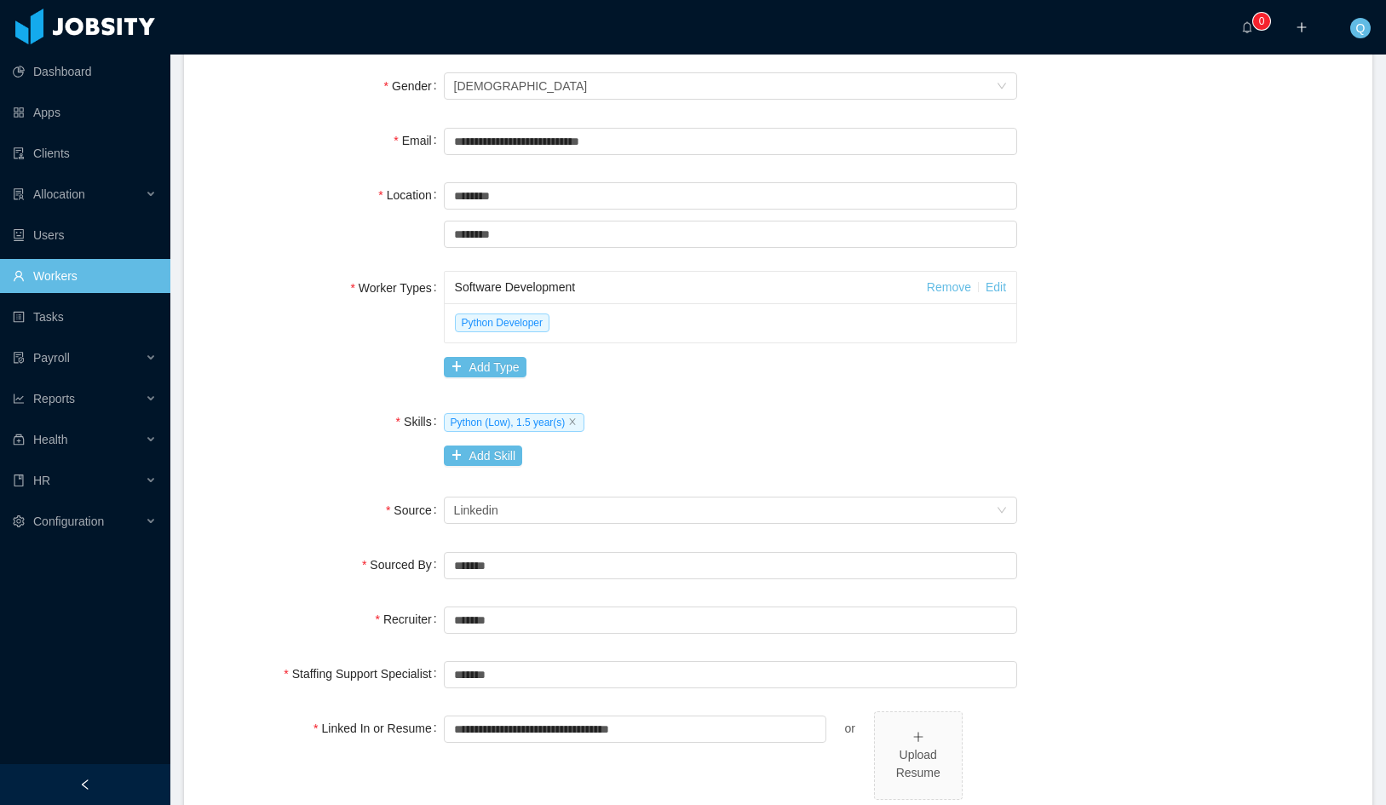
scroll to position [539, 0]
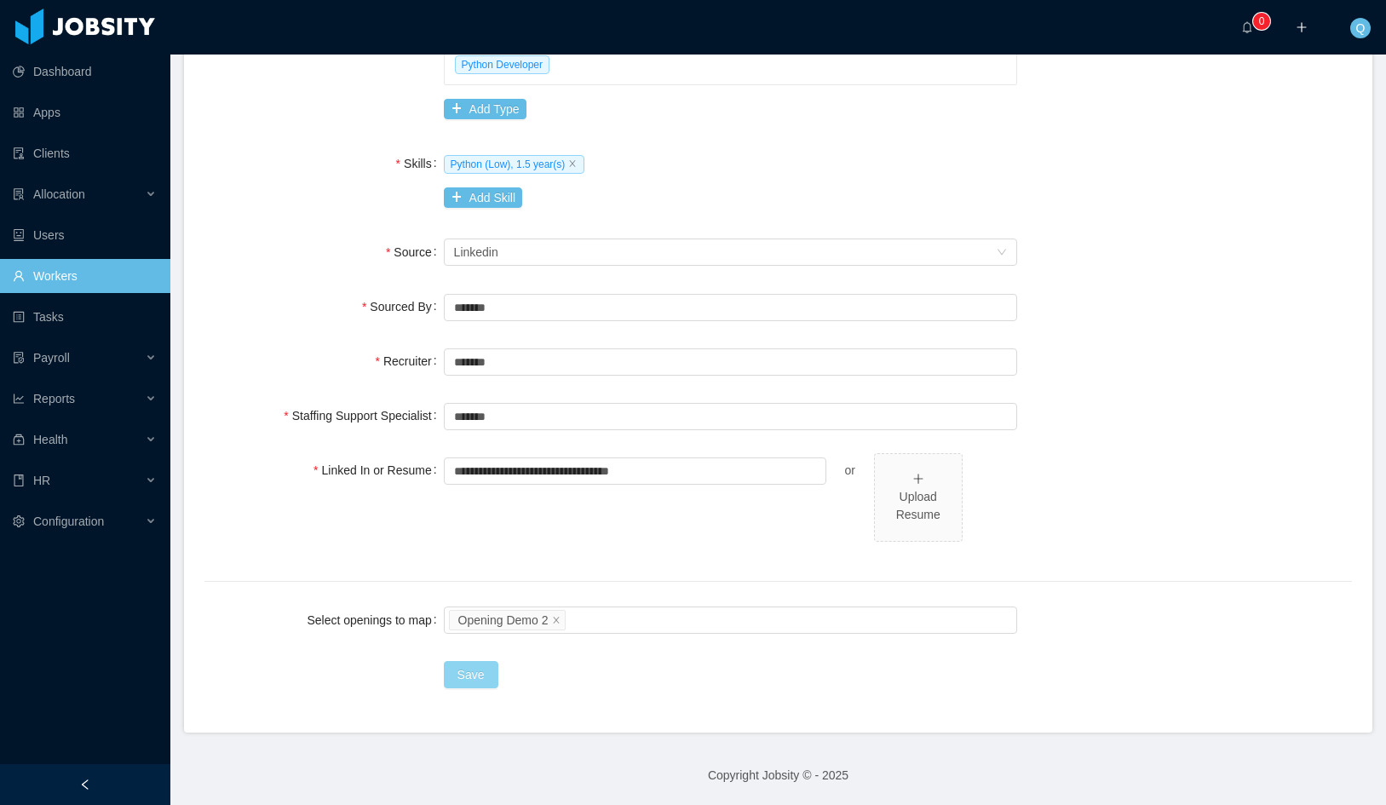
click at [459, 677] on button "Save" at bounding box center [471, 674] width 55 height 27
click at [664, 468] on input "**********" at bounding box center [635, 471] width 383 height 27
type input "**********"
click at [486, 675] on button "Save" at bounding box center [471, 674] width 55 height 27
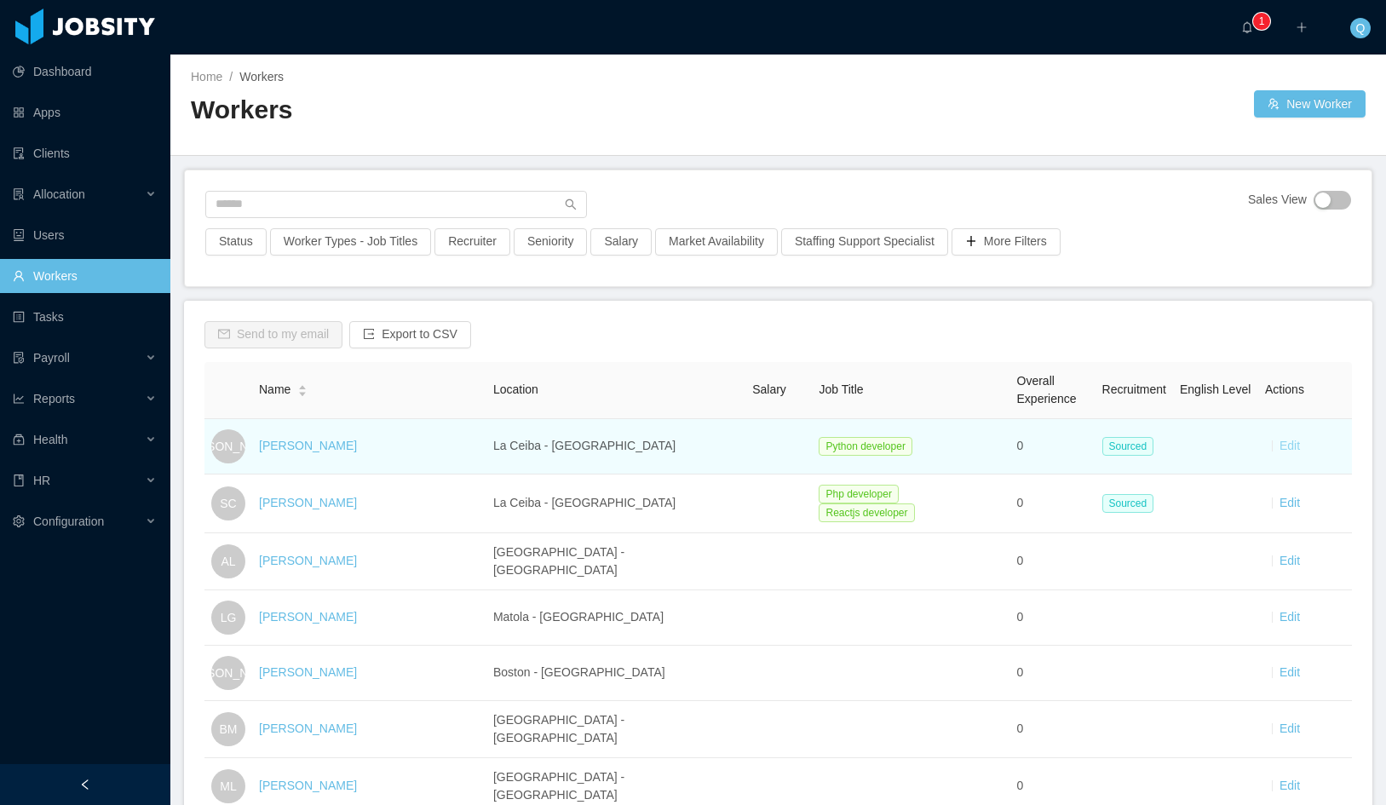
click at [1280, 446] on link "Edit" at bounding box center [1290, 446] width 20 height 14
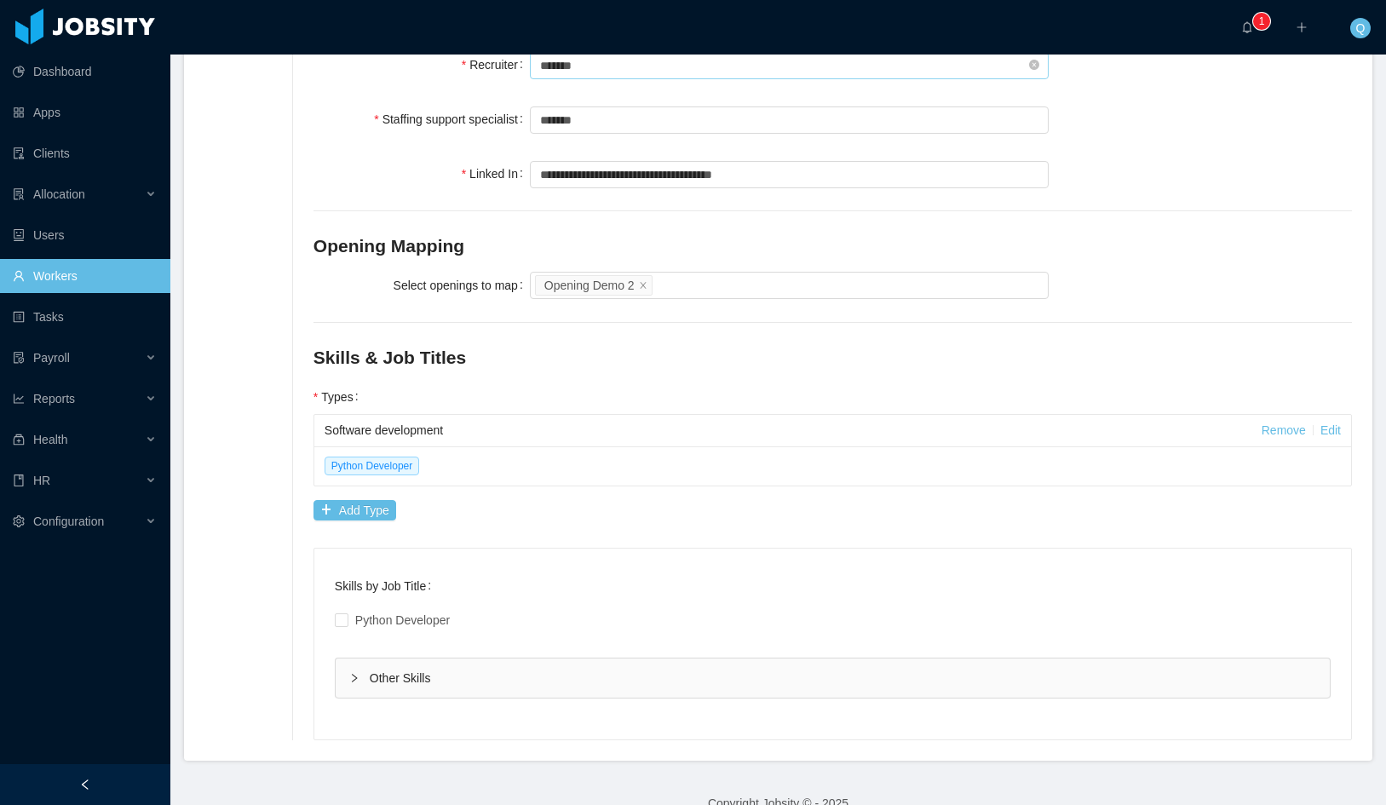
scroll to position [590, 0]
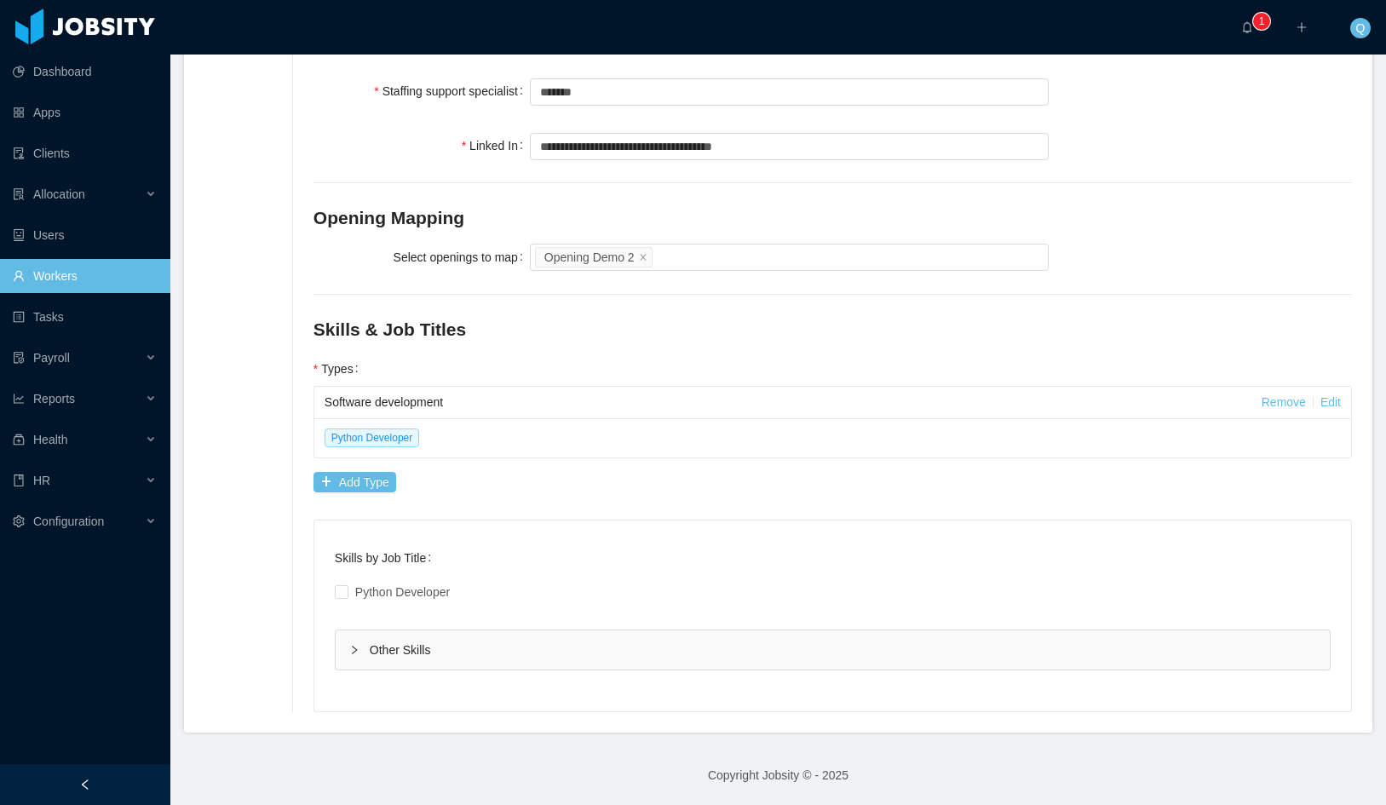
click at [350, 649] on icon "icon: right" at bounding box center [354, 650] width 10 height 10
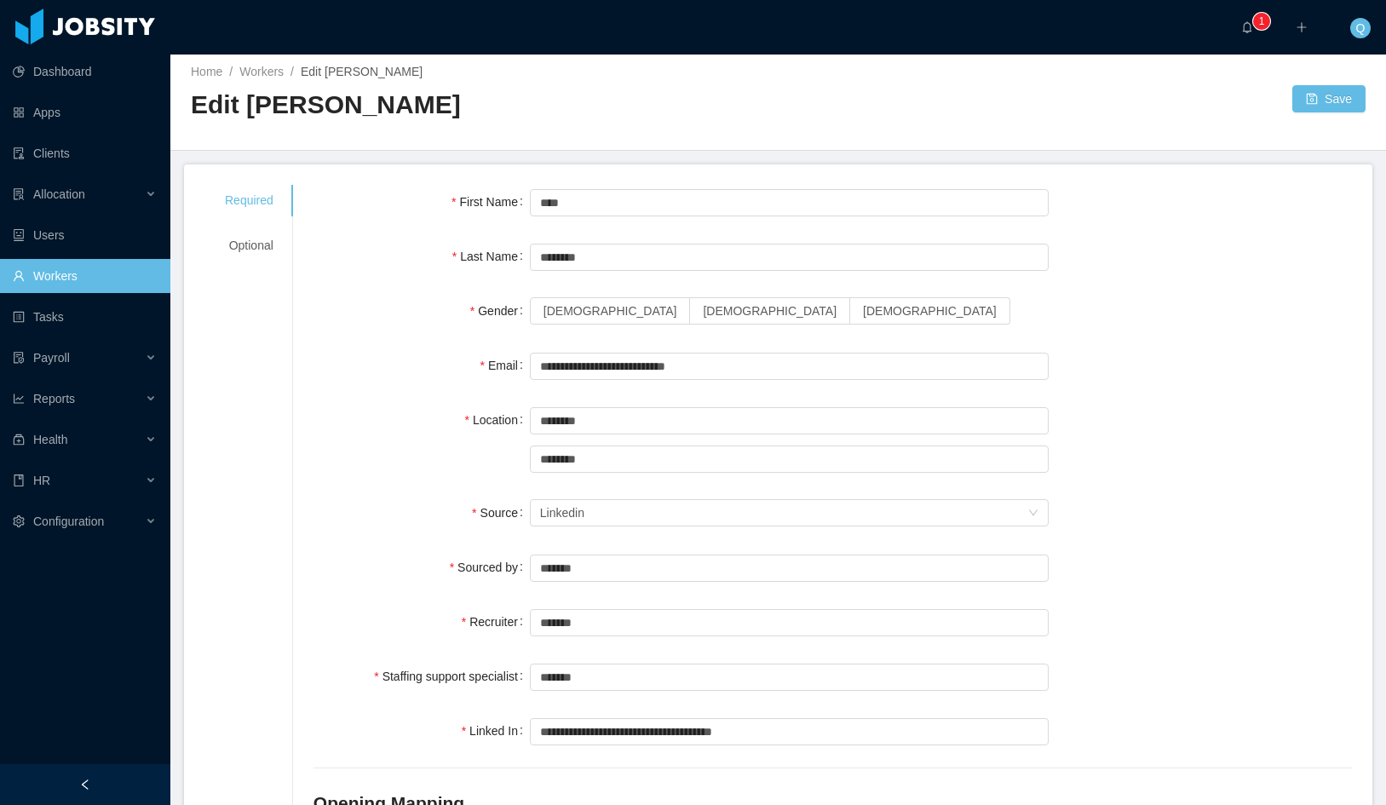
scroll to position [0, 0]
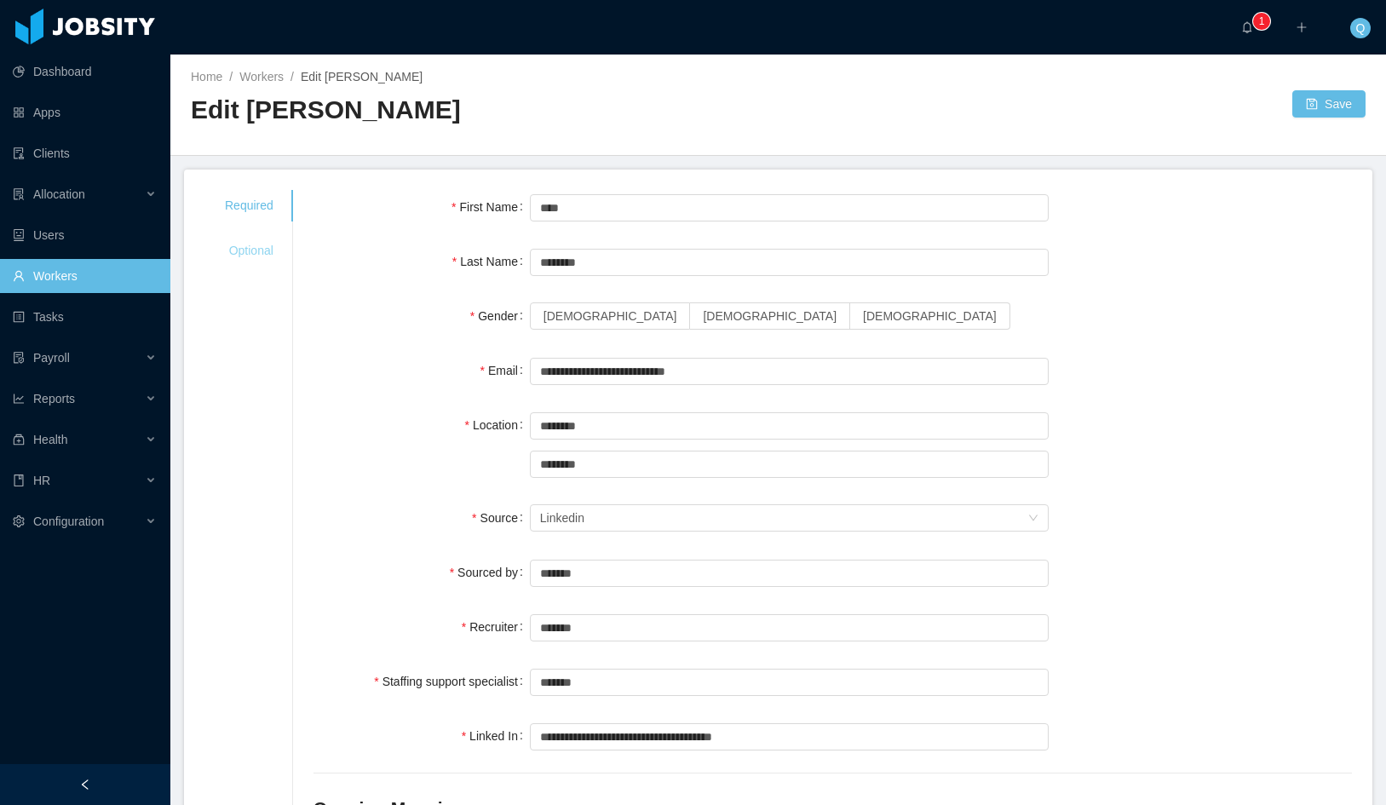
click at [245, 245] on div "Optional" at bounding box center [248, 251] width 89 height 32
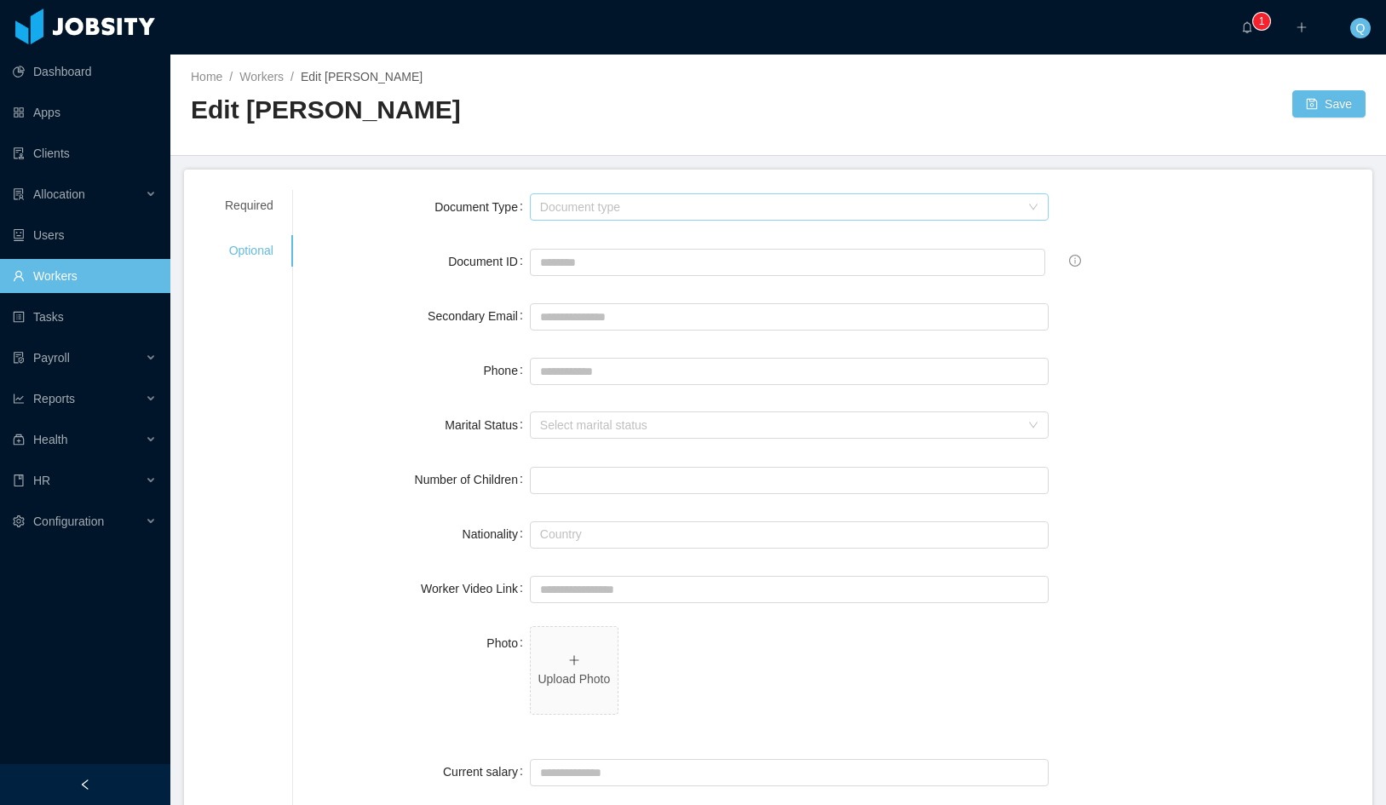
click at [740, 212] on div "Document type" at bounding box center [780, 207] width 481 height 17
click at [369, 277] on div "Document ID" at bounding box center [422, 262] width 216 height 34
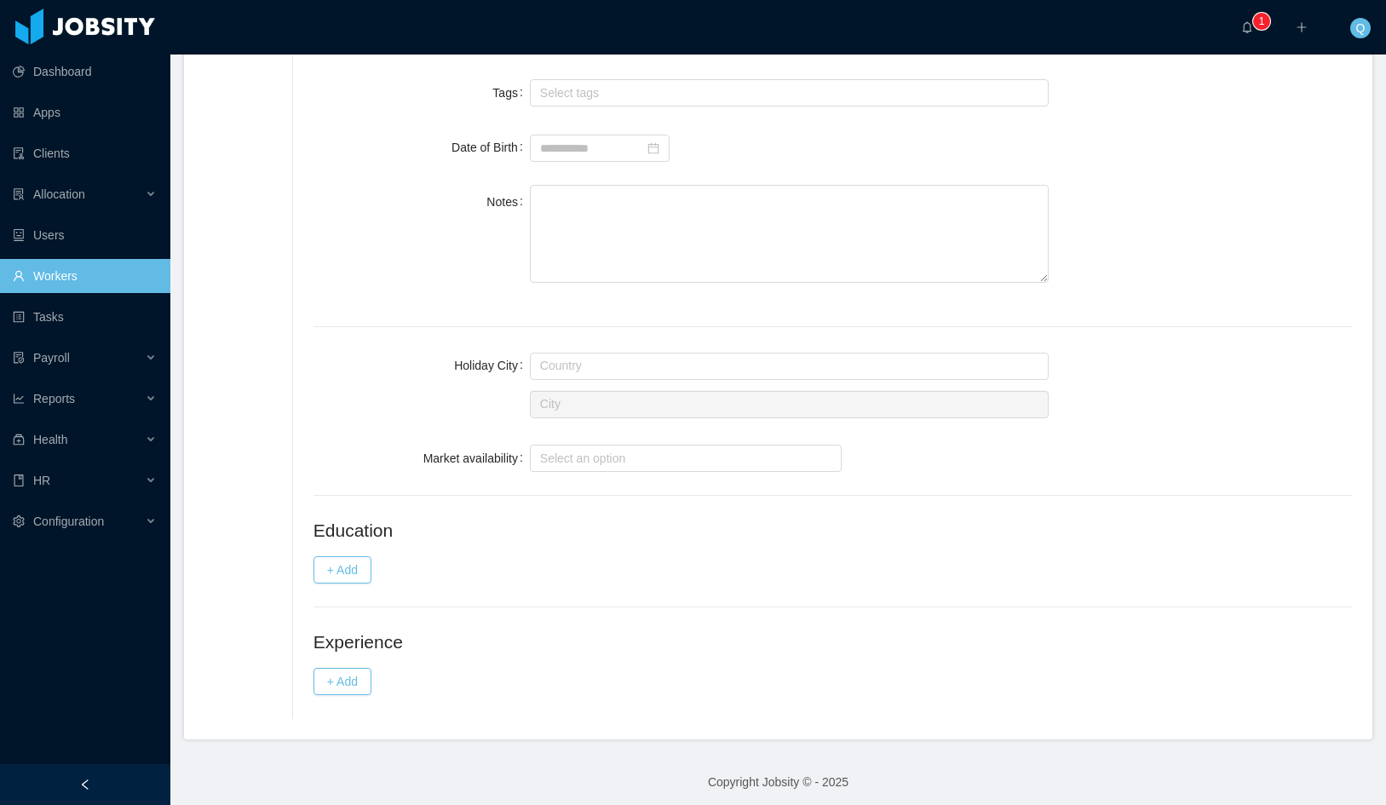
scroll to position [795, 0]
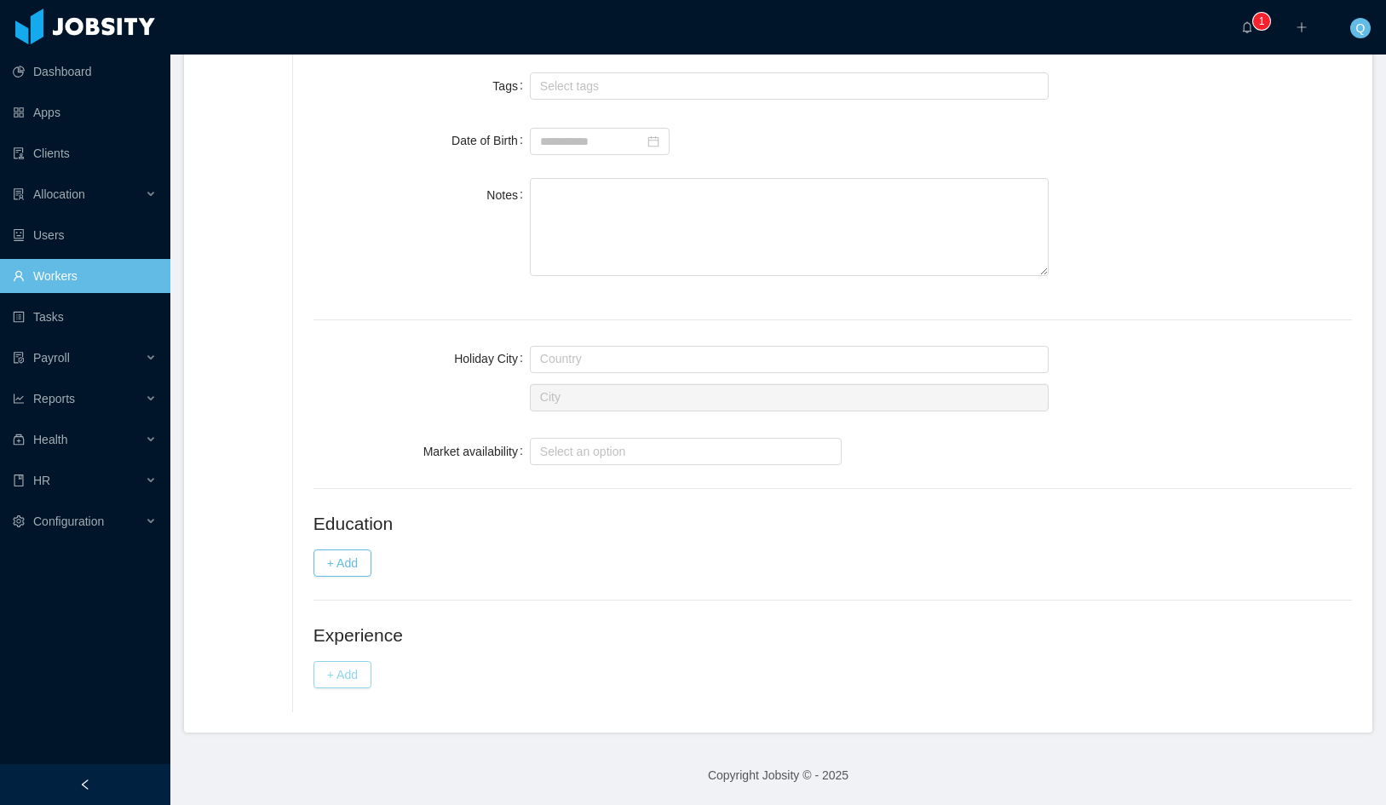
click at [347, 672] on button "+ Add" at bounding box center [343, 674] width 58 height 27
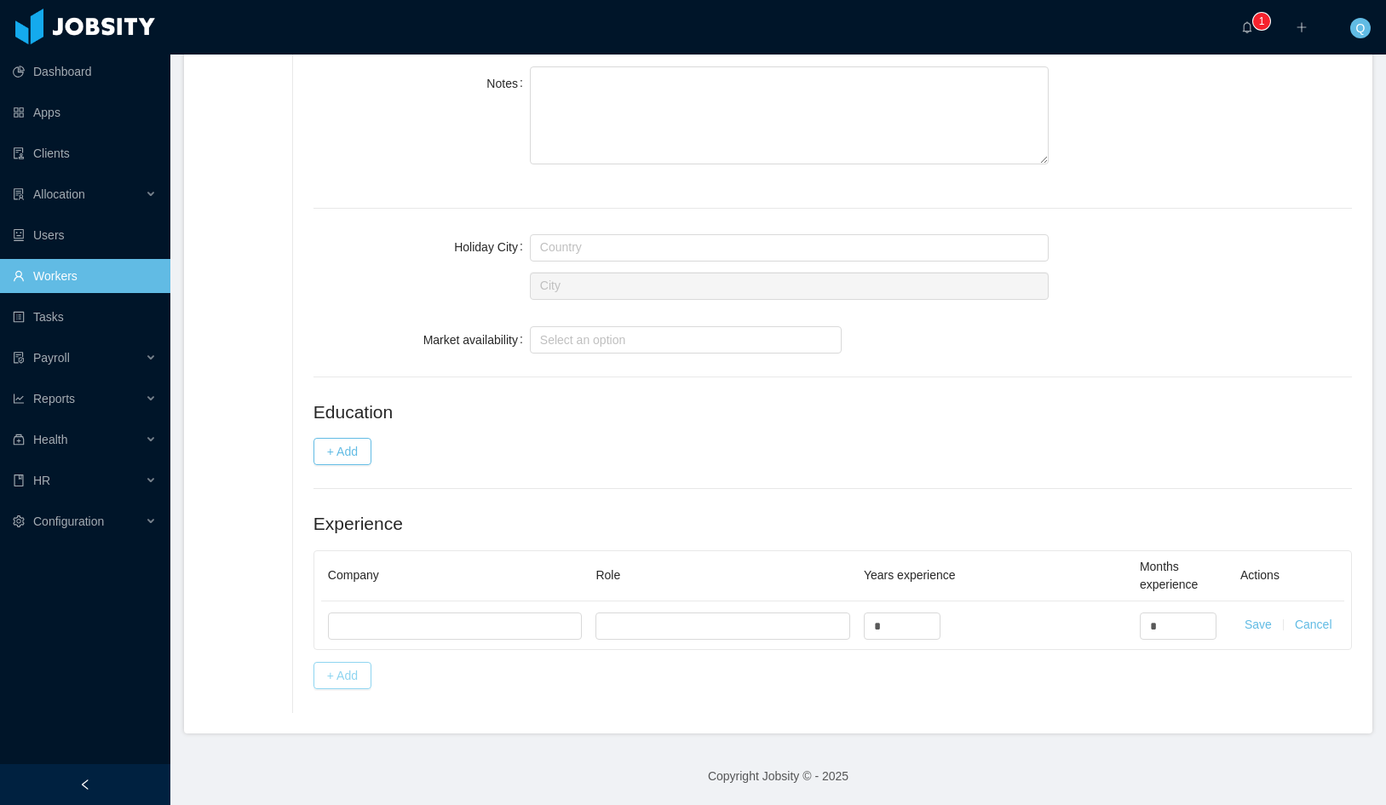
scroll to position [907, 0]
click at [368, 452] on button "+ Add" at bounding box center [343, 450] width 58 height 27
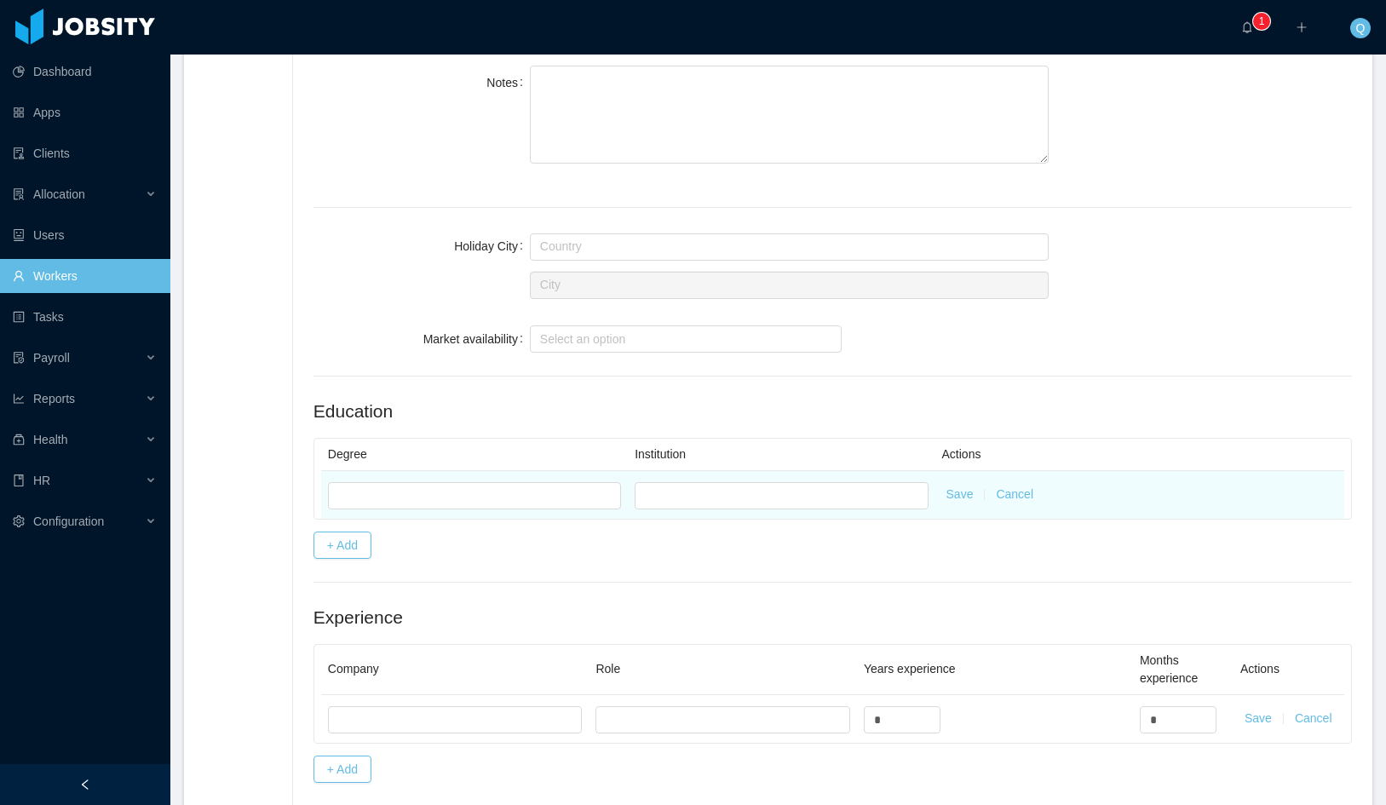
click at [1012, 508] on td "Save Cancel" at bounding box center [1140, 495] width 409 height 48
click at [1011, 496] on button "Cancel" at bounding box center [1014, 495] width 37 height 18
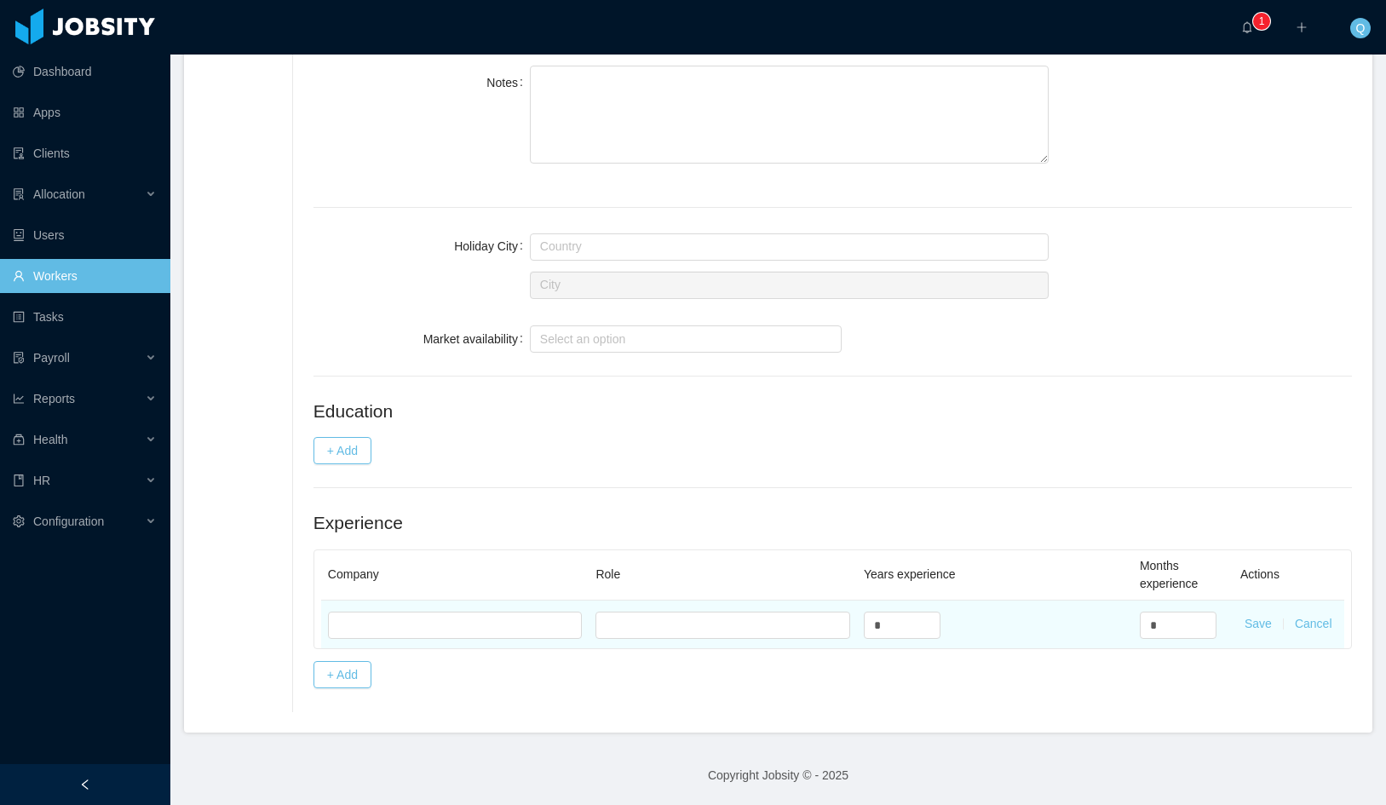
click at [1316, 630] on td "Save Cancel" at bounding box center [1289, 625] width 111 height 48
click at [1314, 625] on button "Cancel" at bounding box center [1313, 624] width 37 height 18
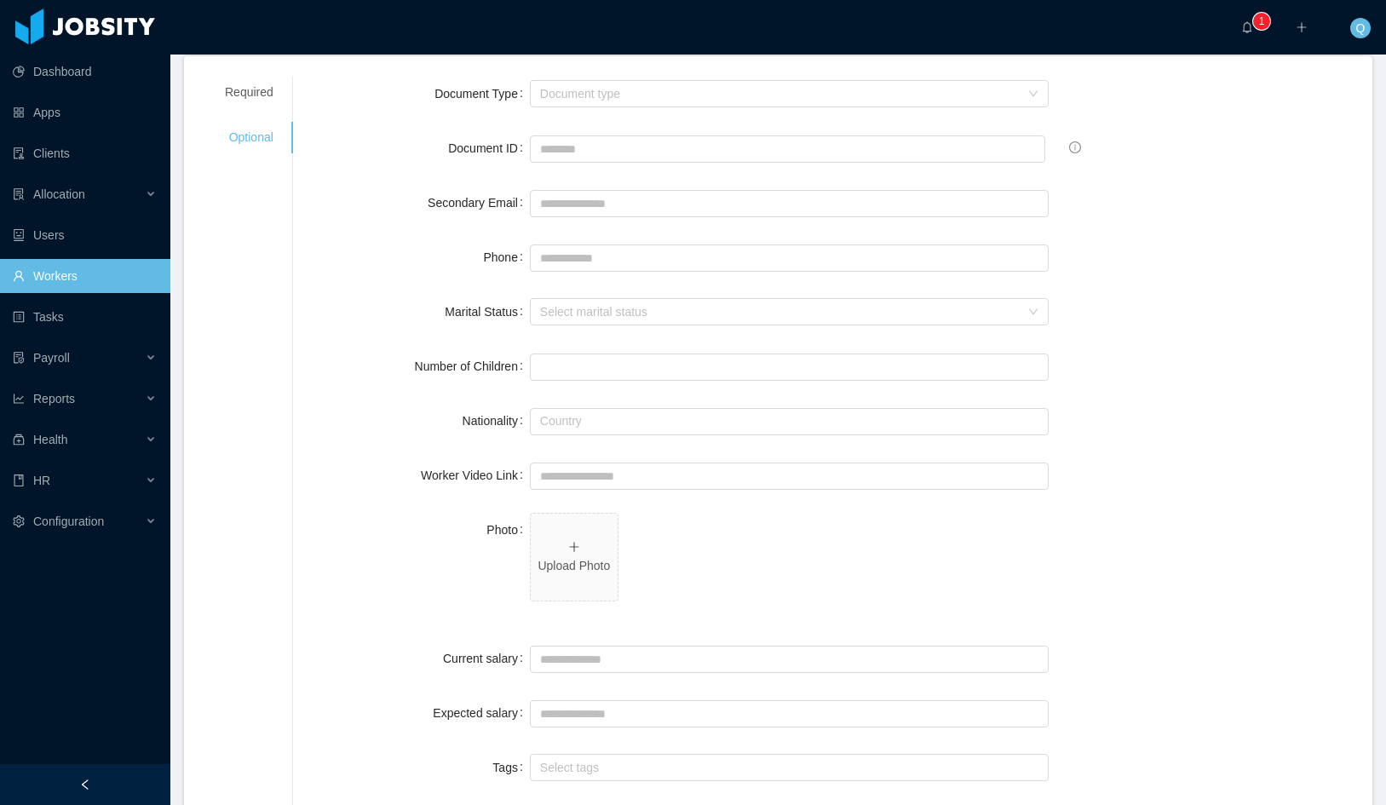
scroll to position [28, 0]
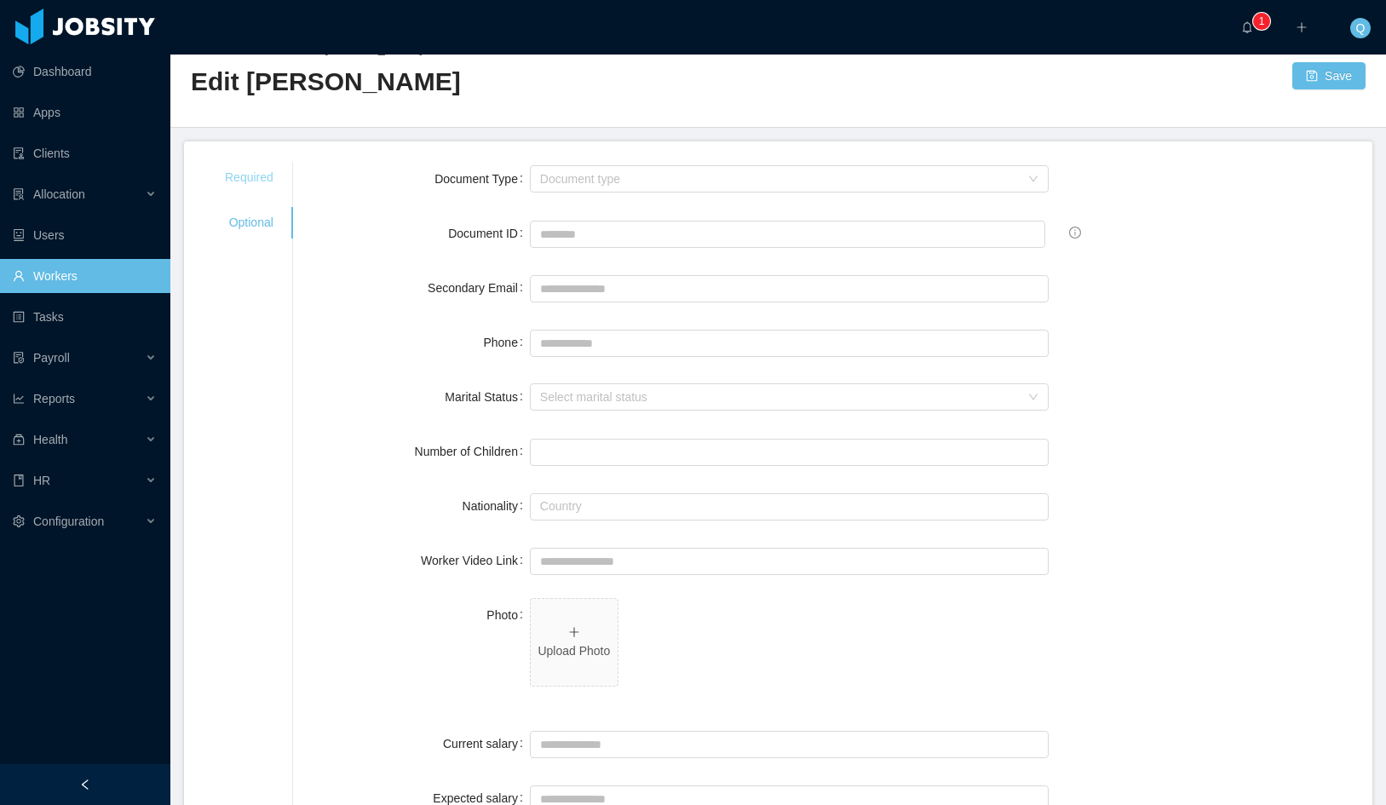
click at [216, 167] on div "Required" at bounding box center [248, 178] width 89 height 32
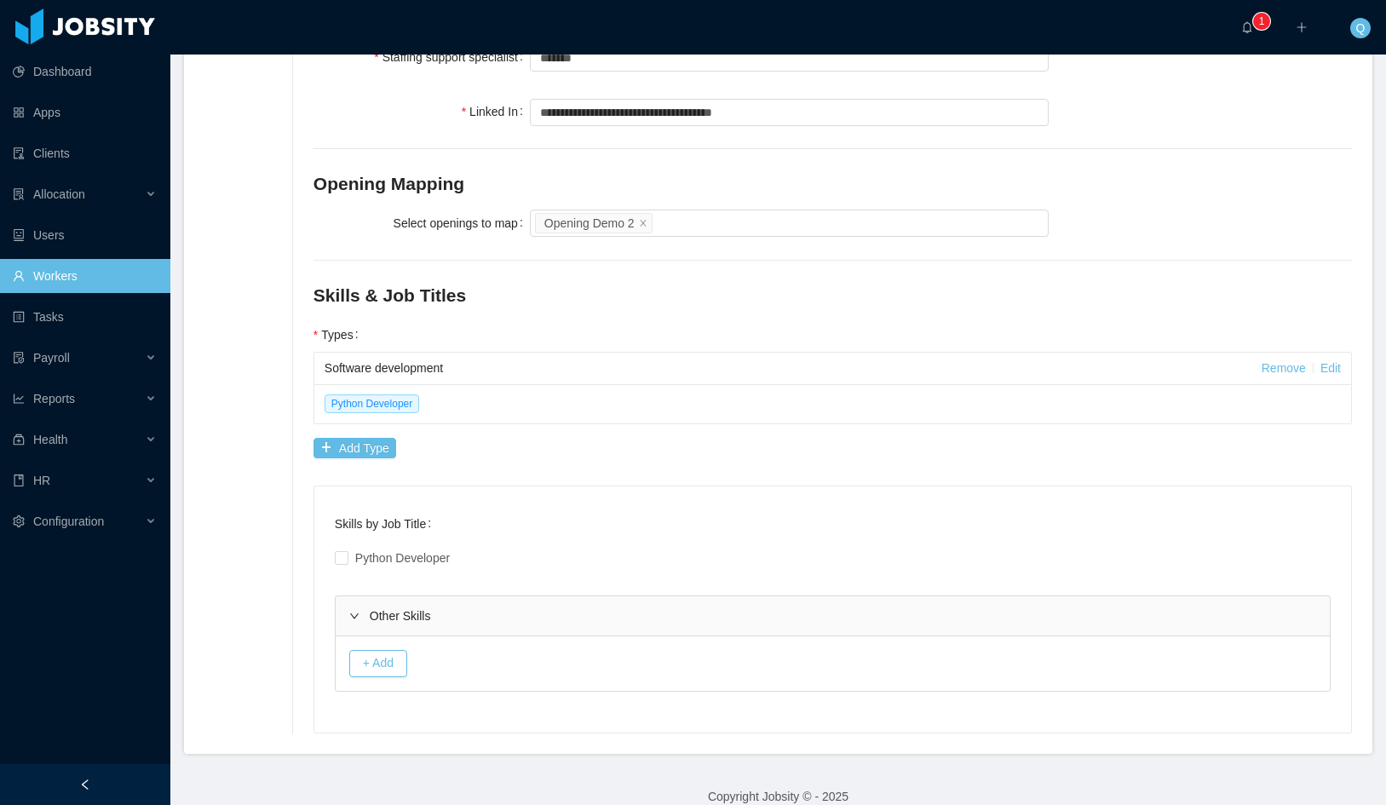
scroll to position [646, 0]
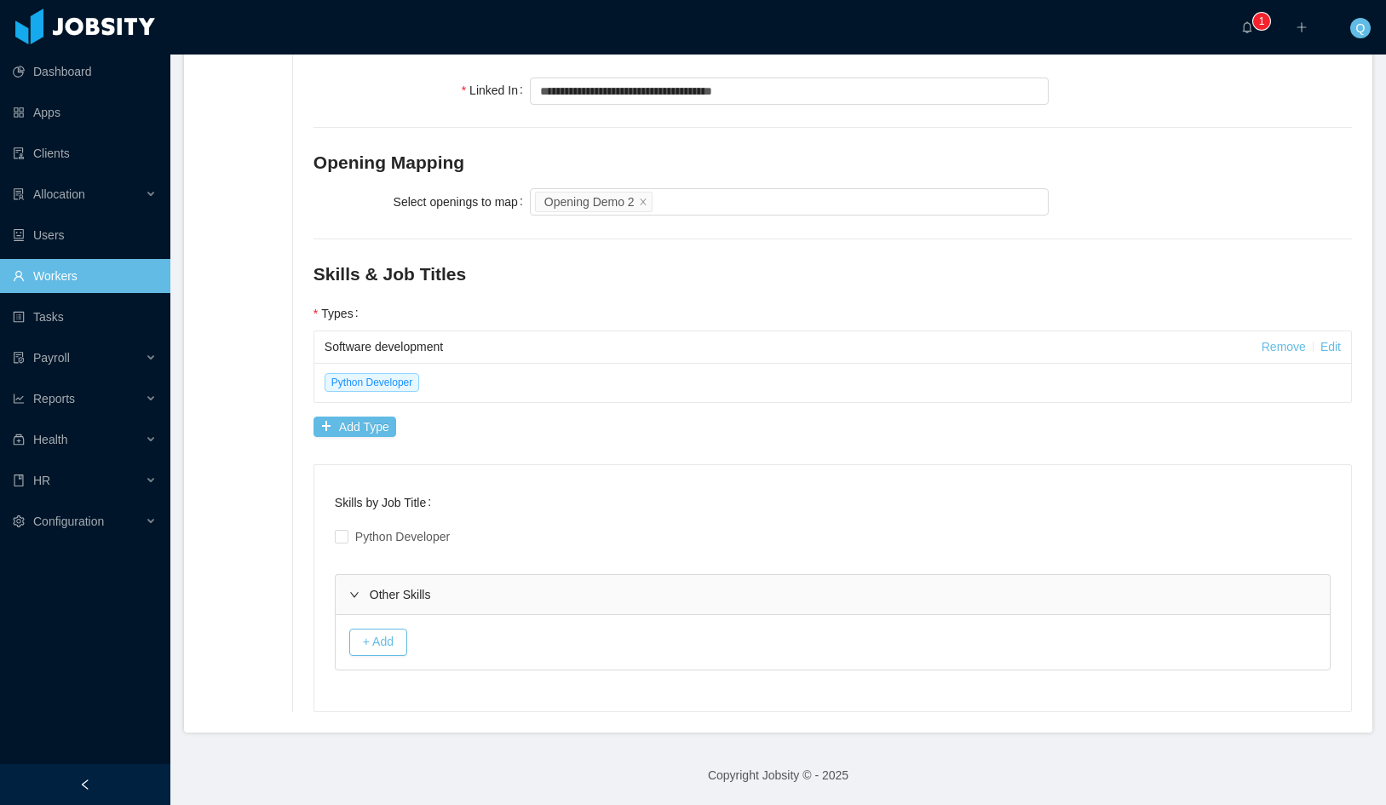
click at [59, 274] on link "Workers" at bounding box center [85, 276] width 144 height 34
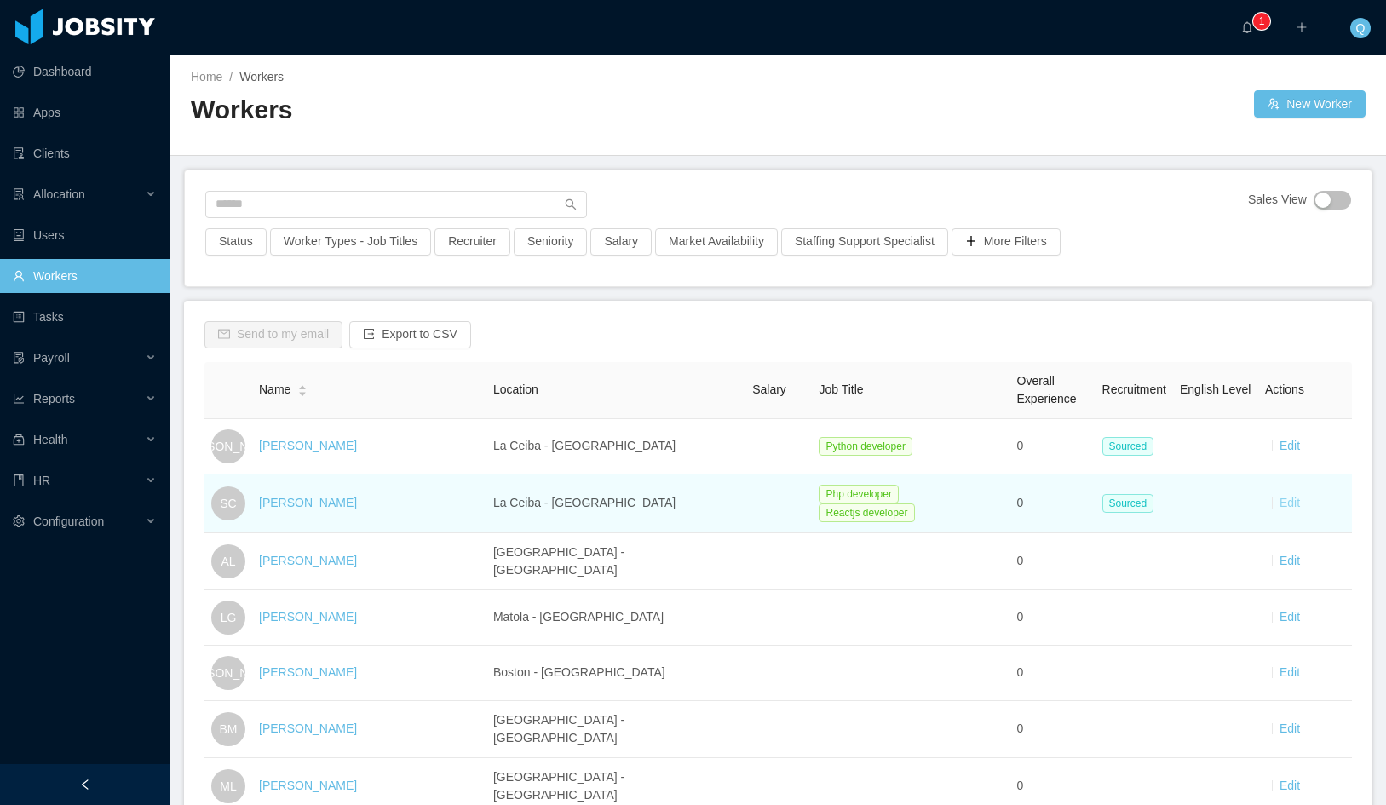
click at [1280, 502] on link "Edit" at bounding box center [1290, 503] width 20 height 14
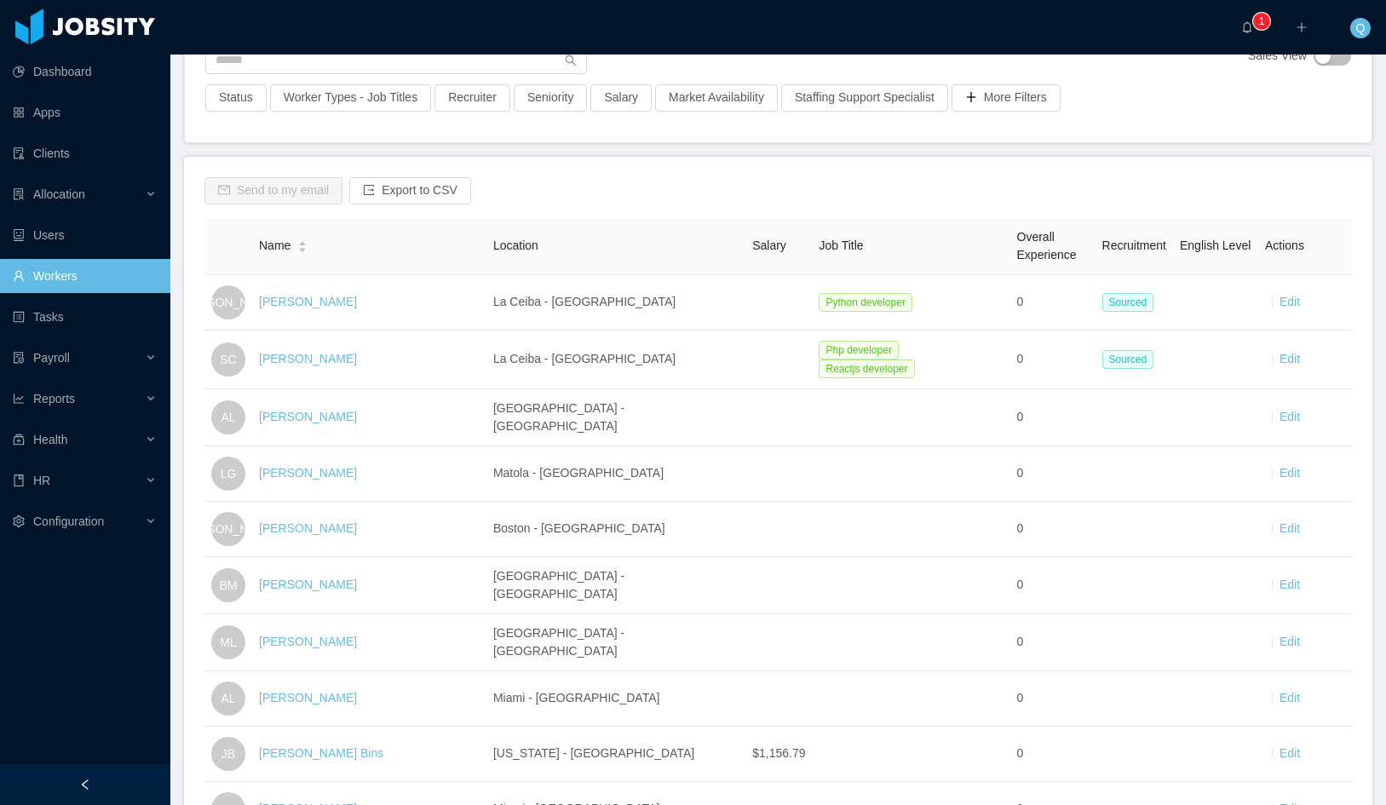
scroll to position [66, 0]
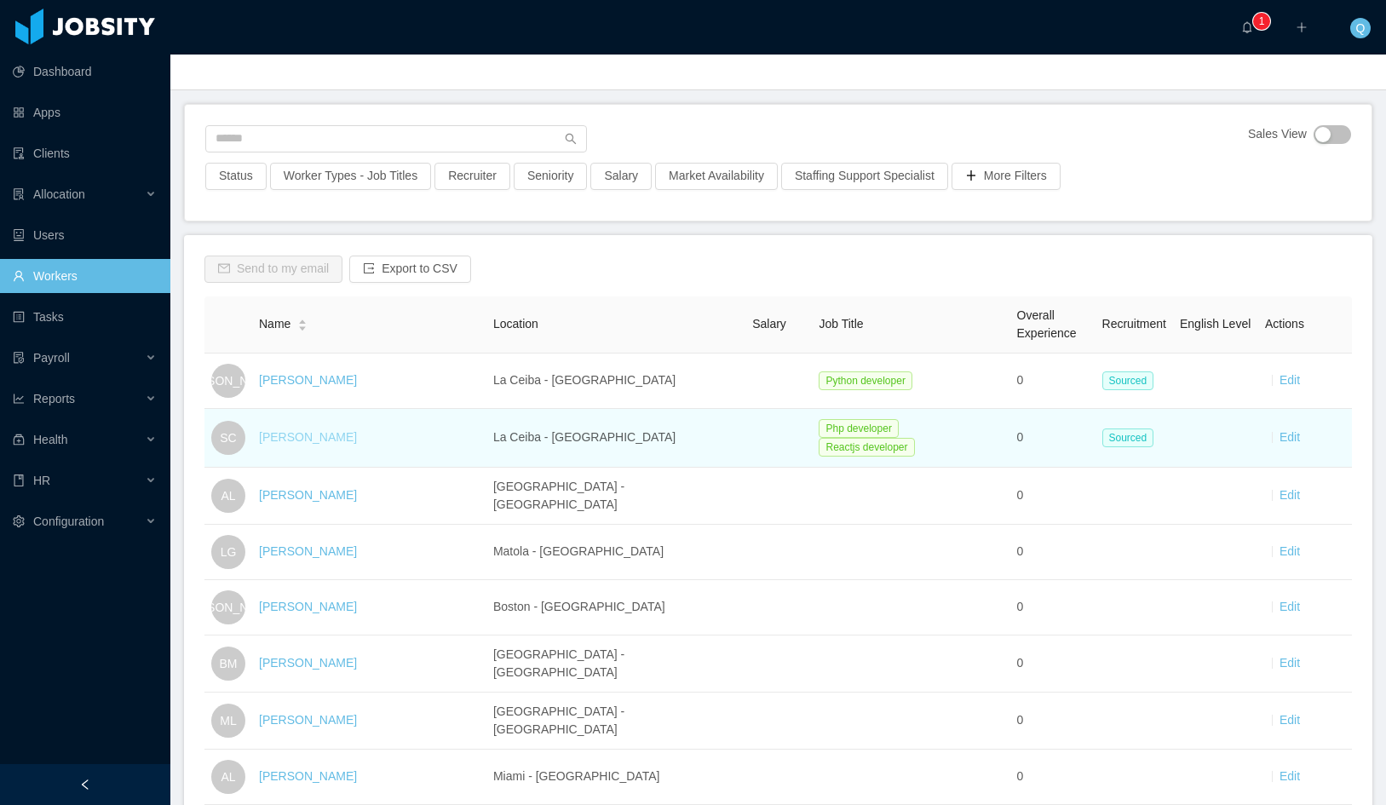
click at [322, 437] on link "[PERSON_NAME]" at bounding box center [308, 437] width 98 height 14
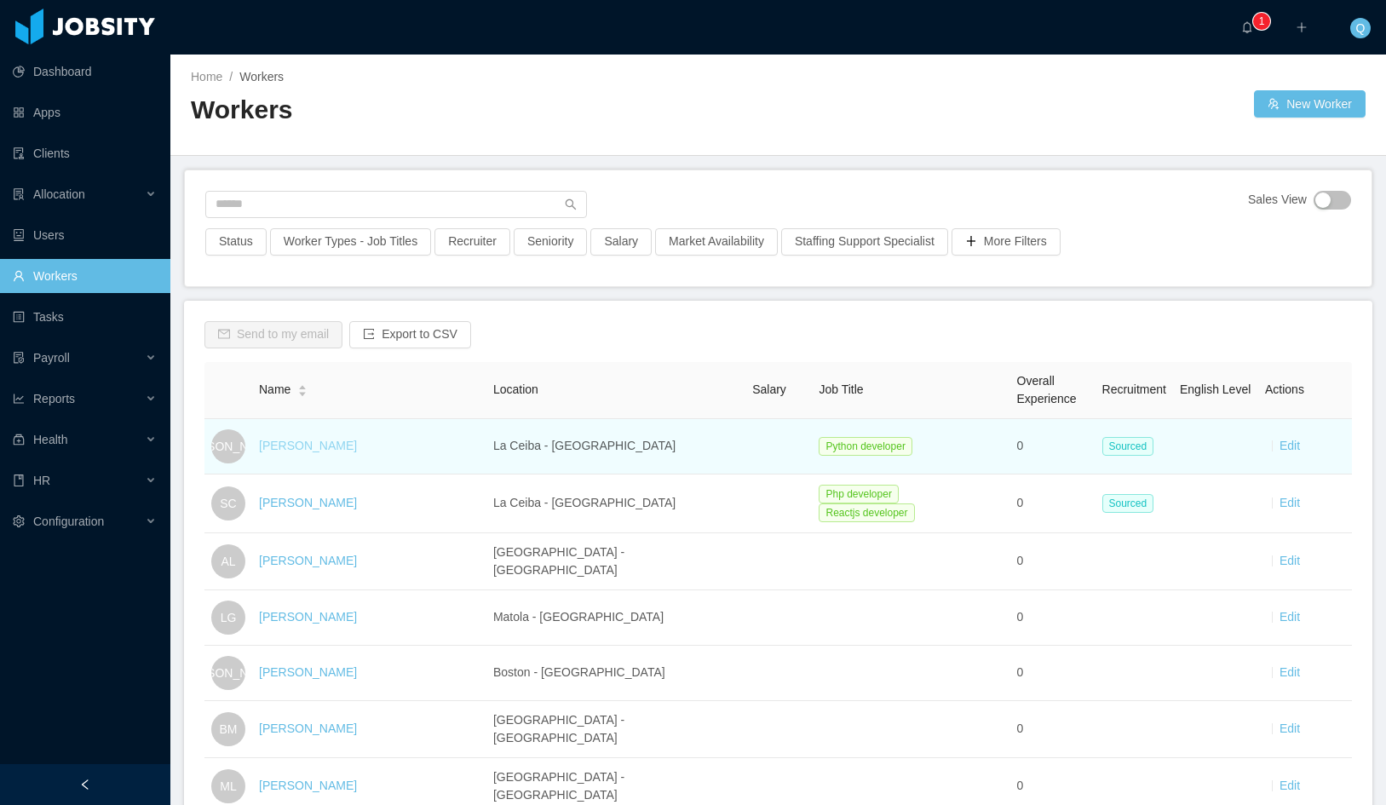
click at [292, 450] on link "Jose Arellano" at bounding box center [308, 446] width 98 height 14
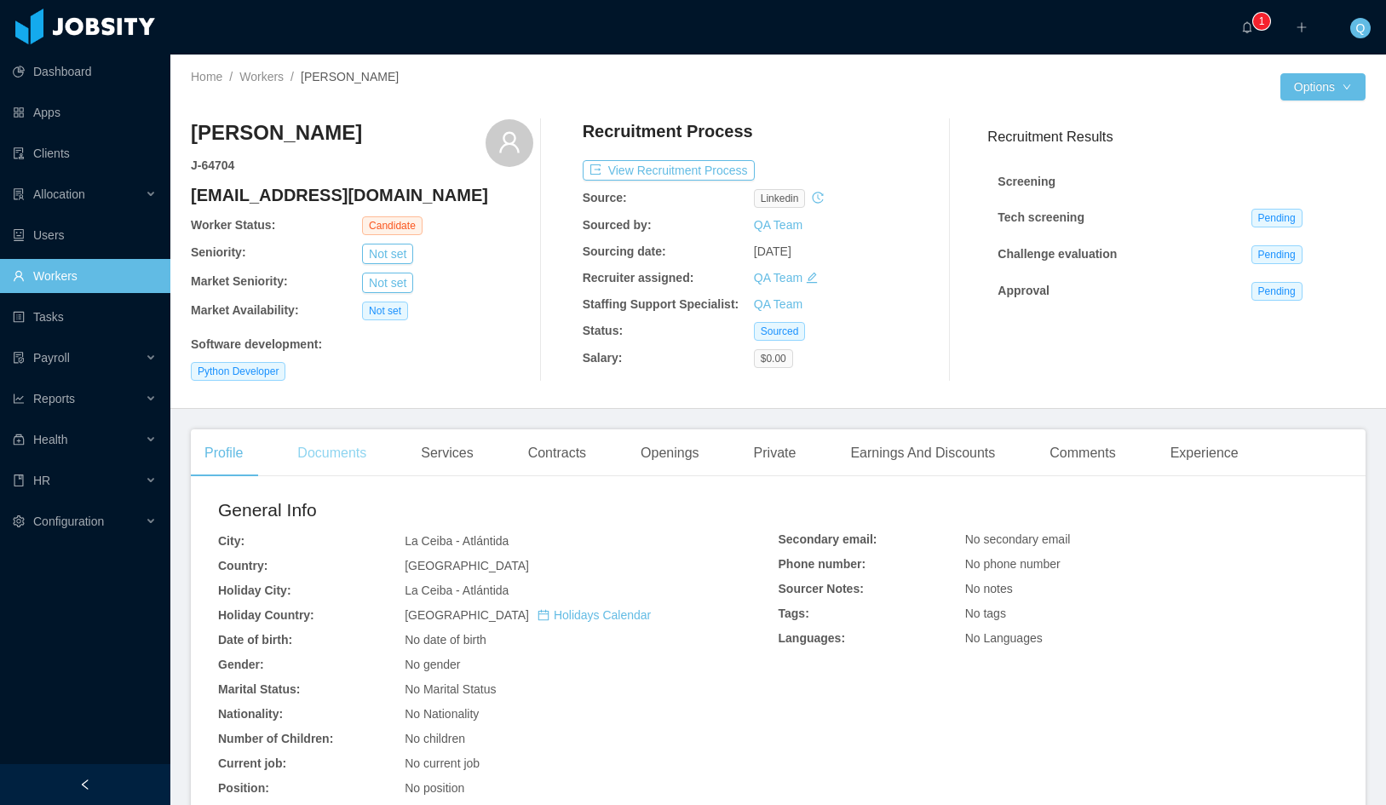
click at [328, 444] on div "Documents" at bounding box center [332, 453] width 96 height 48
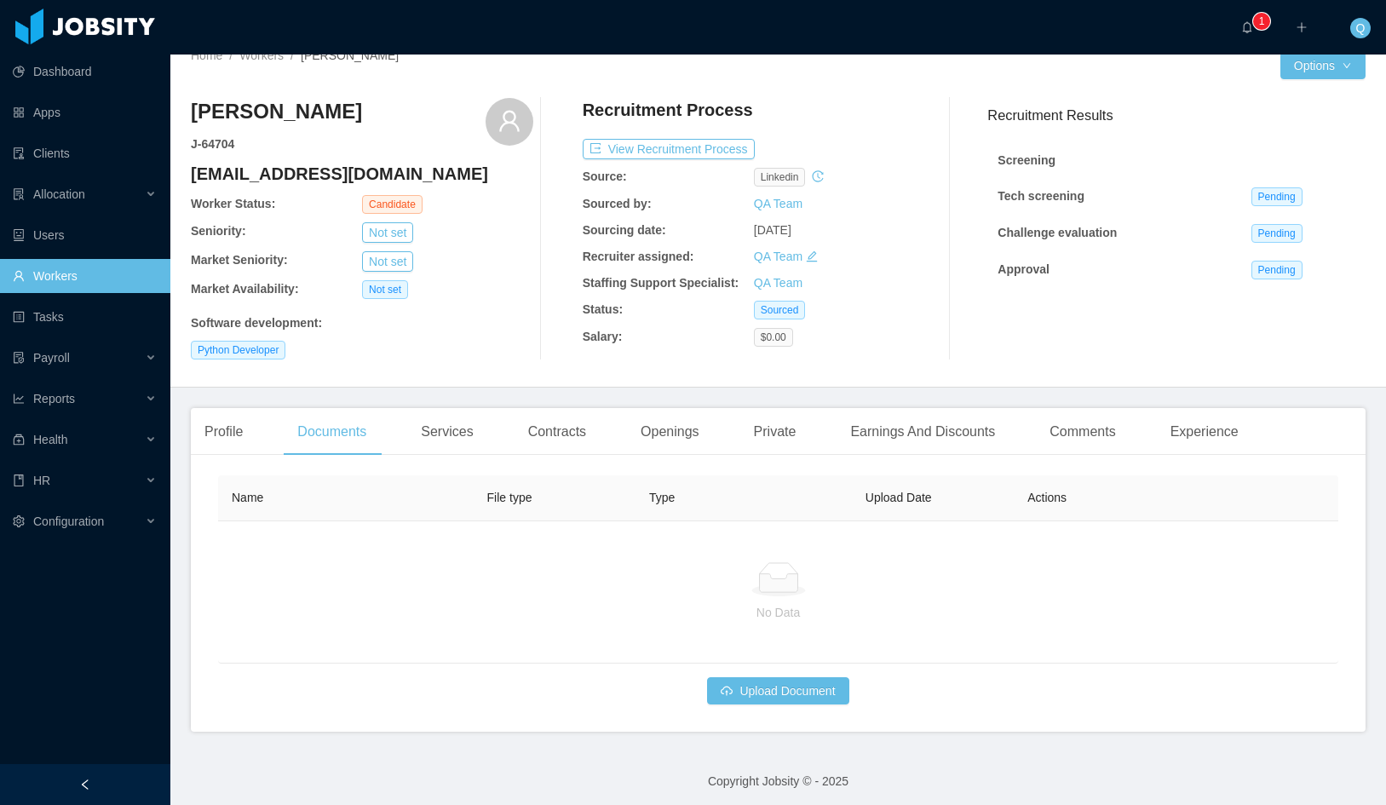
scroll to position [27, 0]
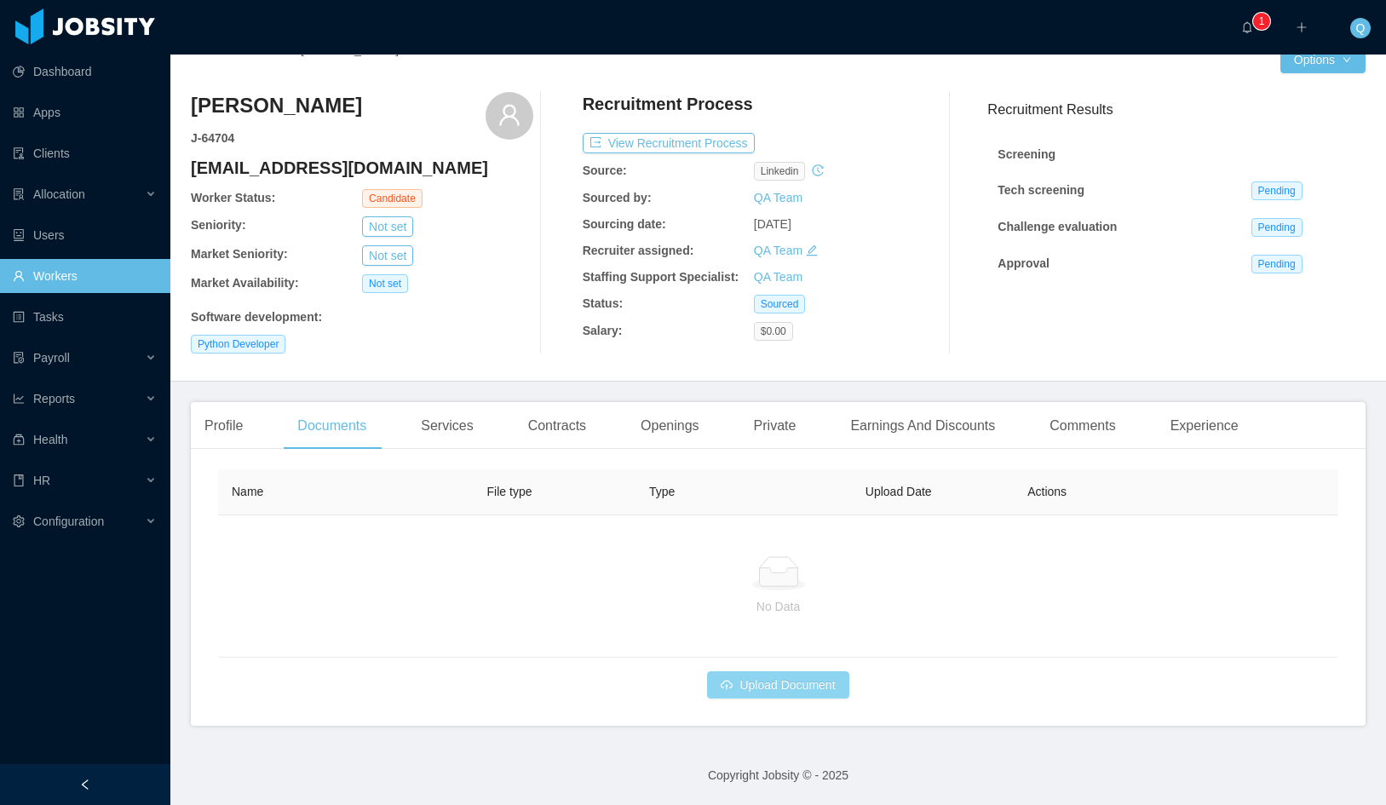
click at [745, 689] on button "Upload Document" at bounding box center [777, 684] width 141 height 27
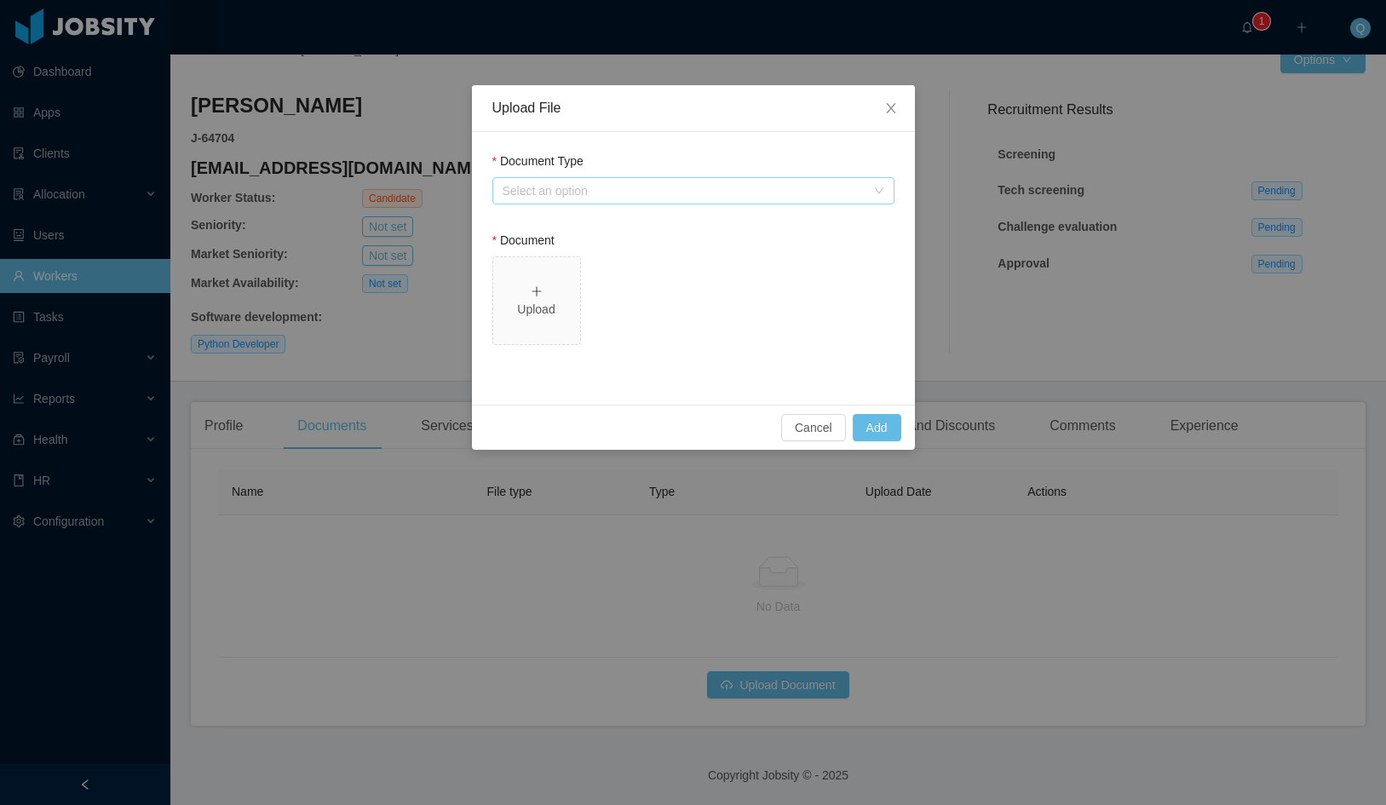
click at [673, 198] on div "Select an option" at bounding box center [684, 190] width 363 height 17
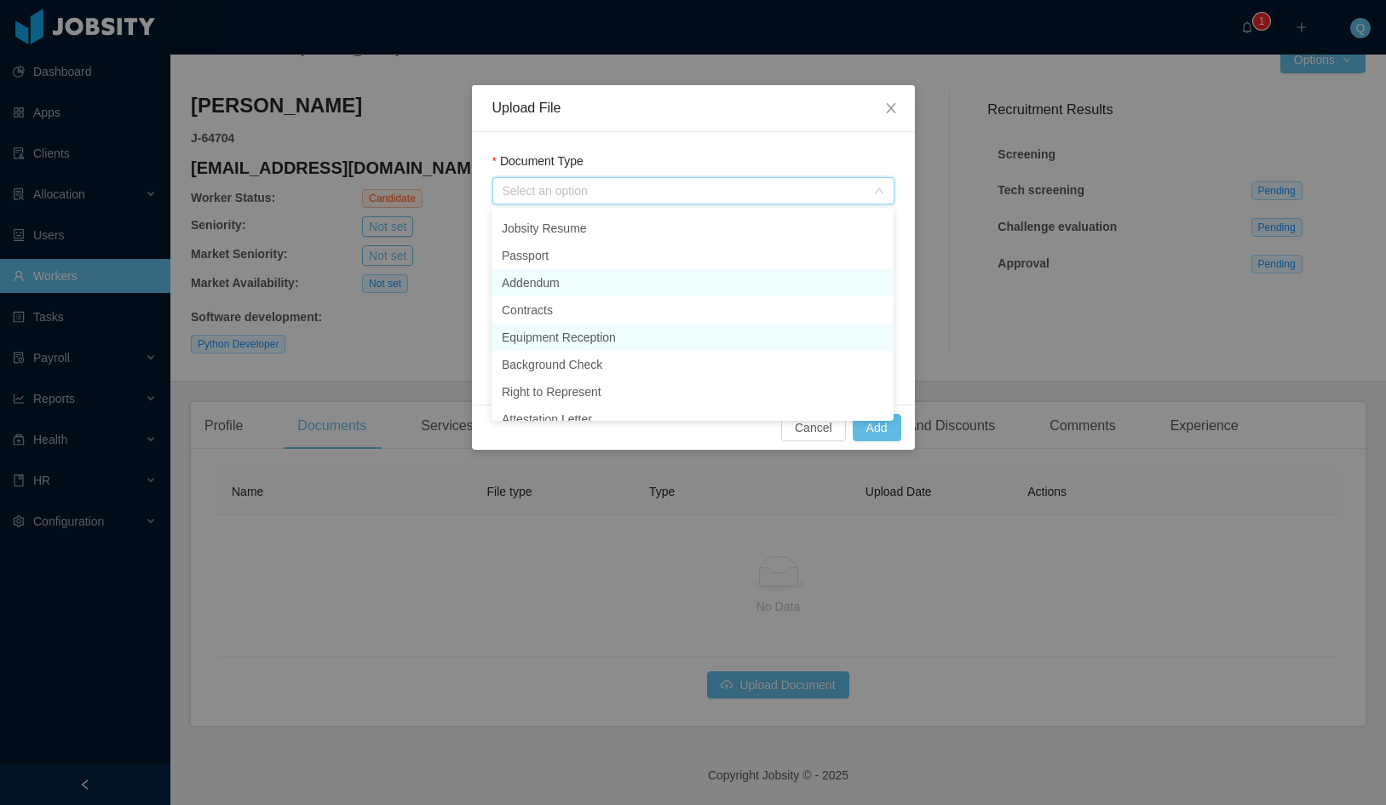
scroll to position [0, 0]
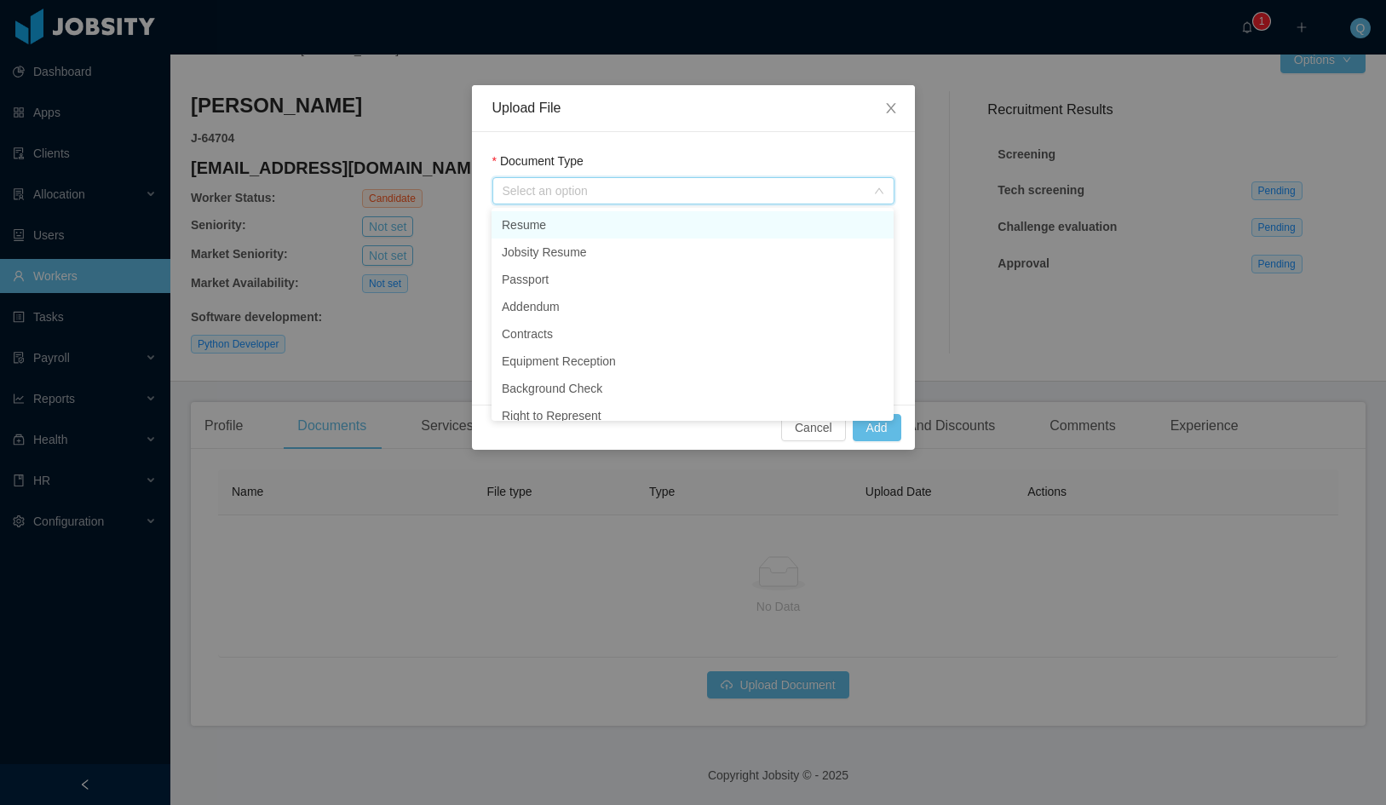
click at [597, 221] on li "Resume" at bounding box center [693, 224] width 402 height 27
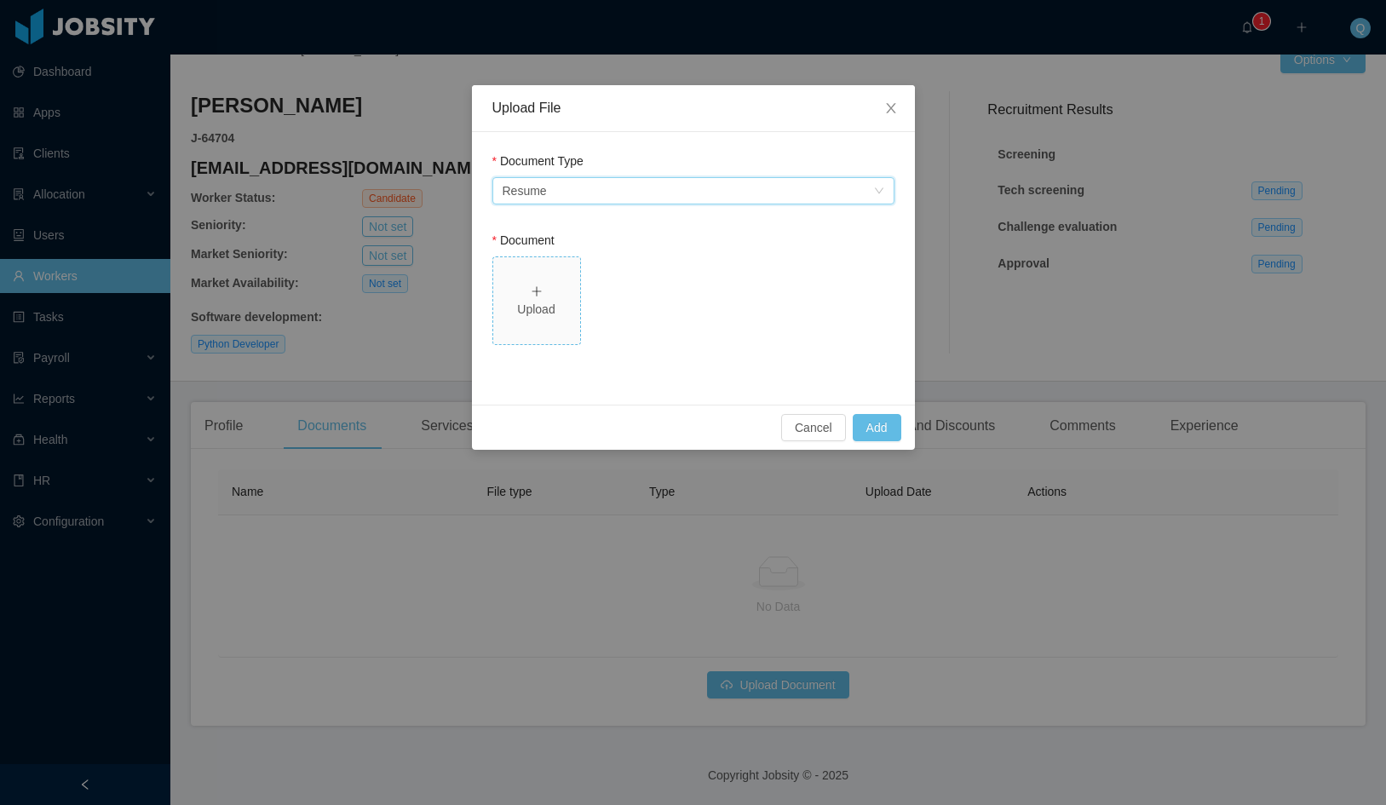
click at [535, 296] on icon "icon: plus" at bounding box center [537, 291] width 12 height 12
click at [785, 313] on span "Technical Resume - Fermin Arellano.doc" at bounding box center [693, 303] width 402 height 95
click at [852, 371] on div "Document Type Select an option Resume Document Technical Resume - Fermin Arella…" at bounding box center [693, 268] width 443 height 273
click at [886, 430] on button "Add" at bounding box center [877, 427] width 49 height 27
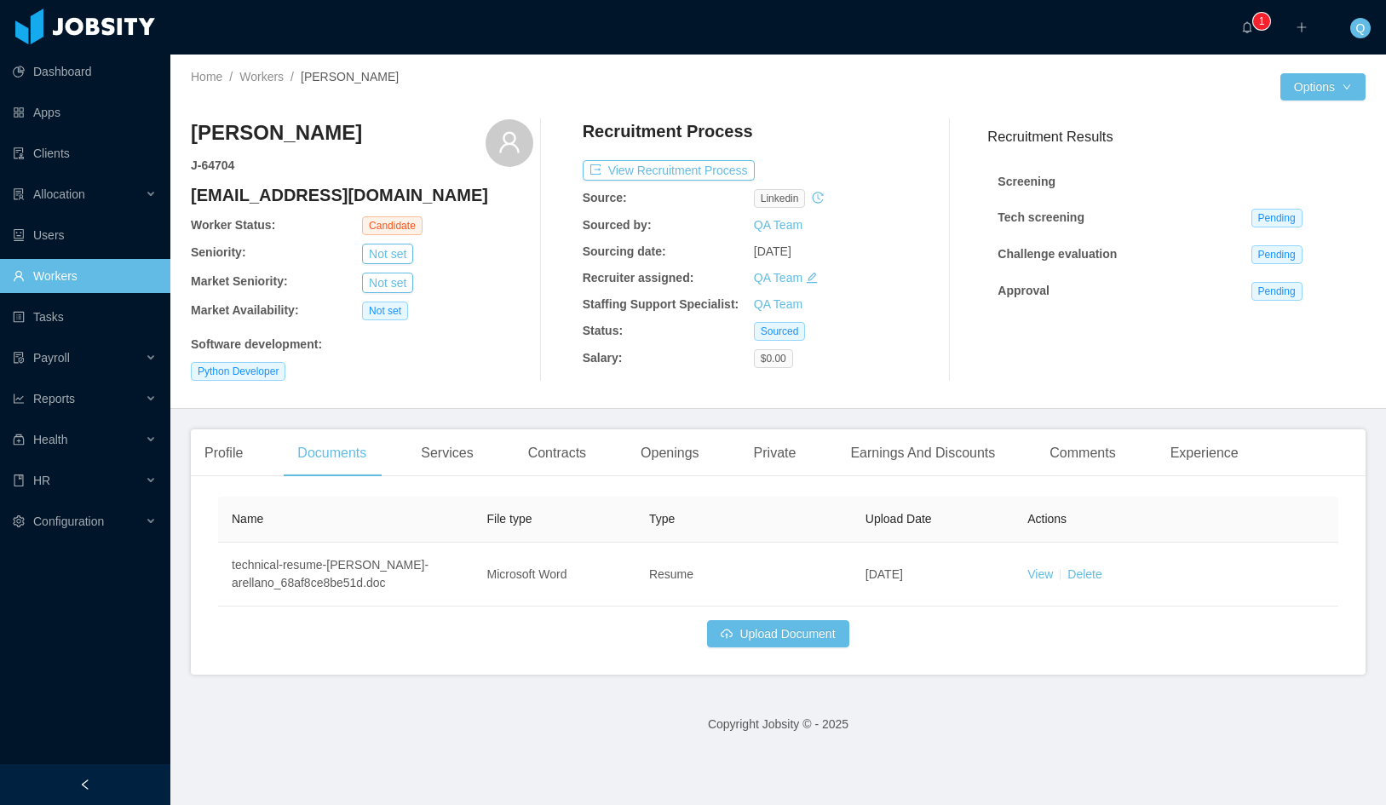
click at [990, 381] on div "Recruitment Results Screening Tech screening Pending Challenge evaluation Pendi…" at bounding box center [1170, 250] width 392 height 262
click at [813, 643] on button "Upload Document" at bounding box center [777, 633] width 141 height 27
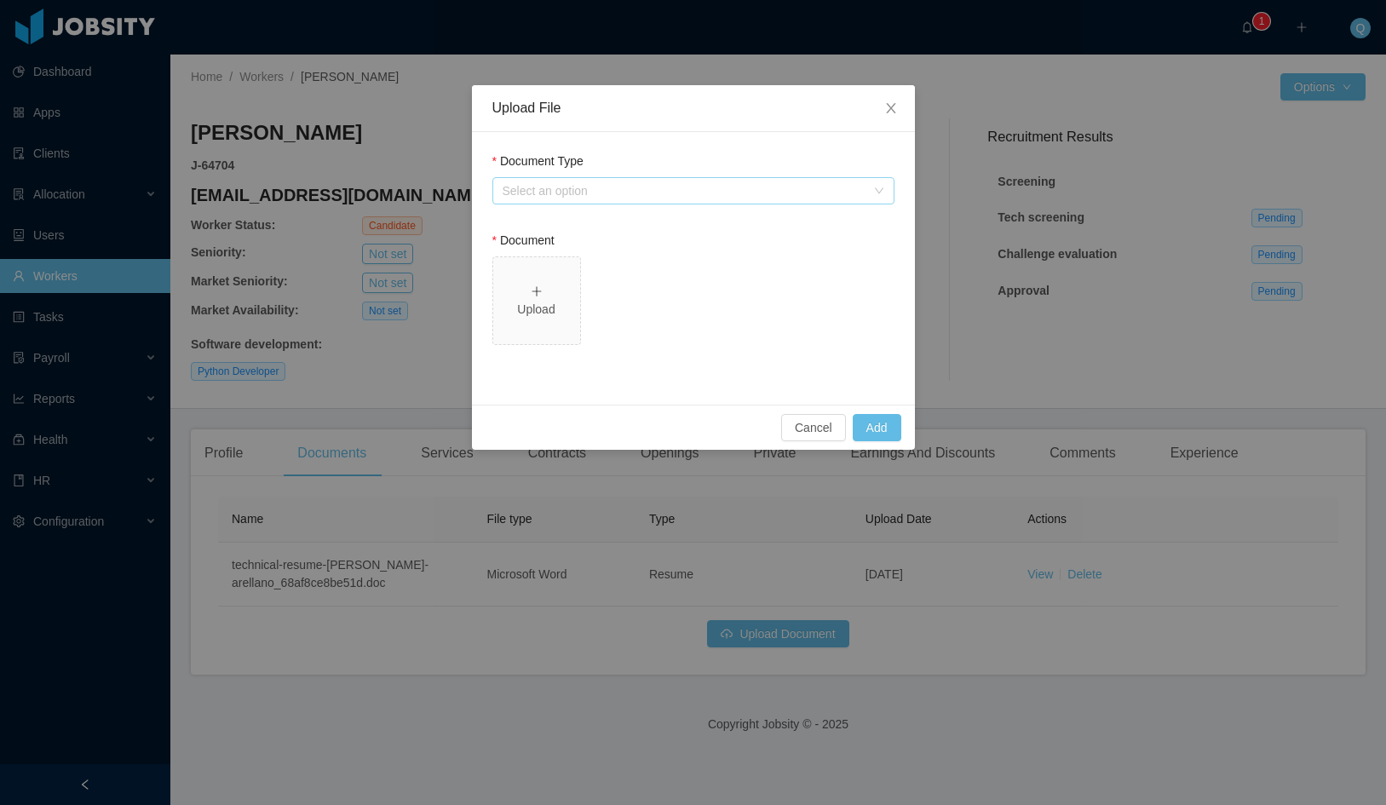
click at [563, 187] on div "Select an option" at bounding box center [684, 190] width 363 height 17
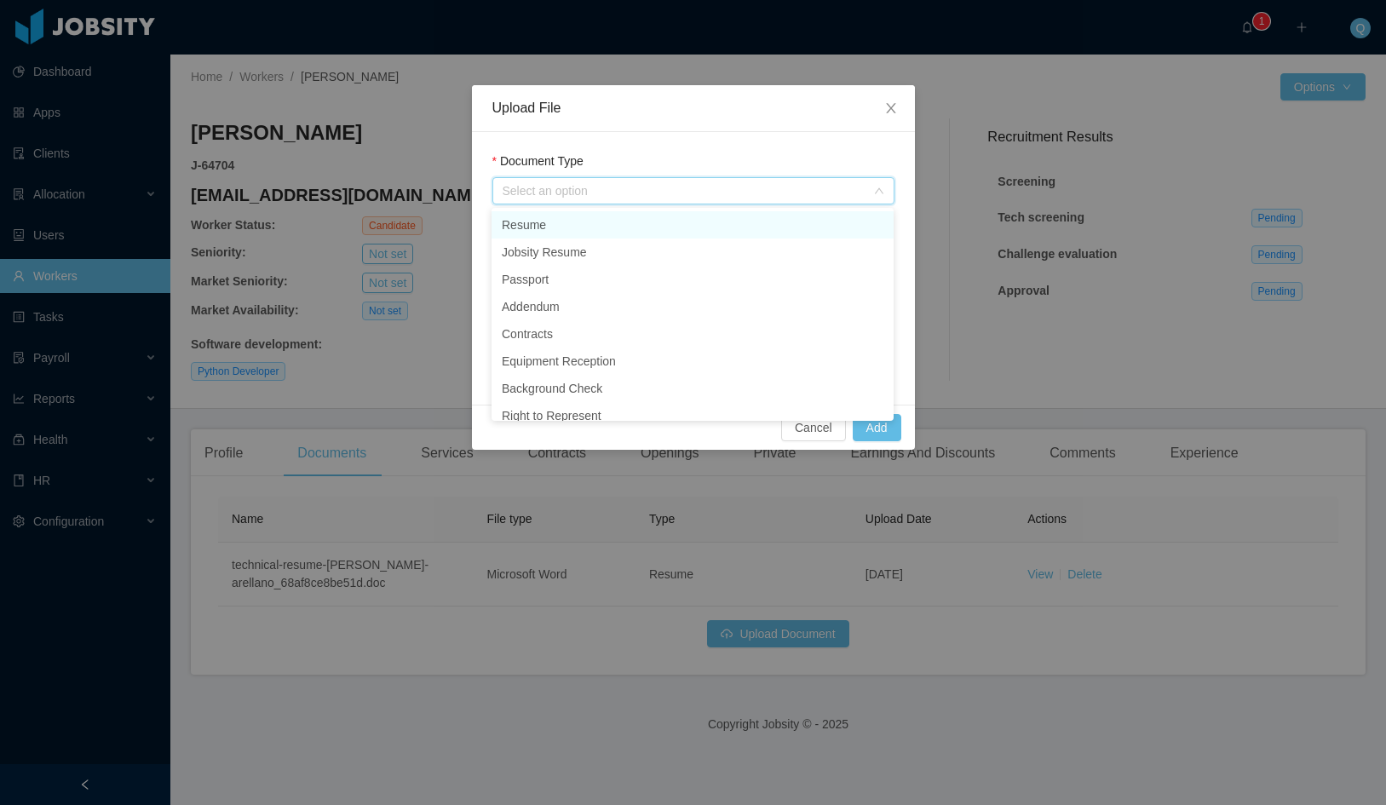
click at [562, 224] on li "Resume" at bounding box center [693, 224] width 402 height 27
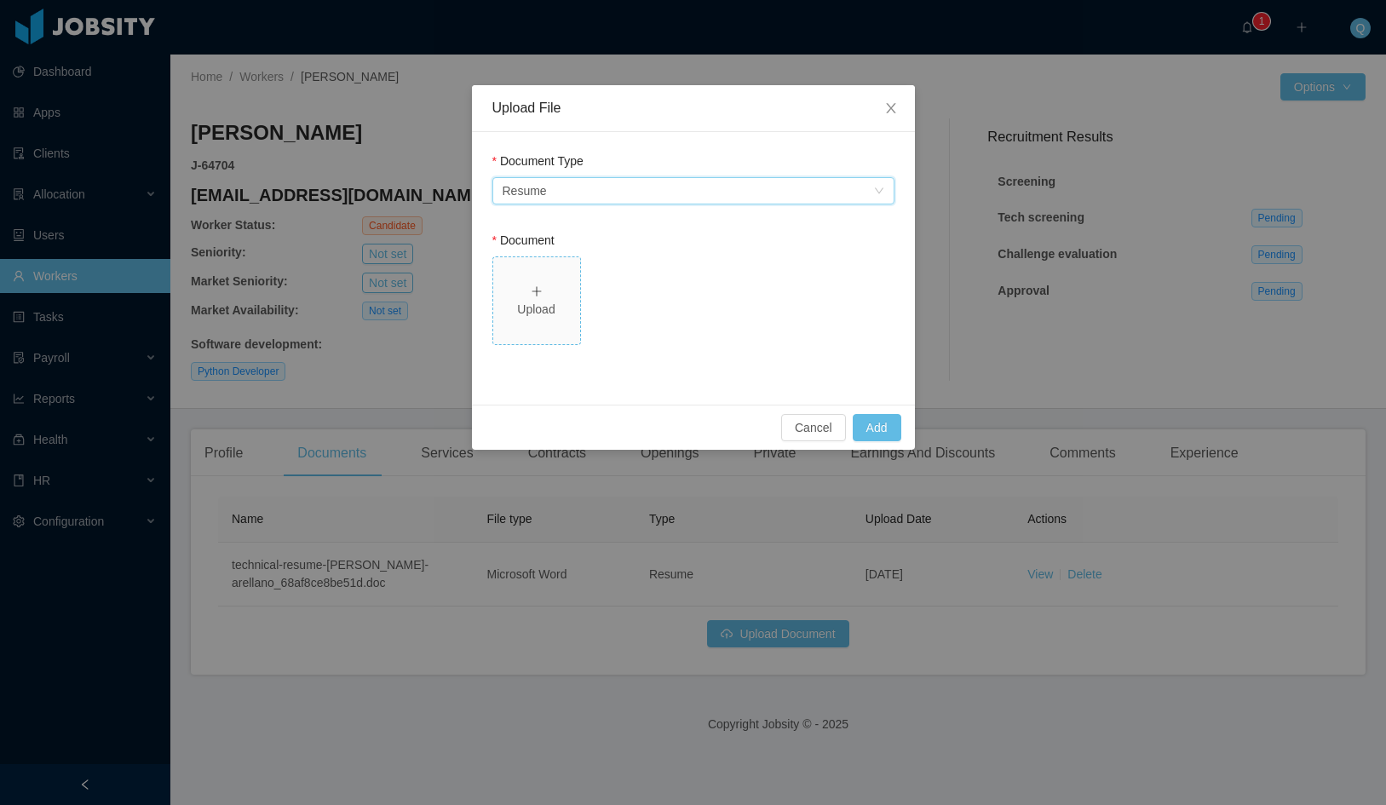
click at [544, 282] on span "Upload" at bounding box center [536, 300] width 87 height 87
click at [864, 433] on button "Add" at bounding box center [877, 427] width 49 height 27
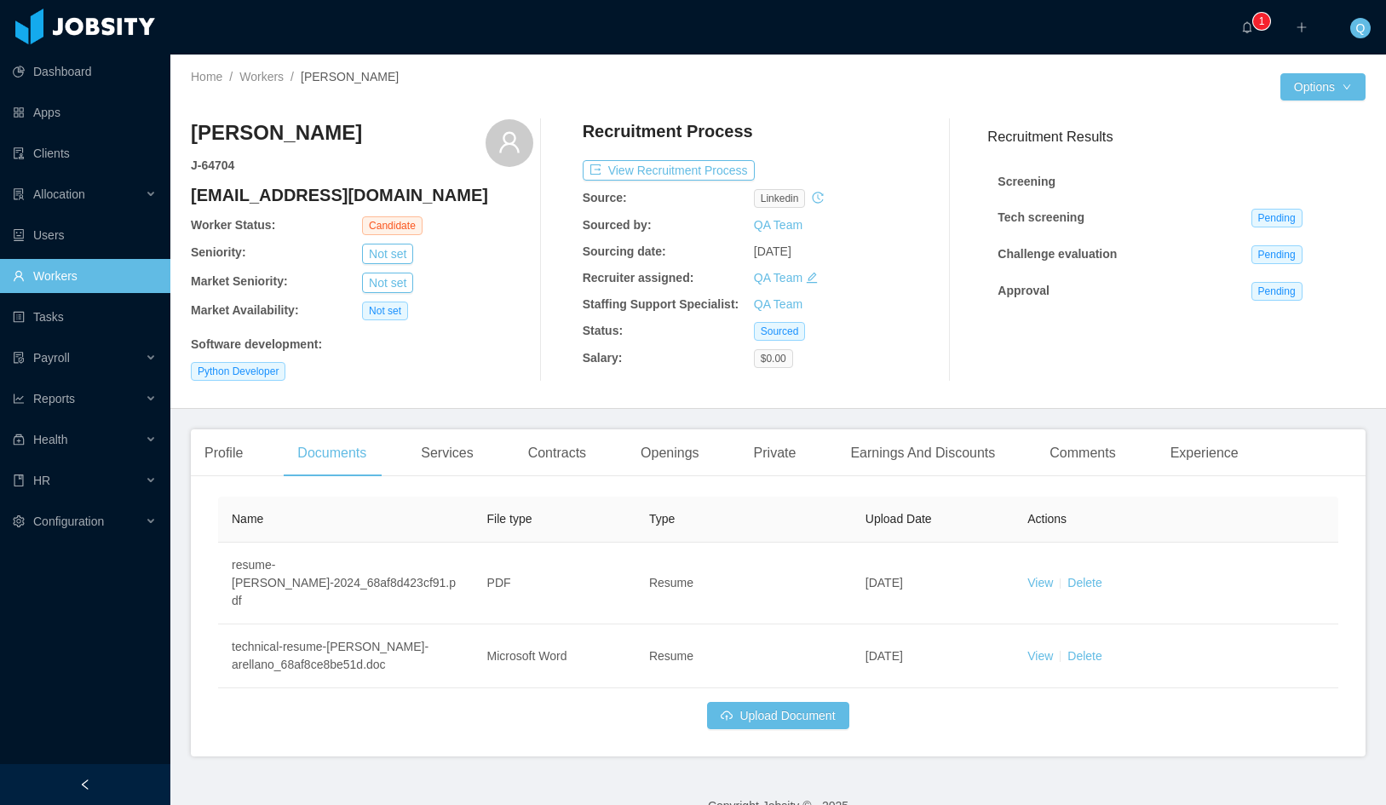
click at [66, 275] on link "Workers" at bounding box center [85, 276] width 144 height 34
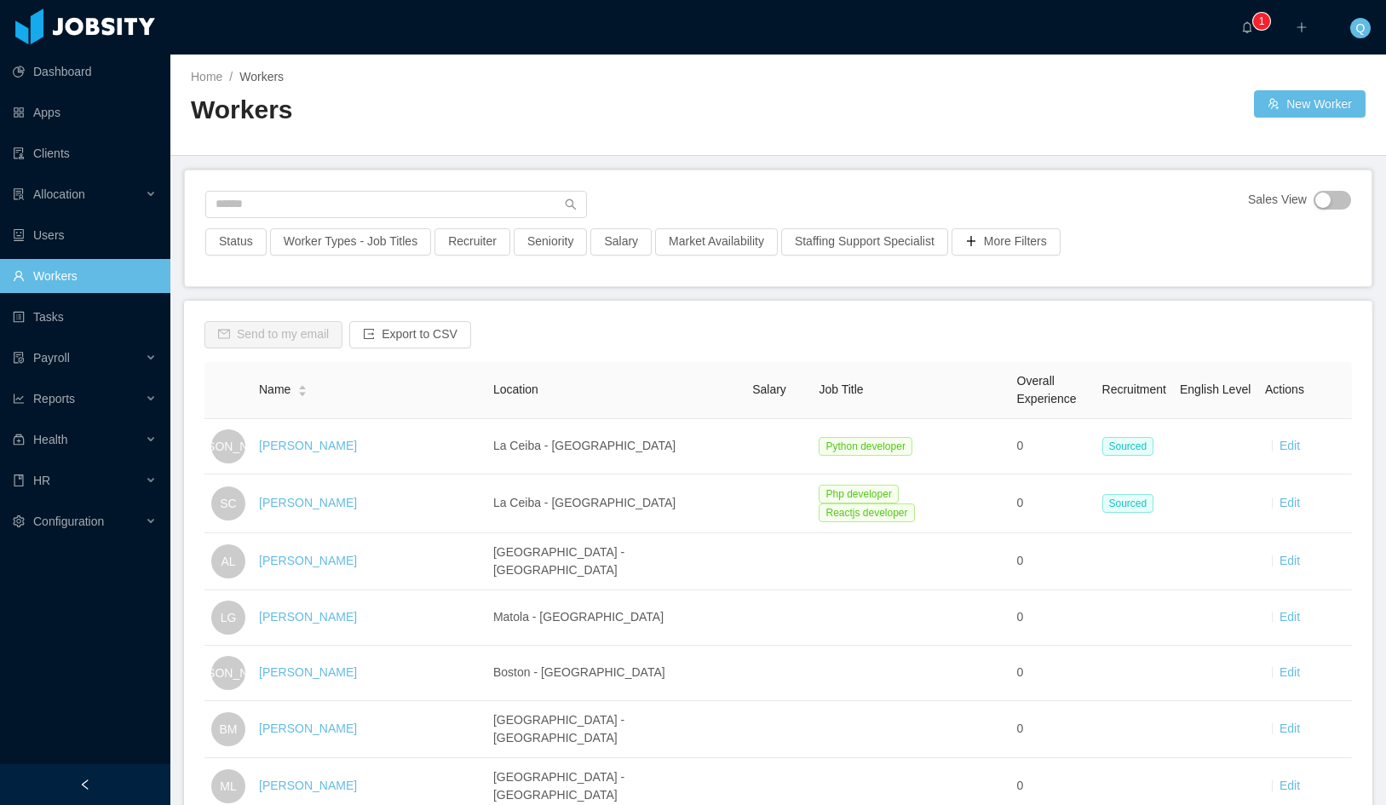
click at [1133, 96] on div at bounding box center [1017, 103] width 476 height 27
click at [1271, 103] on button "New Worker" at bounding box center [1310, 103] width 112 height 27
